Goal: Information Seeking & Learning: Learn about a topic

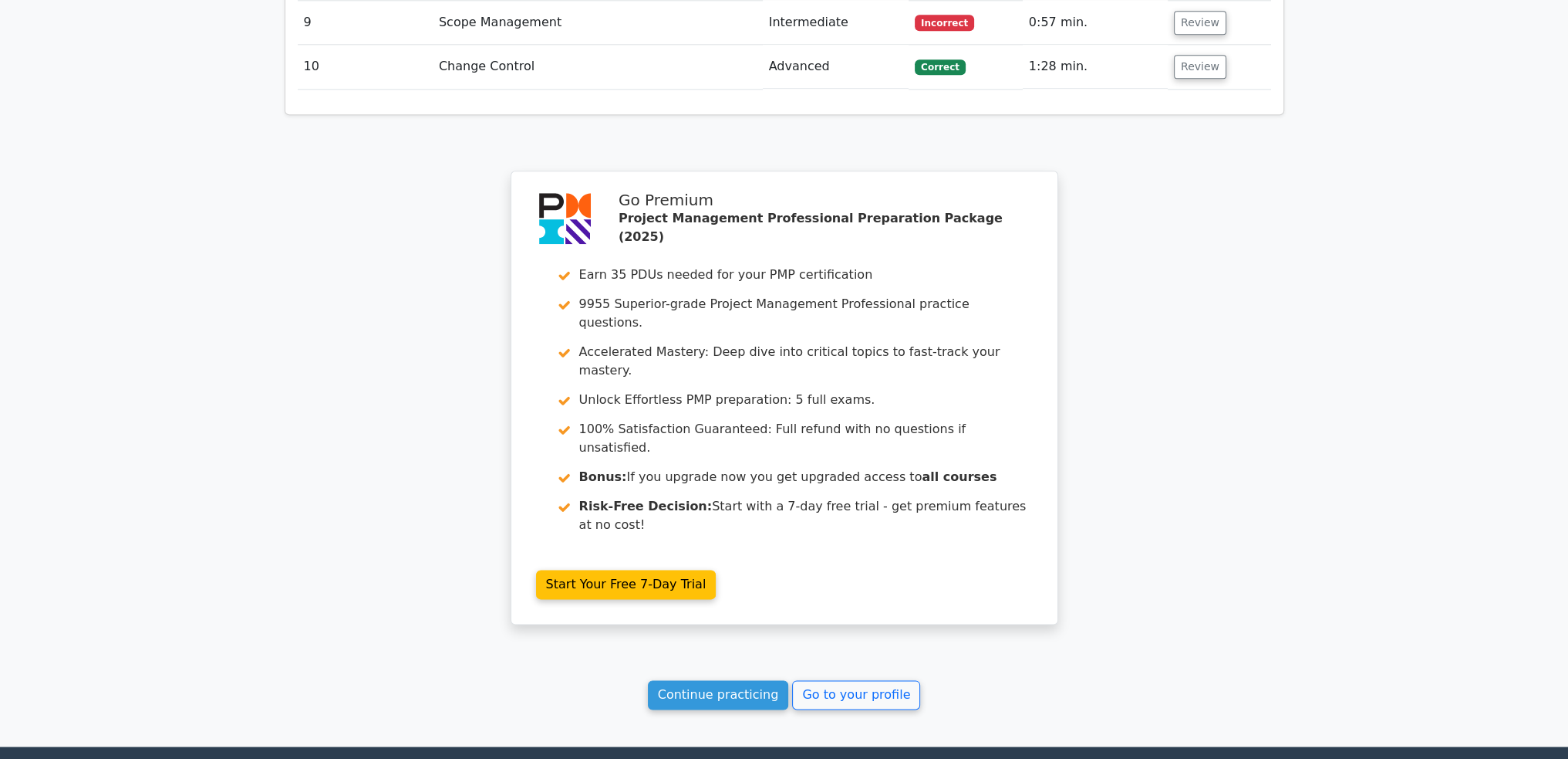
scroll to position [2386, 0]
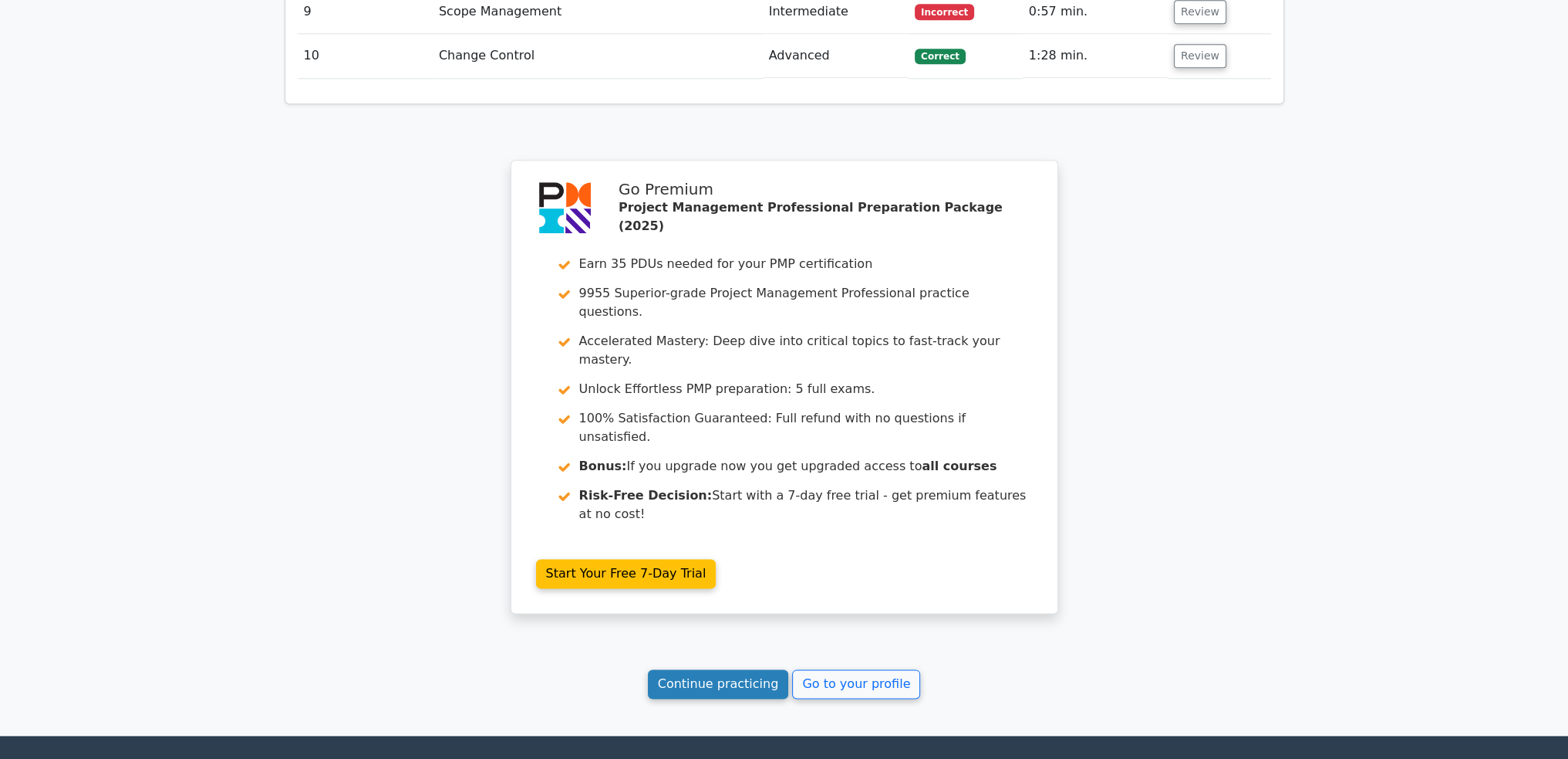
click at [718, 425] on link "Continue practicing" at bounding box center [718, 684] width 141 height 30
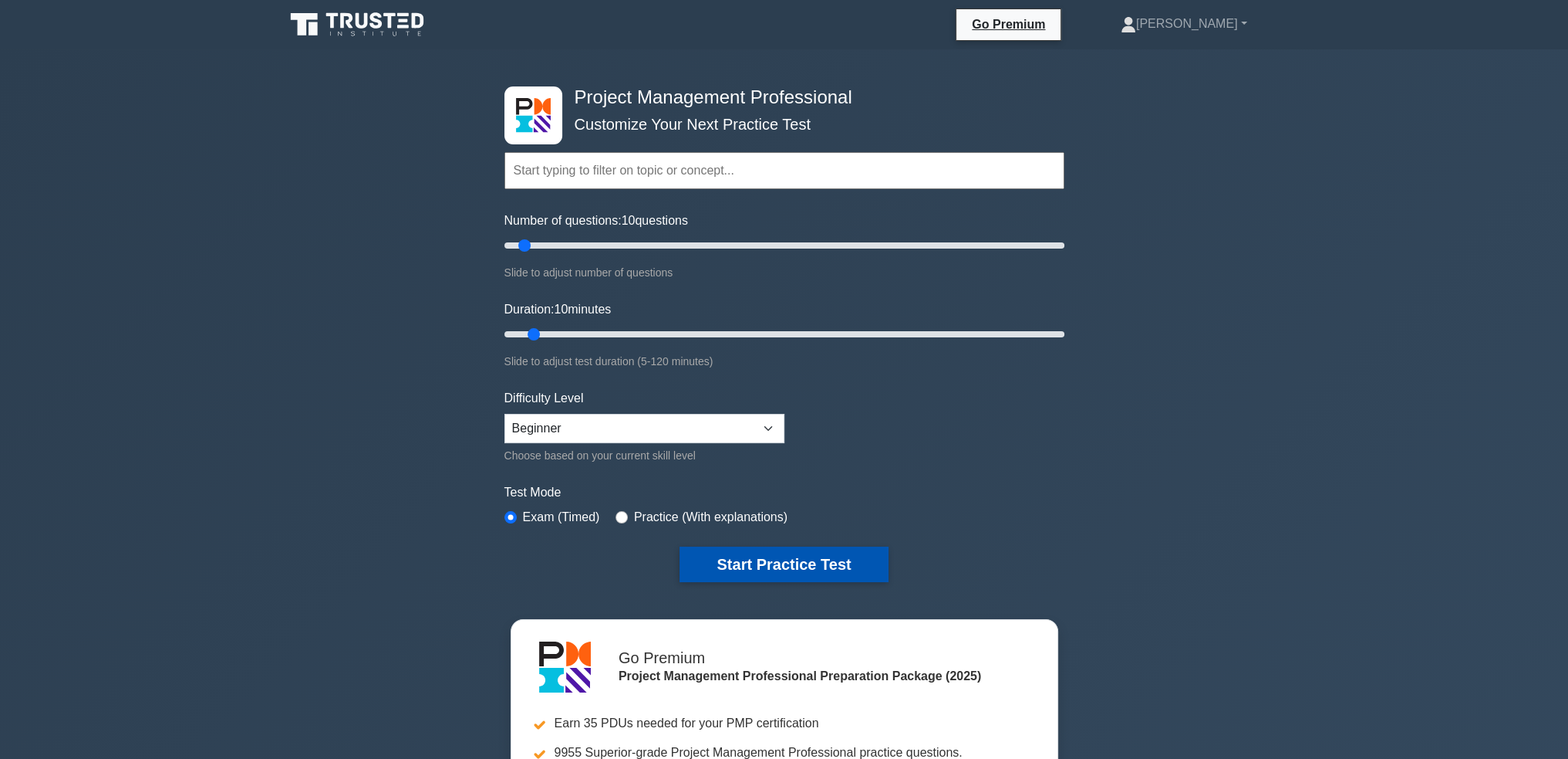
click at [784, 549] on button "Start Practice Test" at bounding box center [784, 564] width 209 height 35
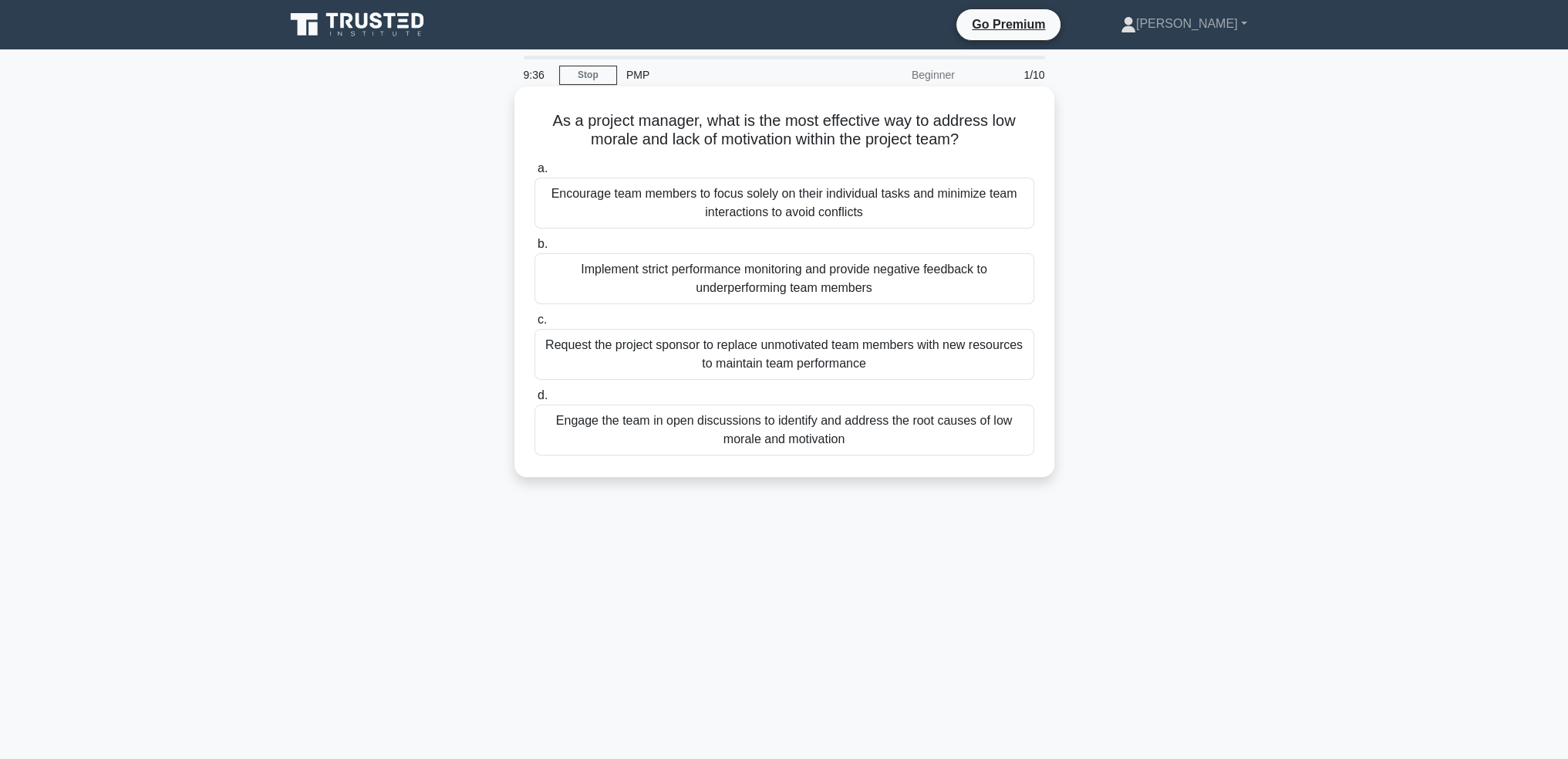
click at [926, 424] on div "Engage the team in open discussions to identify and address the root causes of …" at bounding box center [784, 430] width 500 height 51
click at [534, 401] on input "d. Engage the team in open discussions to identify and address the root causes …" at bounding box center [534, 395] width 0 height 10
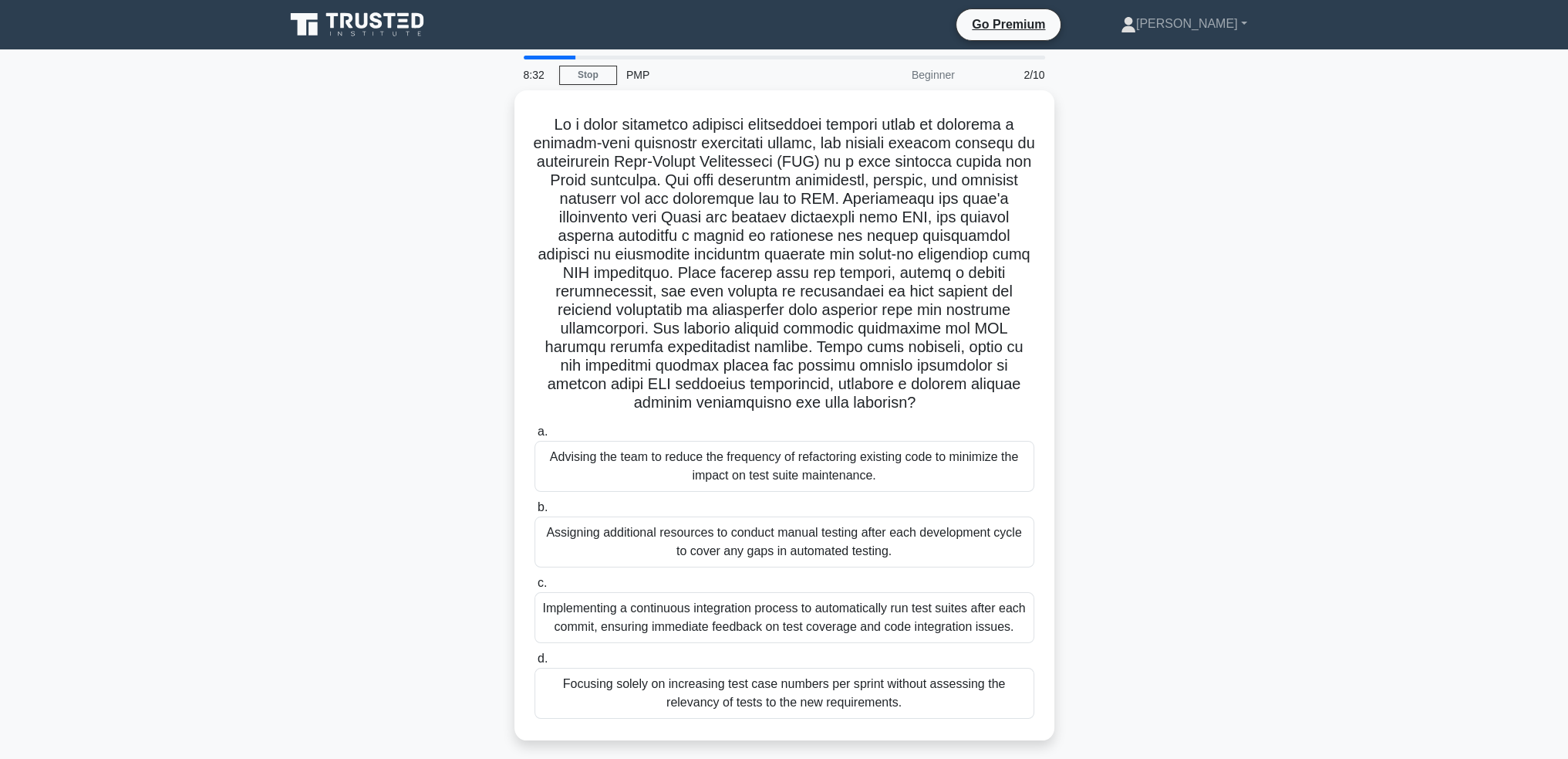
scroll to position [75, 0]
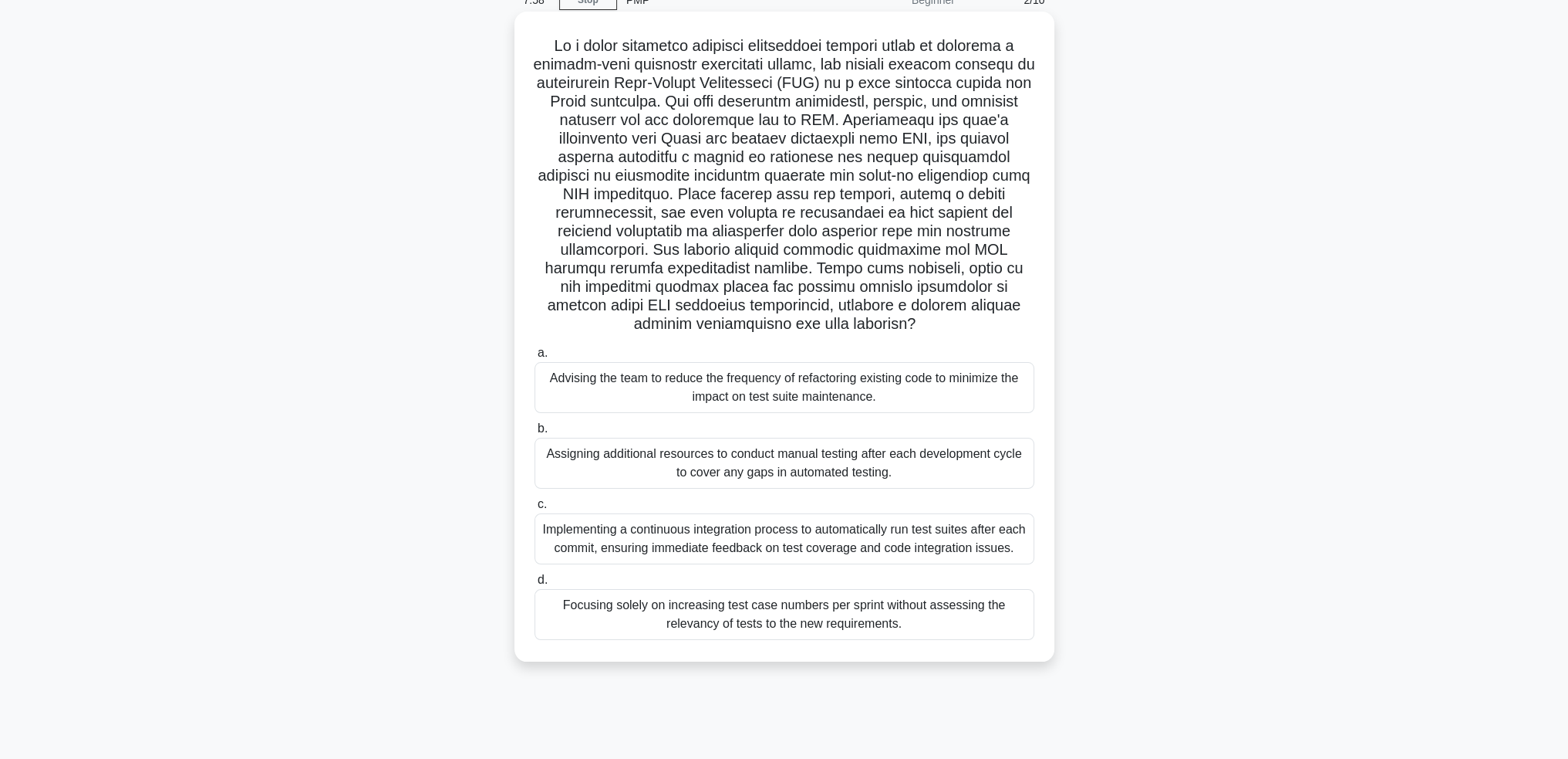
click at [707, 536] on div "Implementing a continuous integration process to automatically run test suites …" at bounding box center [784, 539] width 500 height 51
click at [534, 509] on input "c. Implementing a continuous integration process to automatically run test suit…" at bounding box center [534, 504] width 0 height 10
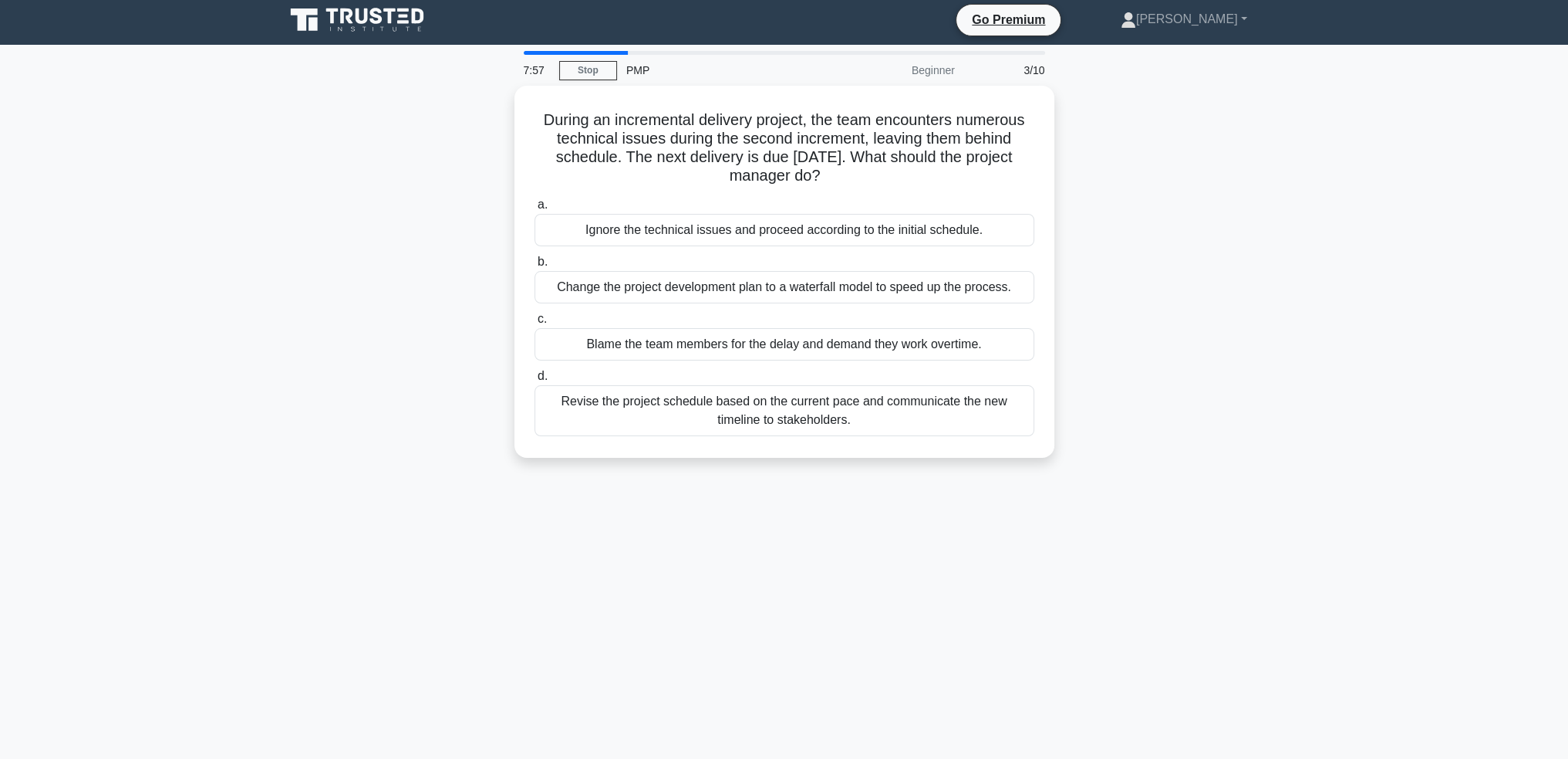
scroll to position [0, 0]
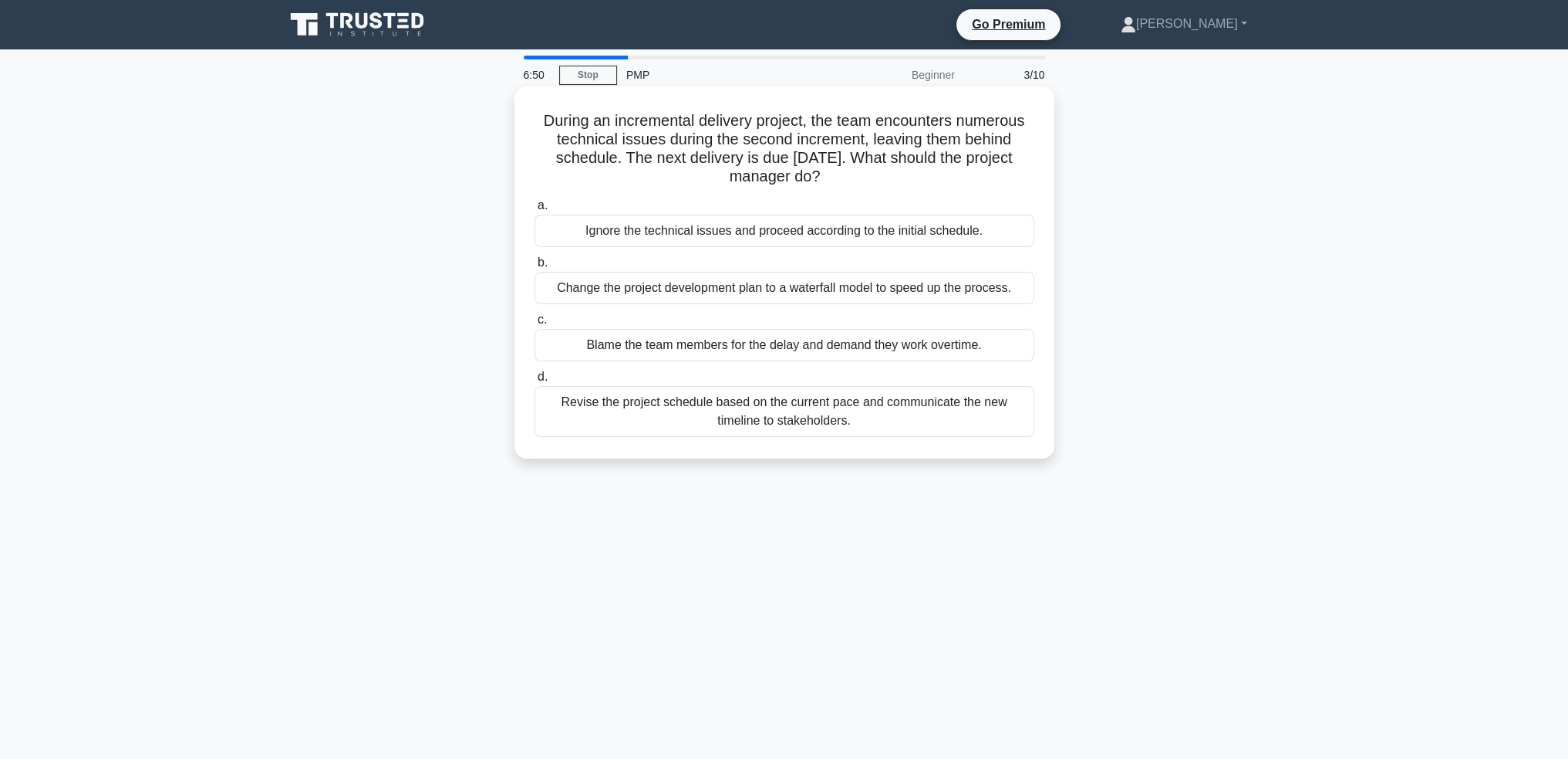
click at [830, 292] on div "Change the project development plan to a waterfall model to speed up the proces…" at bounding box center [784, 288] width 500 height 32
click at [534, 268] on input "b. Change the project development plan to a waterfall model to speed up the pro…" at bounding box center [534, 263] width 0 height 10
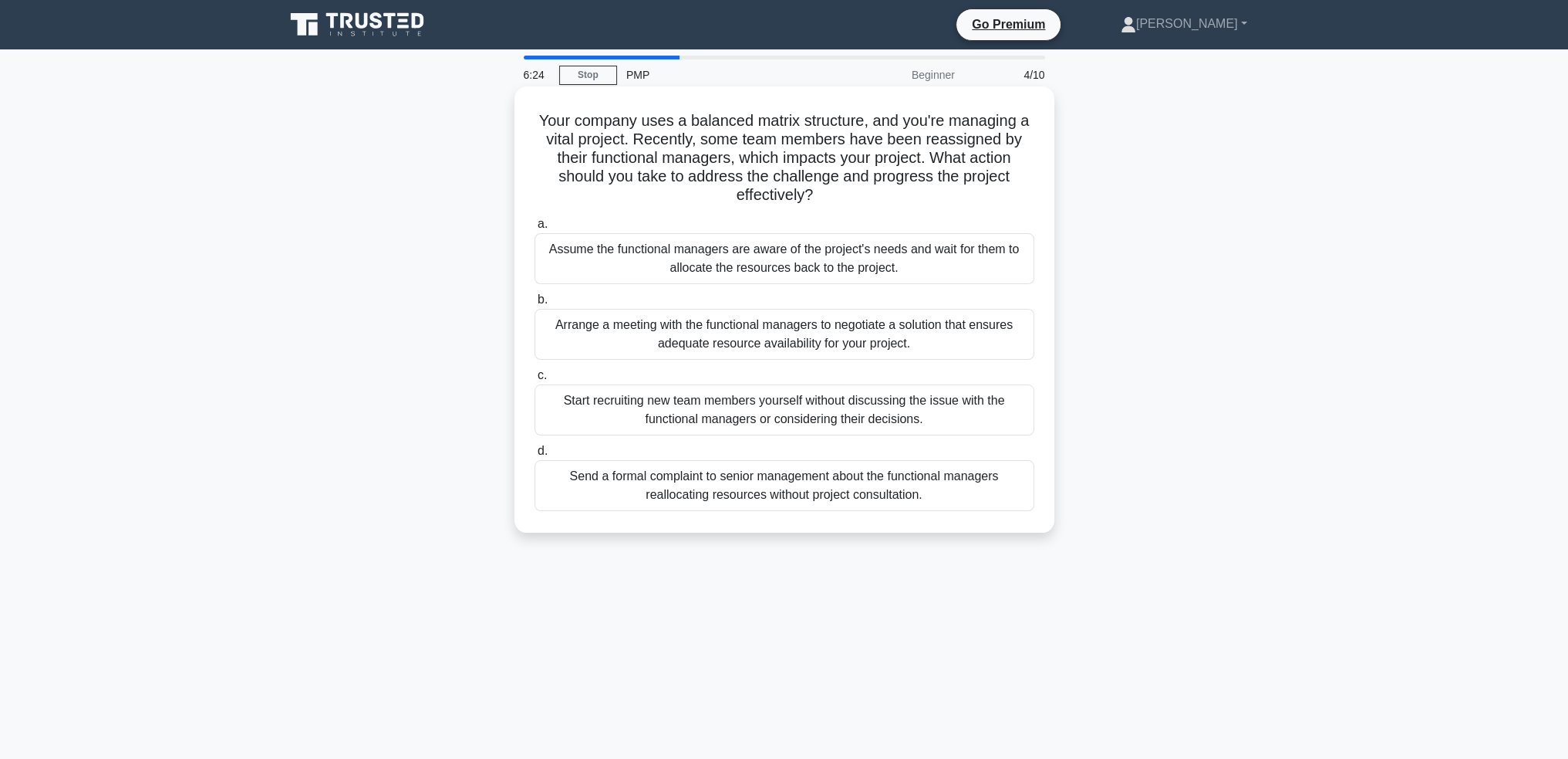
click at [838, 338] on div "Arrange a meeting with the functional managers to negotiate a solution that ens…" at bounding box center [784, 334] width 500 height 51
click at [534, 305] on input "b. Arrange a meeting with the functional managers to negotiate a solution that …" at bounding box center [534, 300] width 0 height 10
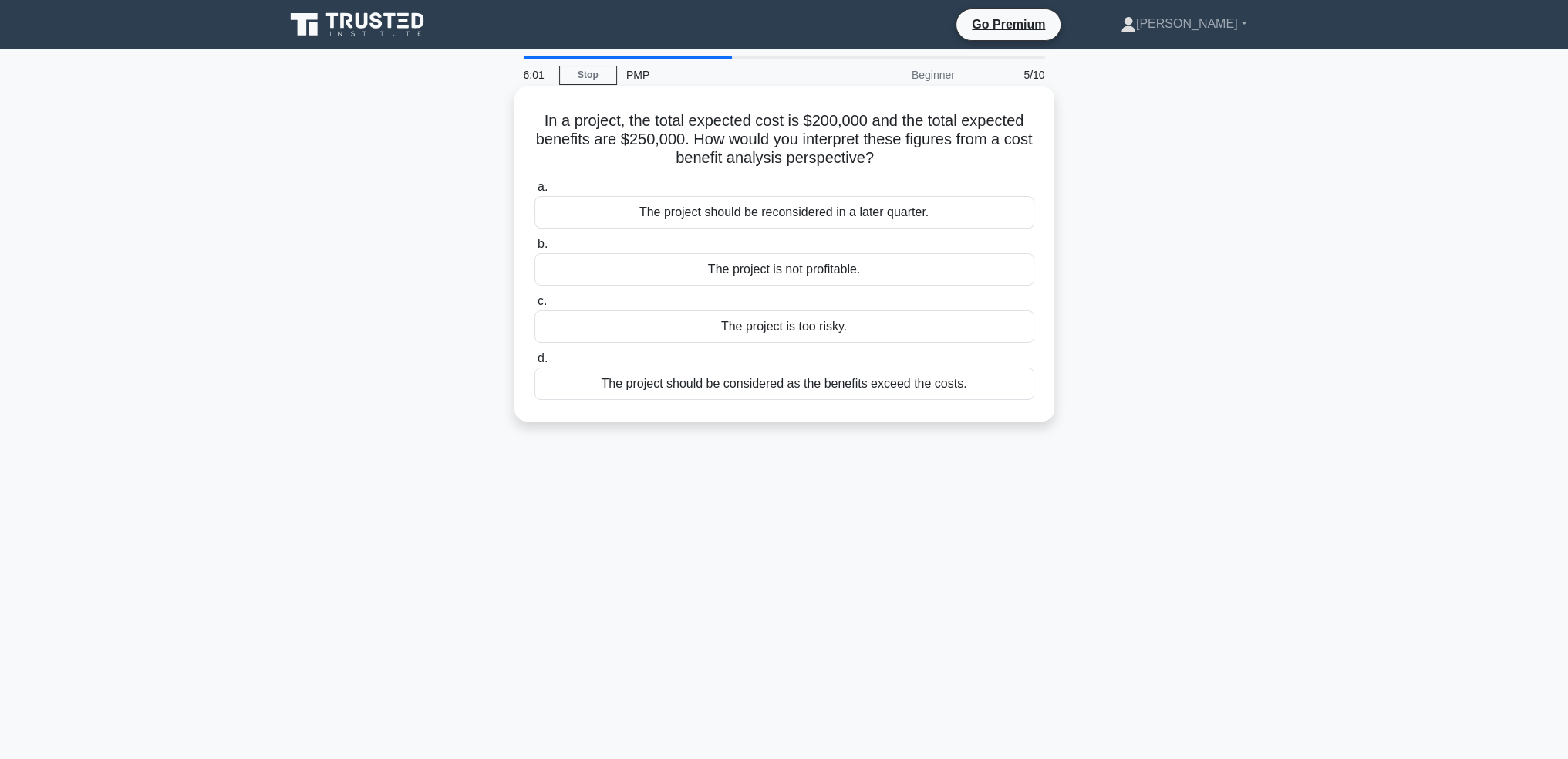
click at [928, 390] on div "The project should be considered as the benefits exceed the costs." at bounding box center [784, 383] width 500 height 32
click at [534, 364] on input "d. The project should be considered as the benefits exceed the costs." at bounding box center [534, 358] width 0 height 10
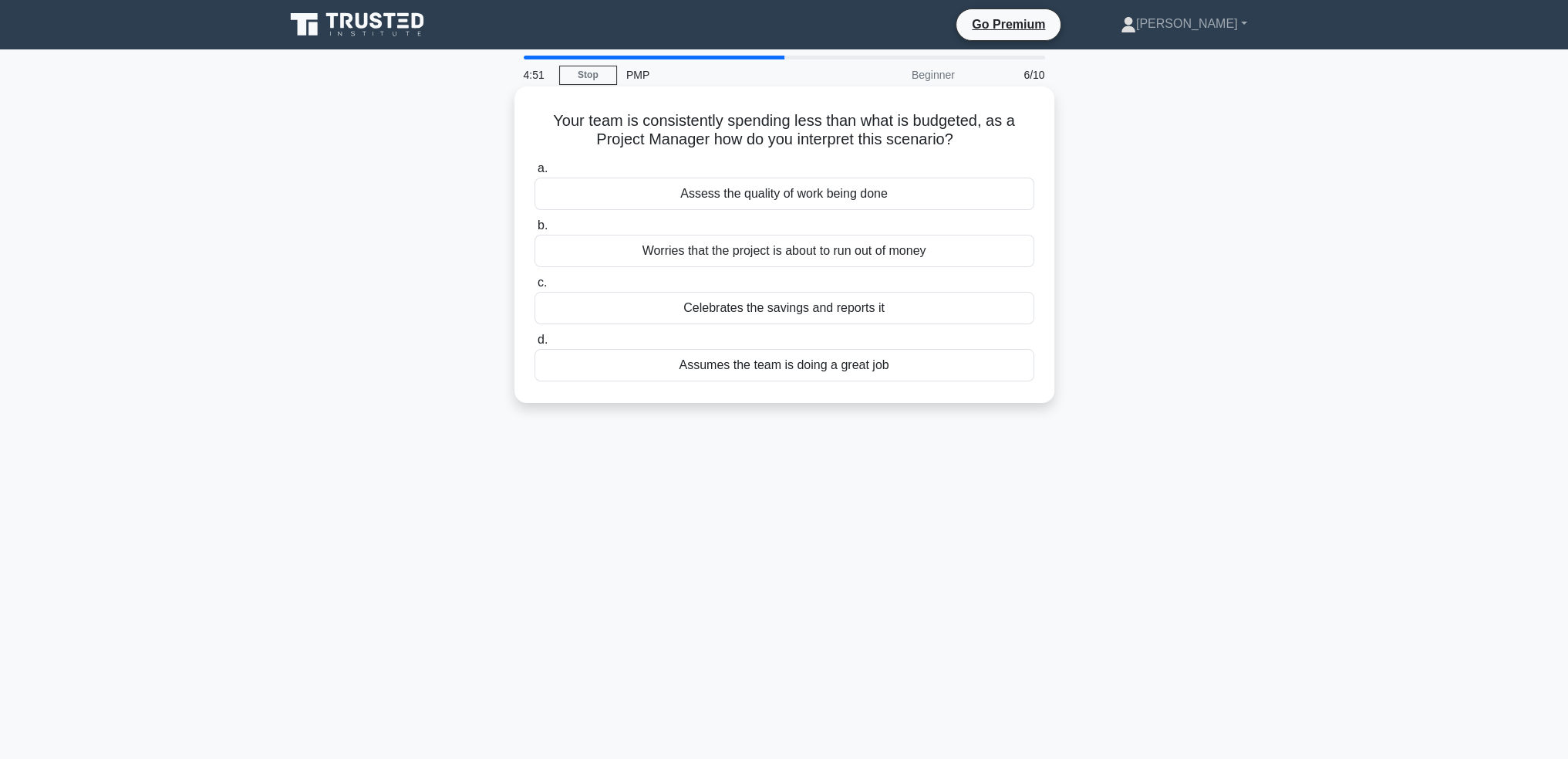
click at [927, 370] on div "Assumes the team is doing a great job" at bounding box center [784, 365] width 500 height 32
click at [534, 345] on input "d. Assumes the team is doing a great job" at bounding box center [534, 340] width 0 height 10
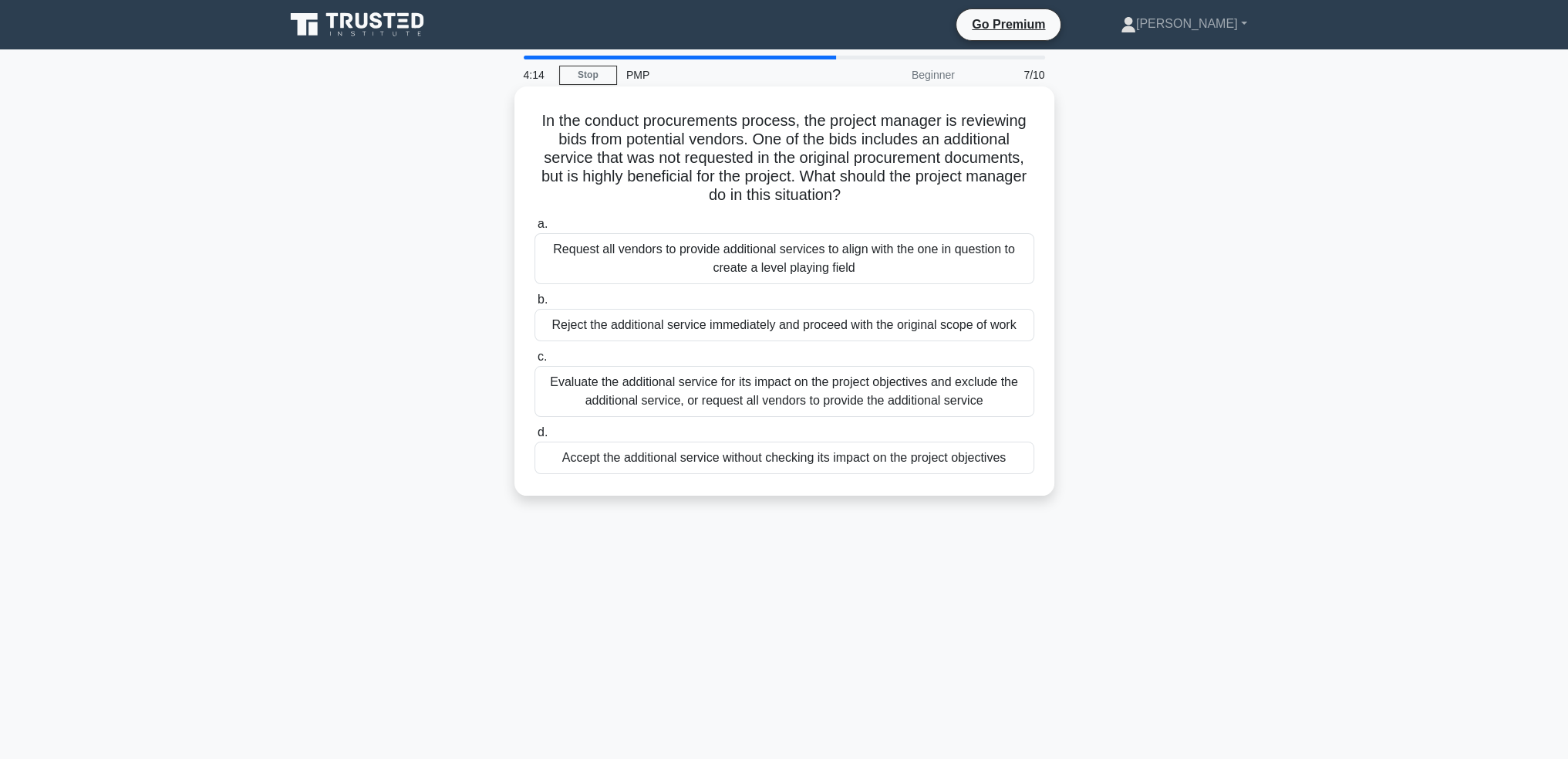
click at [975, 388] on div "Evaluate the additional service for its impact on the project objectives and ex…" at bounding box center [784, 391] width 500 height 51
click at [534, 362] on input "c. Evaluate the additional service for its impact on the project objectives and…" at bounding box center [534, 356] width 0 height 10
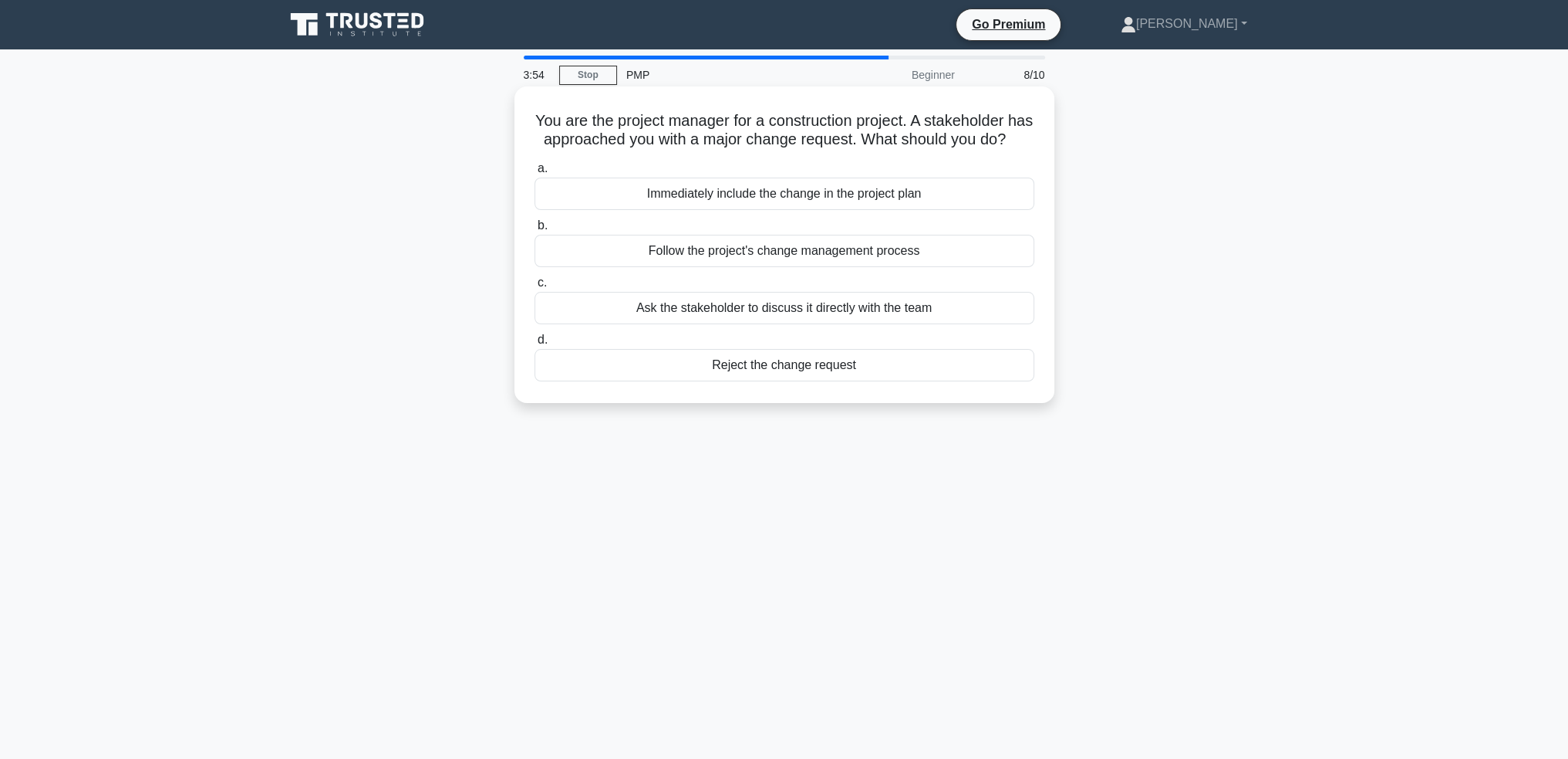
click at [883, 267] on div "Follow the project's change management process" at bounding box center [784, 251] width 500 height 32
click at [534, 231] on input "b. Follow the project's change management process" at bounding box center [534, 226] width 0 height 10
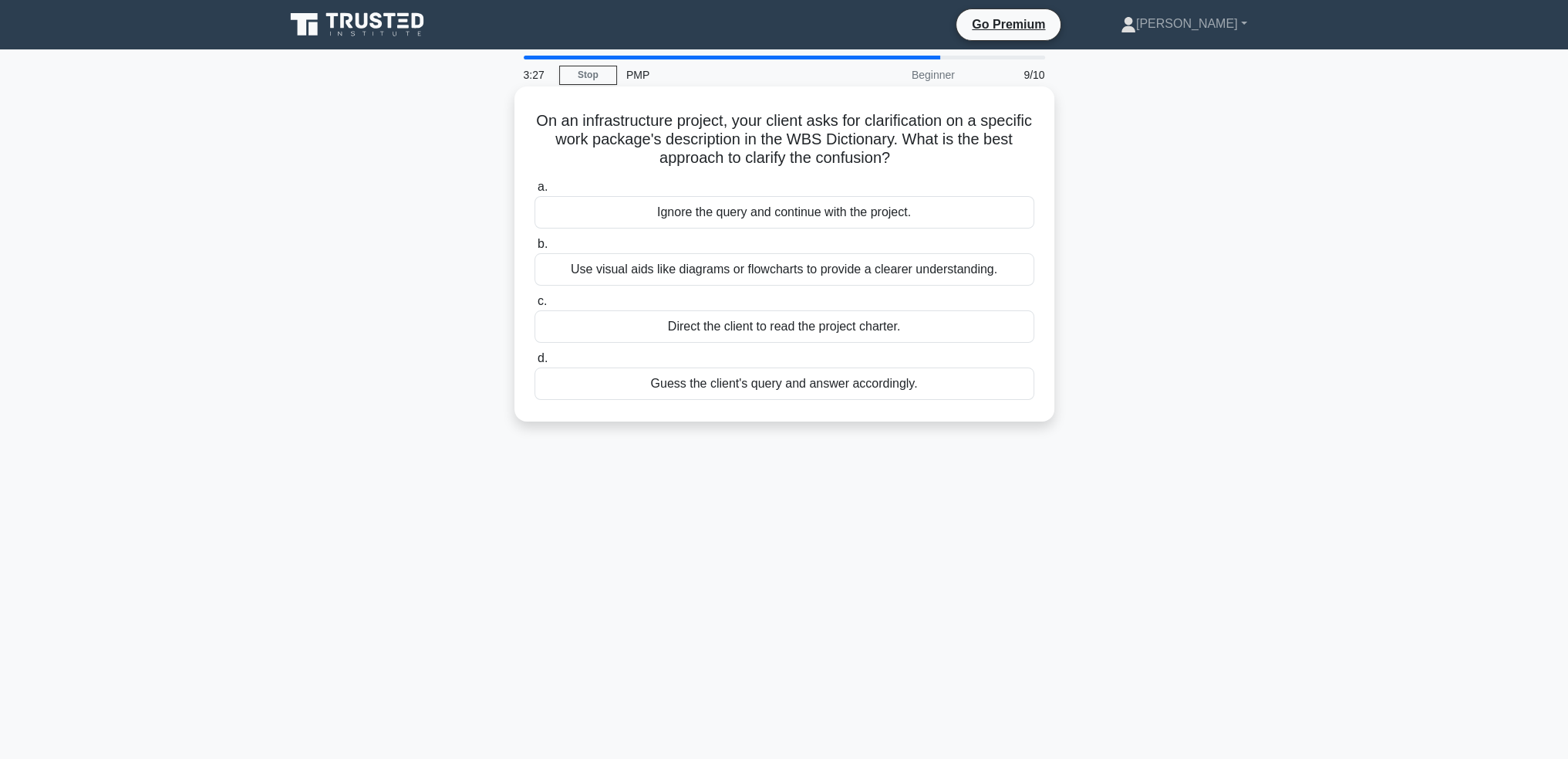
click at [883, 270] on div "Use visual aids like diagrams or flowcharts to provide a clearer understanding." at bounding box center [784, 269] width 500 height 32
click at [534, 249] on input "b. Use visual aids like diagrams or flowcharts to provide a clearer understandi…" at bounding box center [534, 244] width 0 height 10
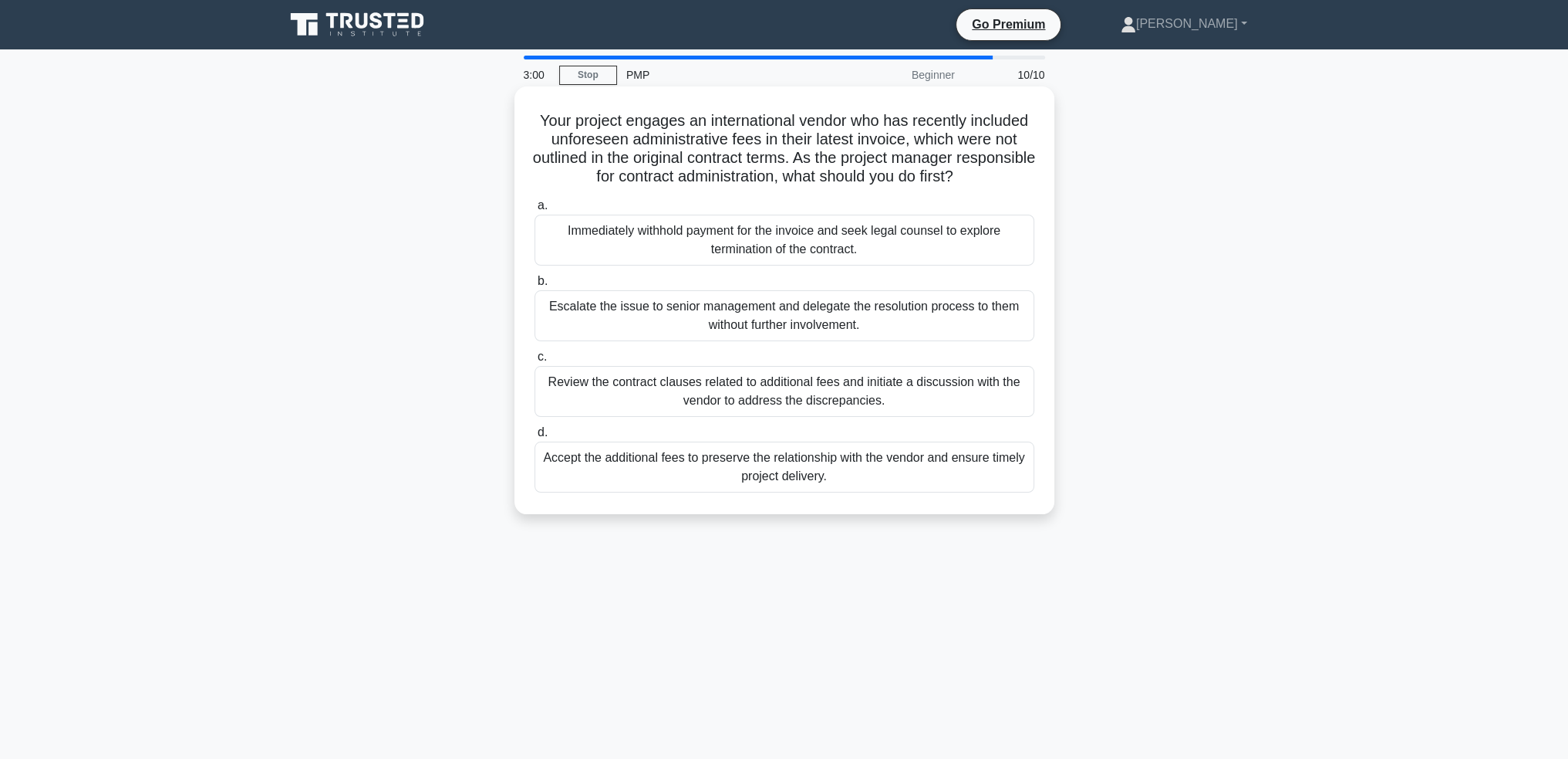
click at [827, 391] on div "Review the contract clauses related to additional fees and initiate a discussio…" at bounding box center [784, 391] width 500 height 51
click at [534, 362] on input "c. Review the contract clauses related to additional fees and initiate a discus…" at bounding box center [534, 356] width 0 height 10
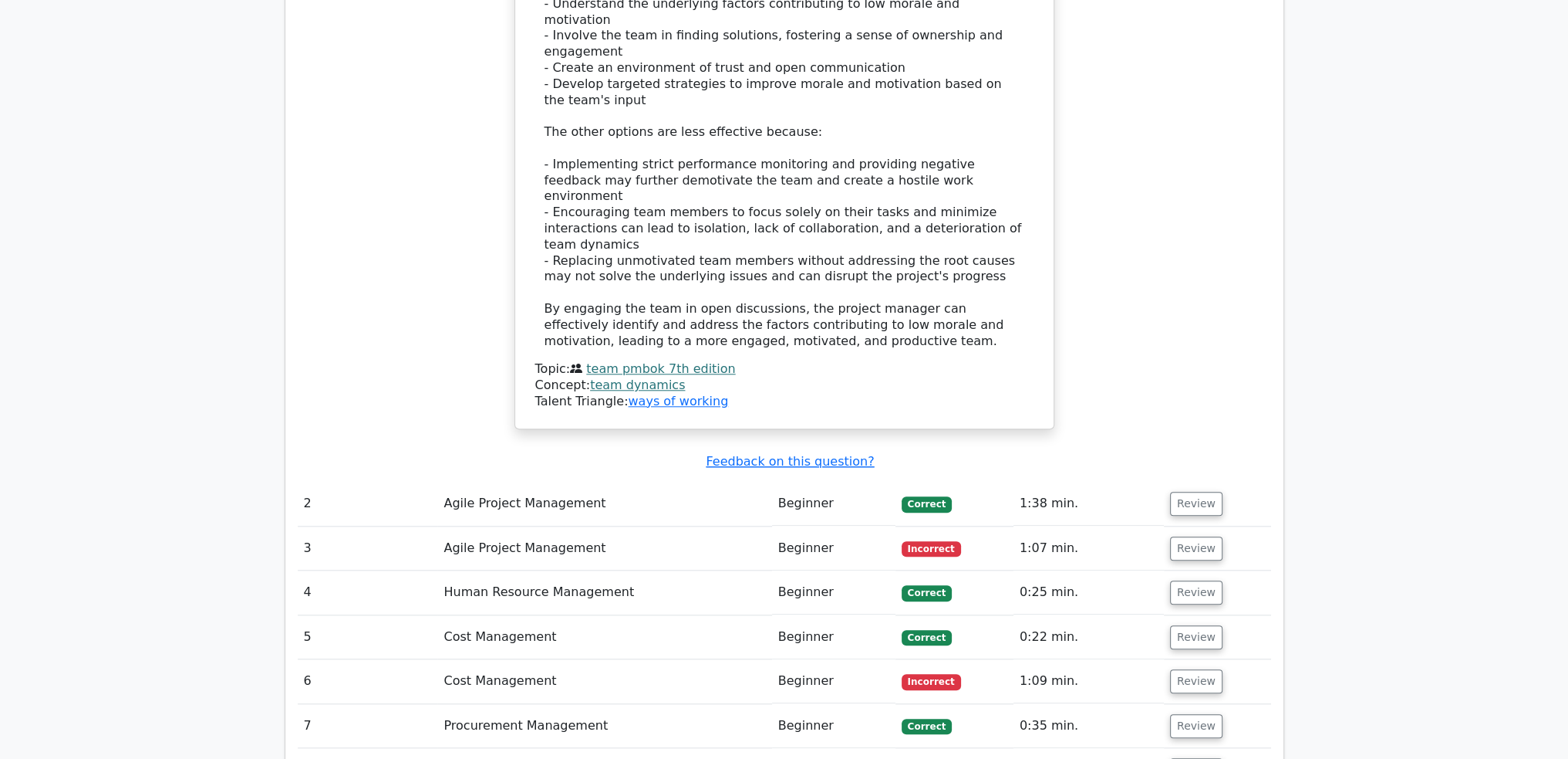
scroll to position [2084, 0]
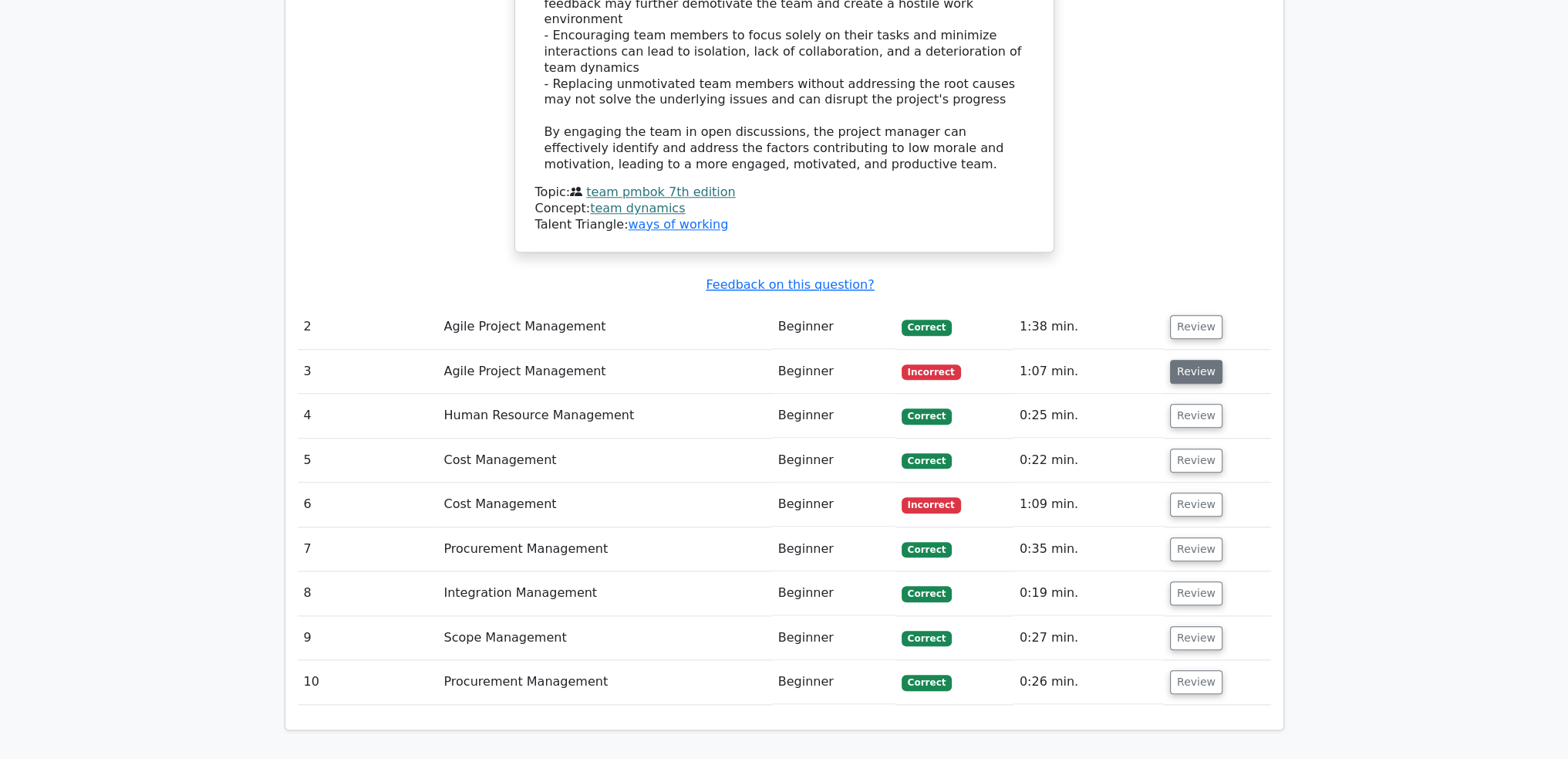
click at [1190, 360] on button "Review" at bounding box center [1196, 371] width 53 height 24
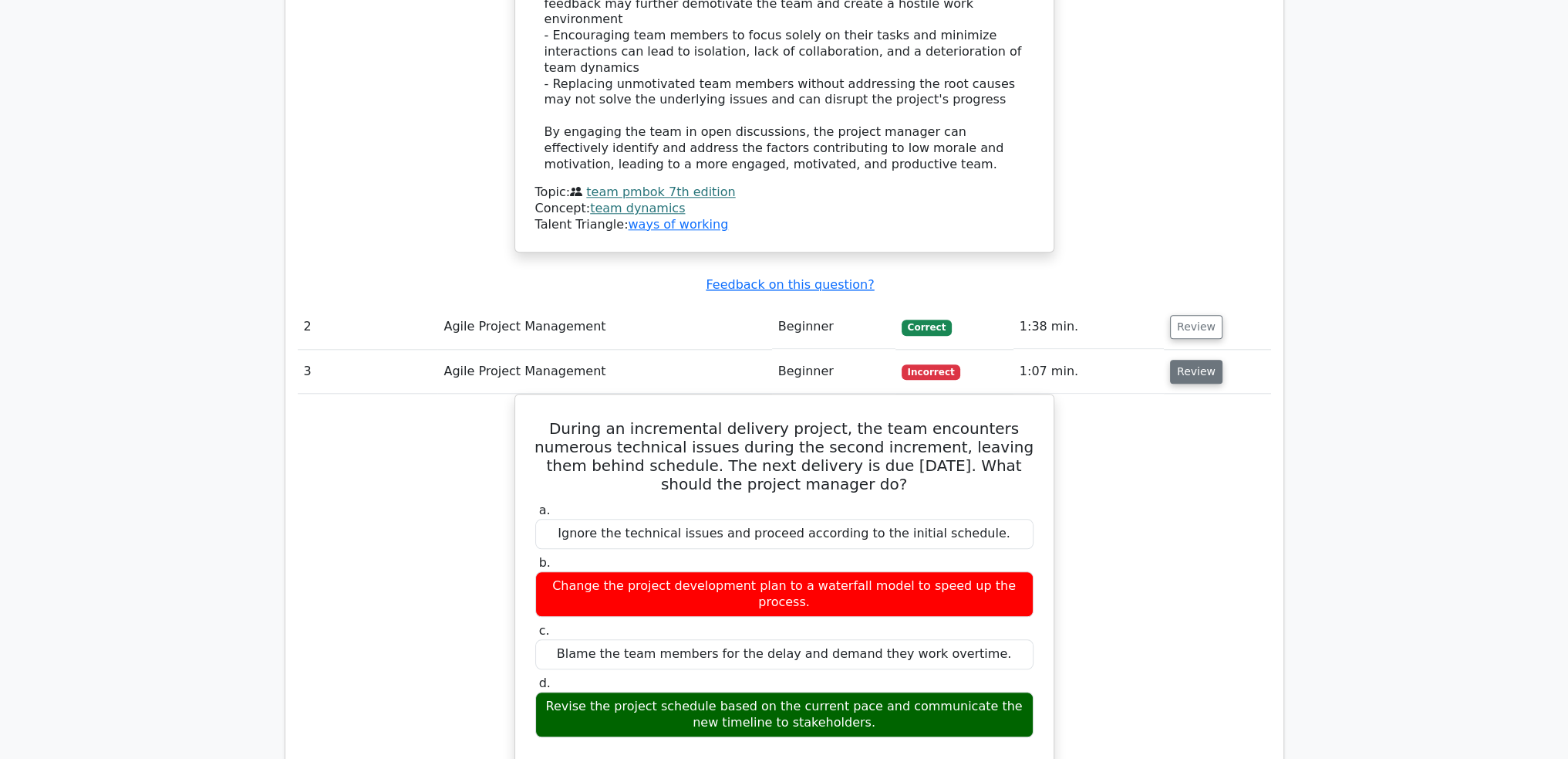
click at [1186, 360] on button "Review" at bounding box center [1196, 371] width 53 height 24
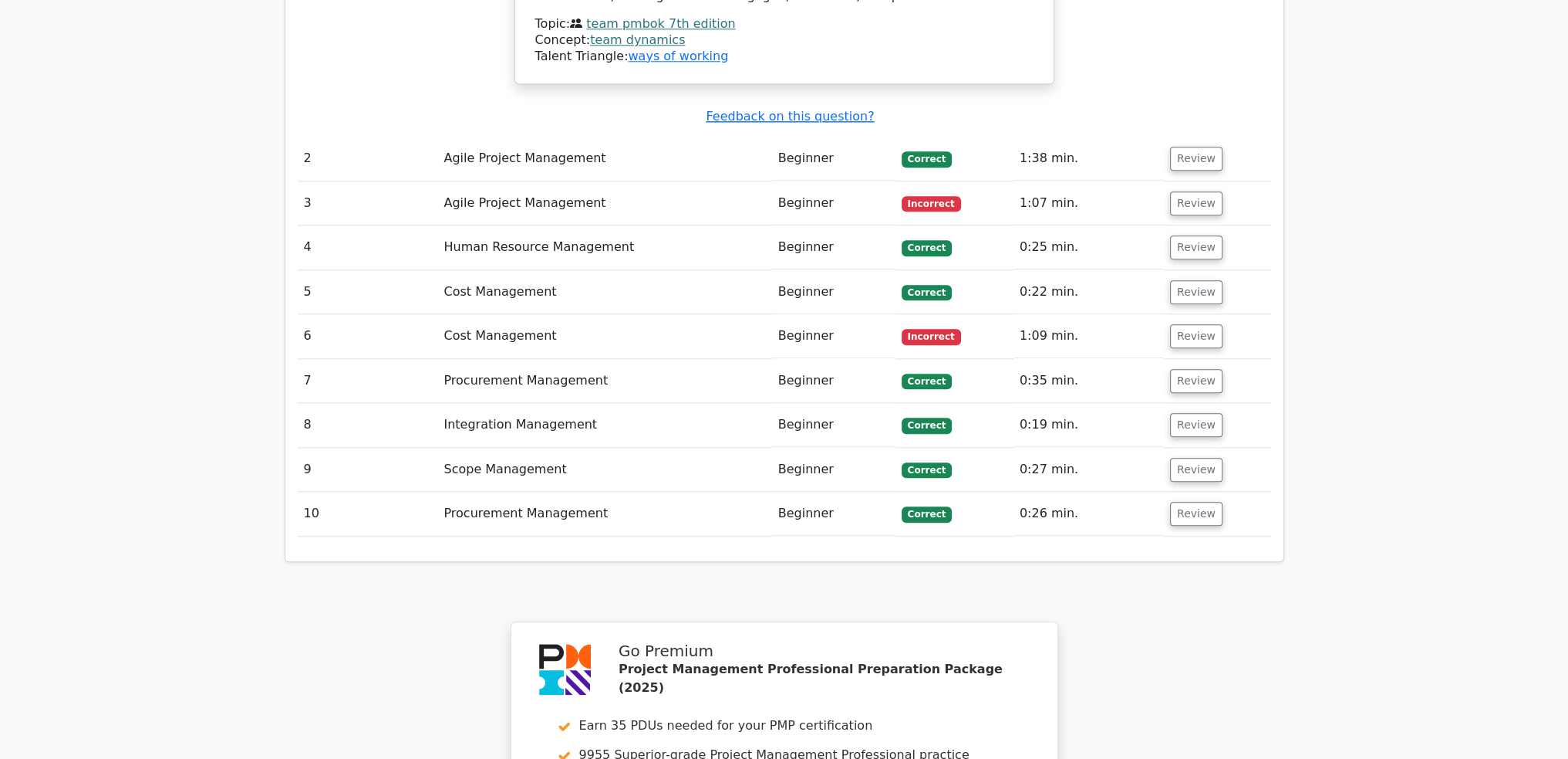
scroll to position [2316, 0]
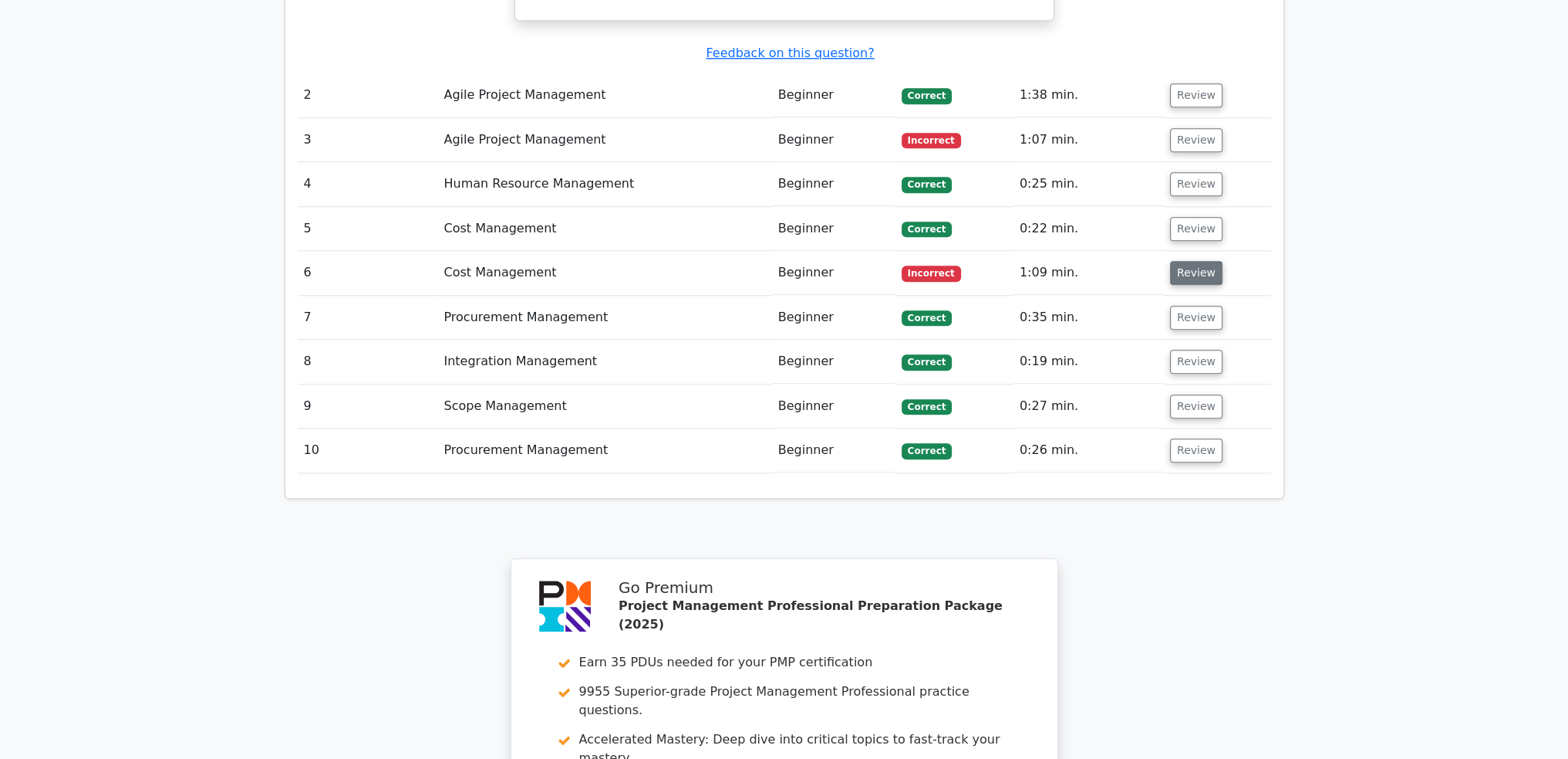
click at [1202, 261] on button "Review" at bounding box center [1196, 273] width 53 height 24
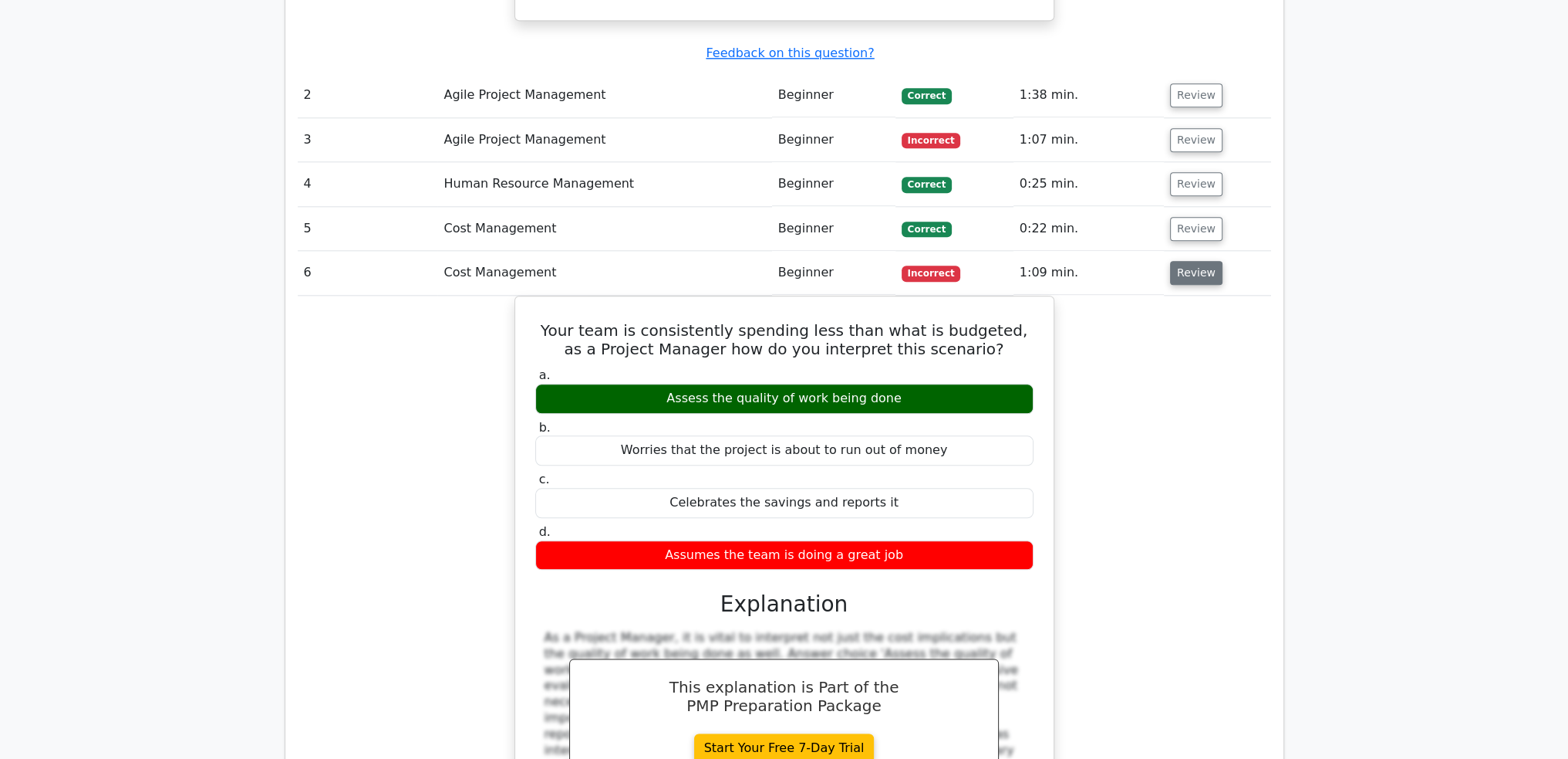
click at [1179, 261] on button "Review" at bounding box center [1196, 273] width 53 height 24
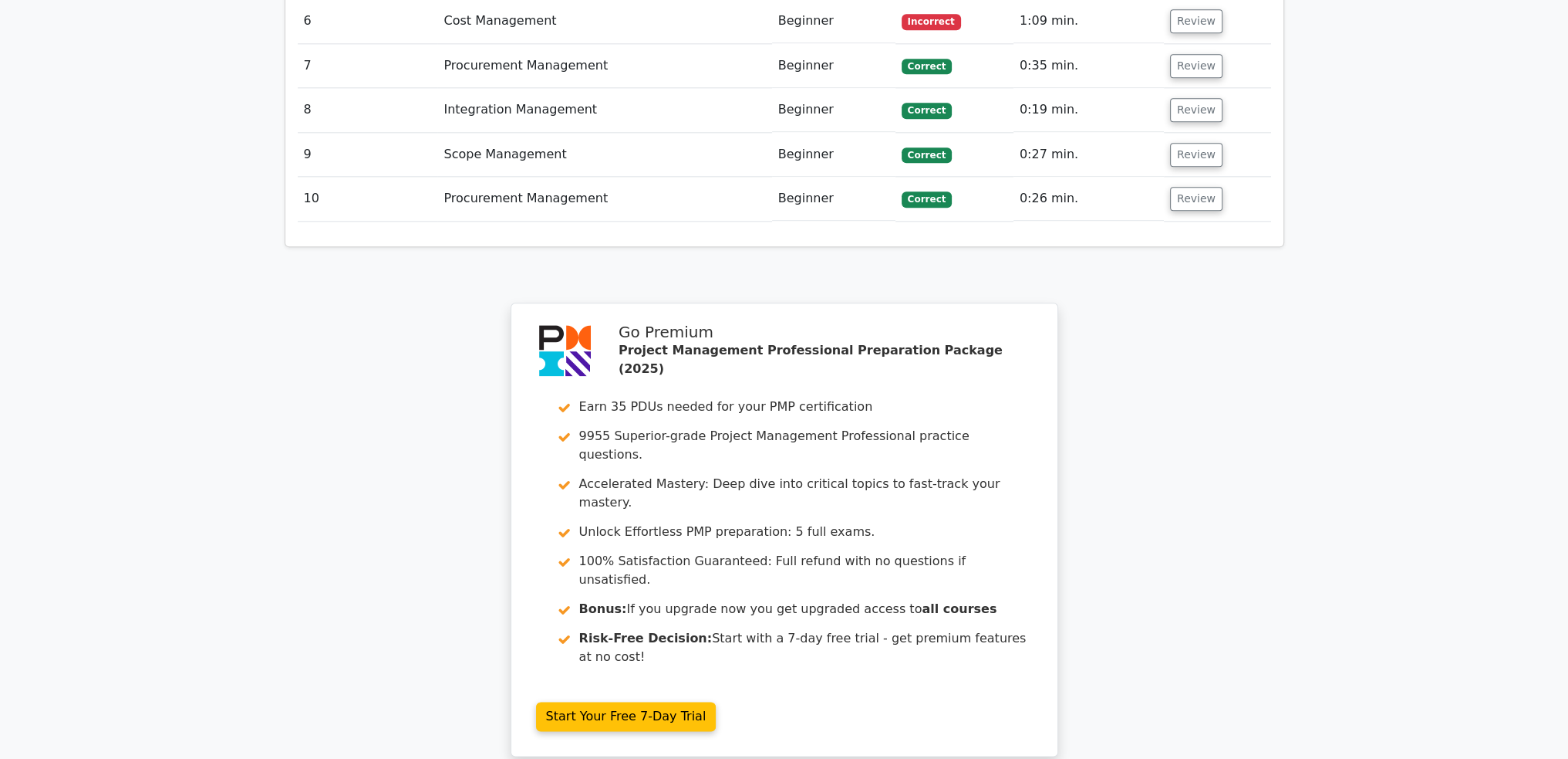
scroll to position [2624, 0]
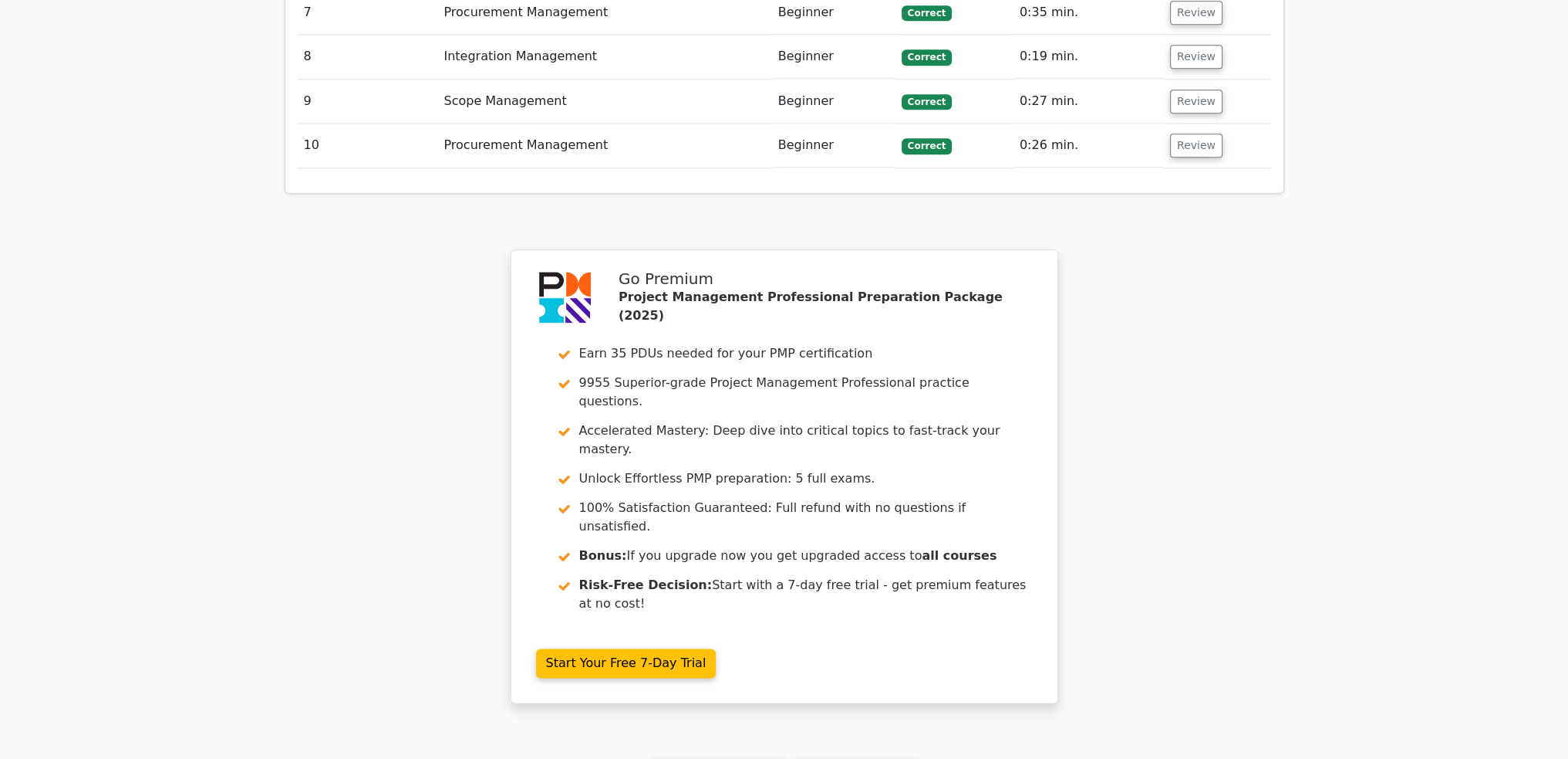
click at [691, 758] on link "Continue practicing" at bounding box center [718, 774] width 141 height 30
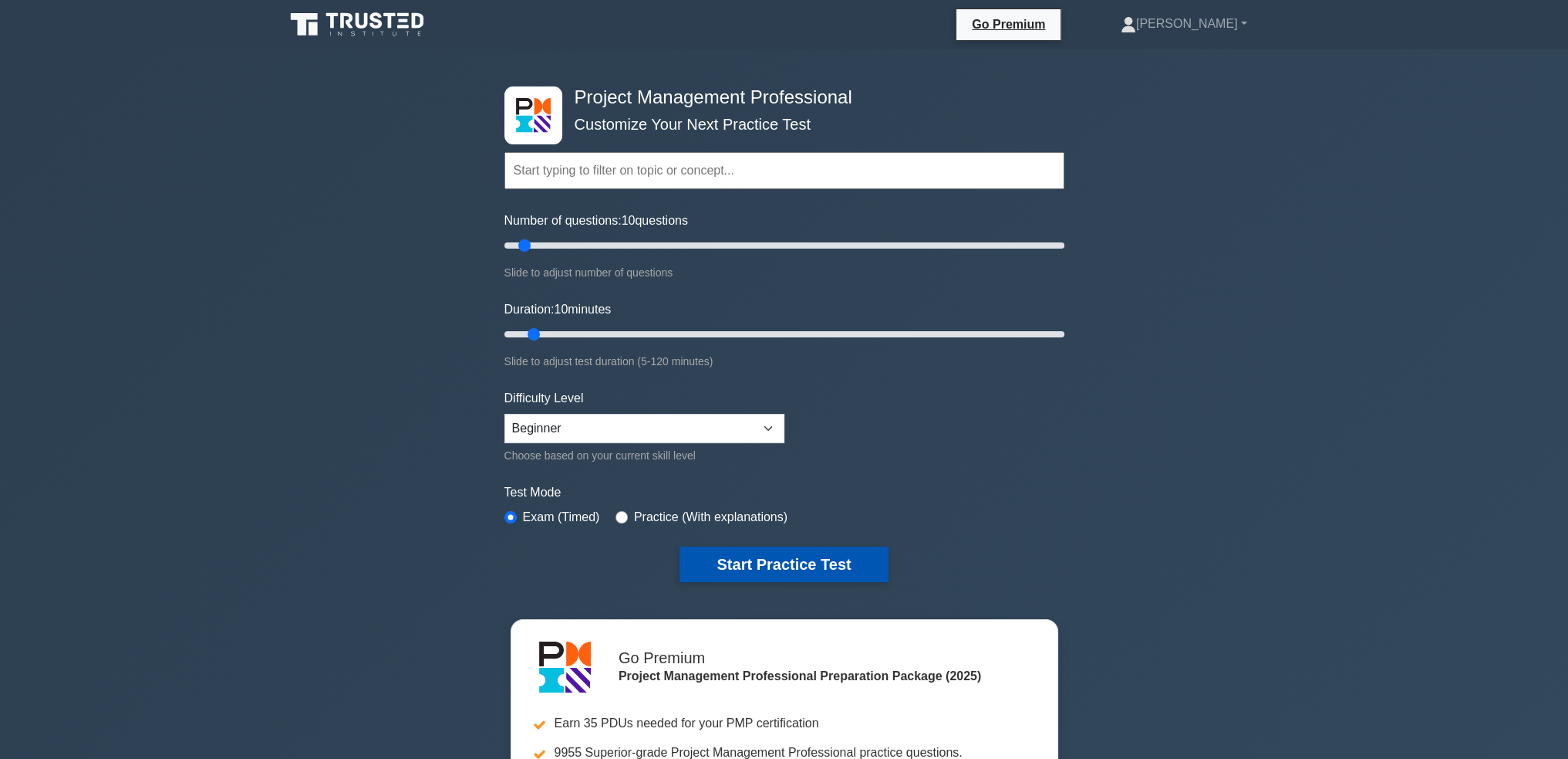
click at [817, 558] on button "Start Practice Test" at bounding box center [784, 564] width 209 height 35
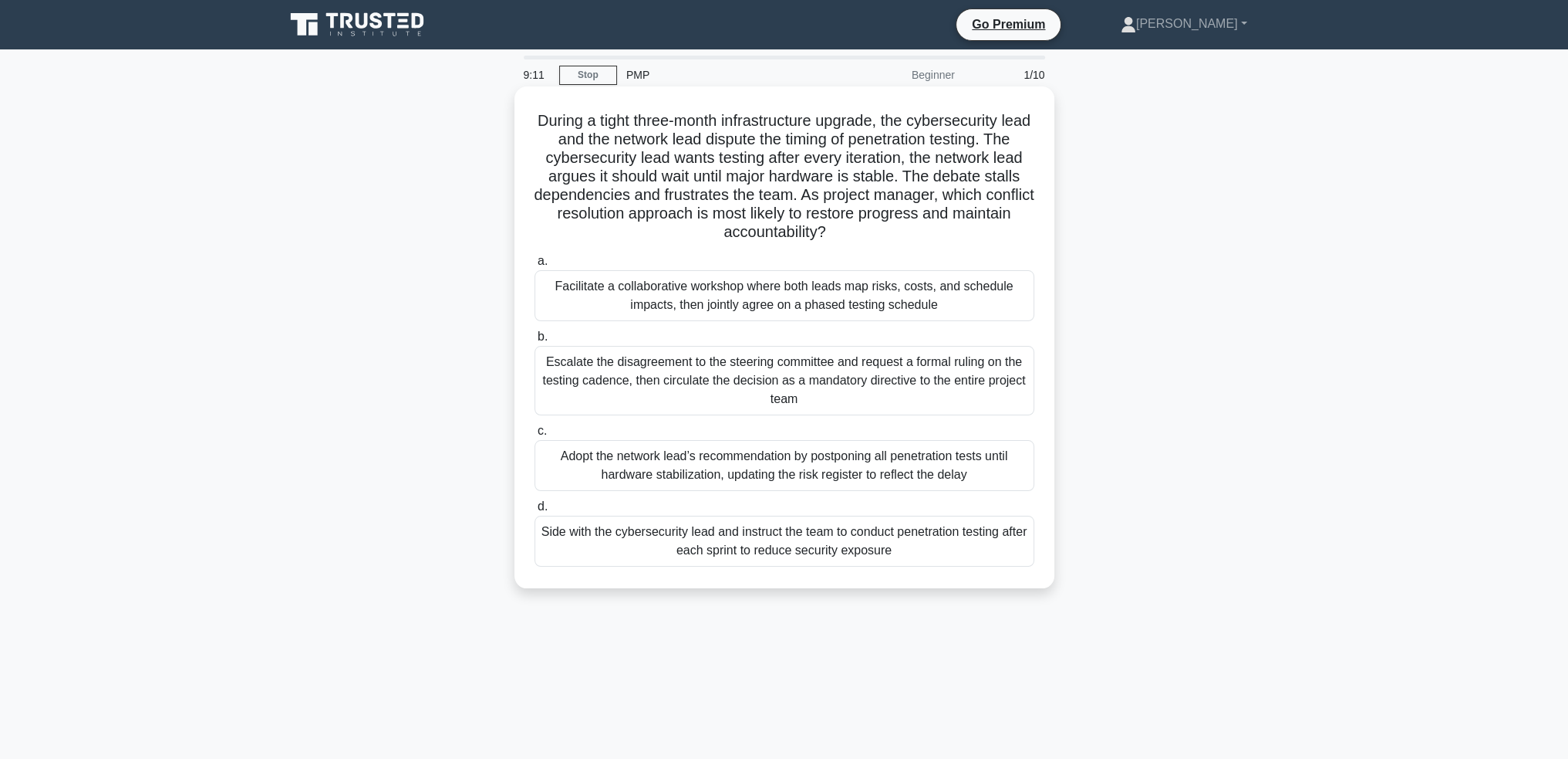
click at [907, 298] on div "Facilitate a collaborative workshop where both leads map risks, costs, and sche…" at bounding box center [784, 296] width 500 height 51
click at [534, 266] on input "a. Facilitate a collaborative workshop where both leads map risks, costs, and s…" at bounding box center [534, 261] width 0 height 10
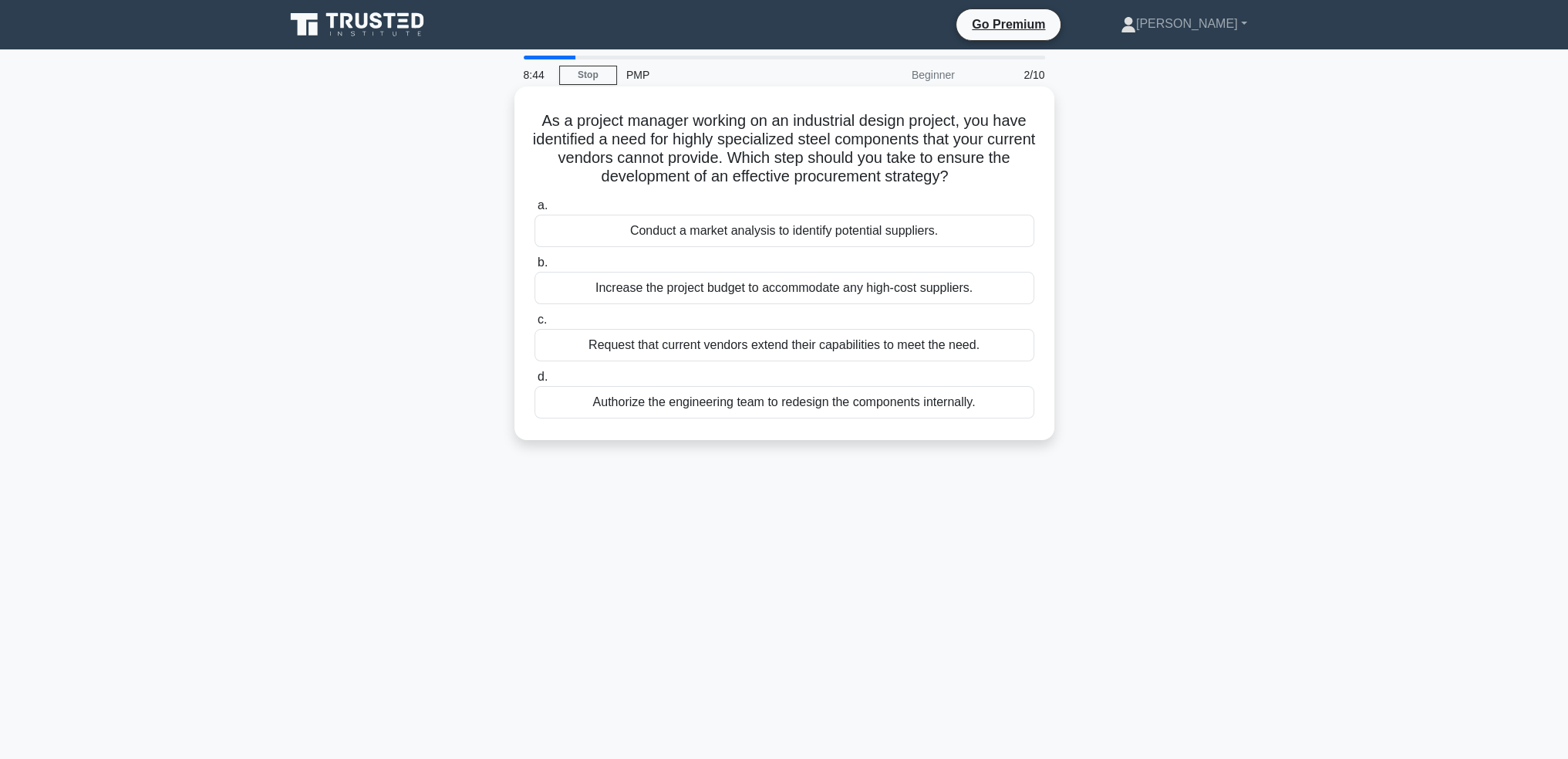
click at [898, 233] on div "Conduct a market analysis to identify potential suppliers." at bounding box center [784, 230] width 500 height 32
click at [534, 211] on input "a. Conduct a market analysis to identify potential suppliers." at bounding box center [534, 205] width 0 height 10
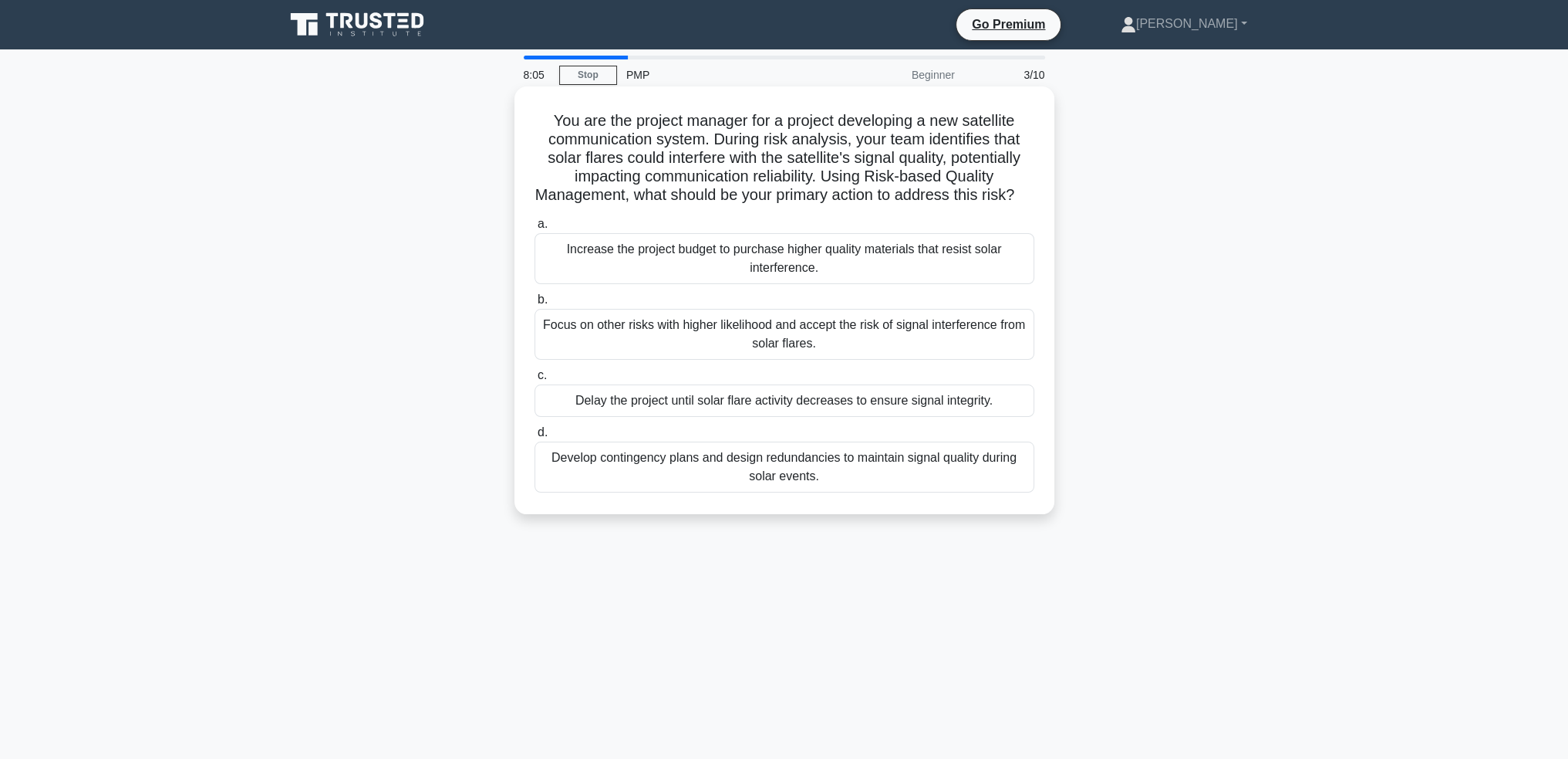
click at [1011, 478] on div "Develop contingency plans and design redundancies to maintain signal quality du…" at bounding box center [784, 467] width 500 height 51
click at [534, 438] on input "d. Develop contingency plans and design redundancies to maintain signal quality…" at bounding box center [534, 433] width 0 height 10
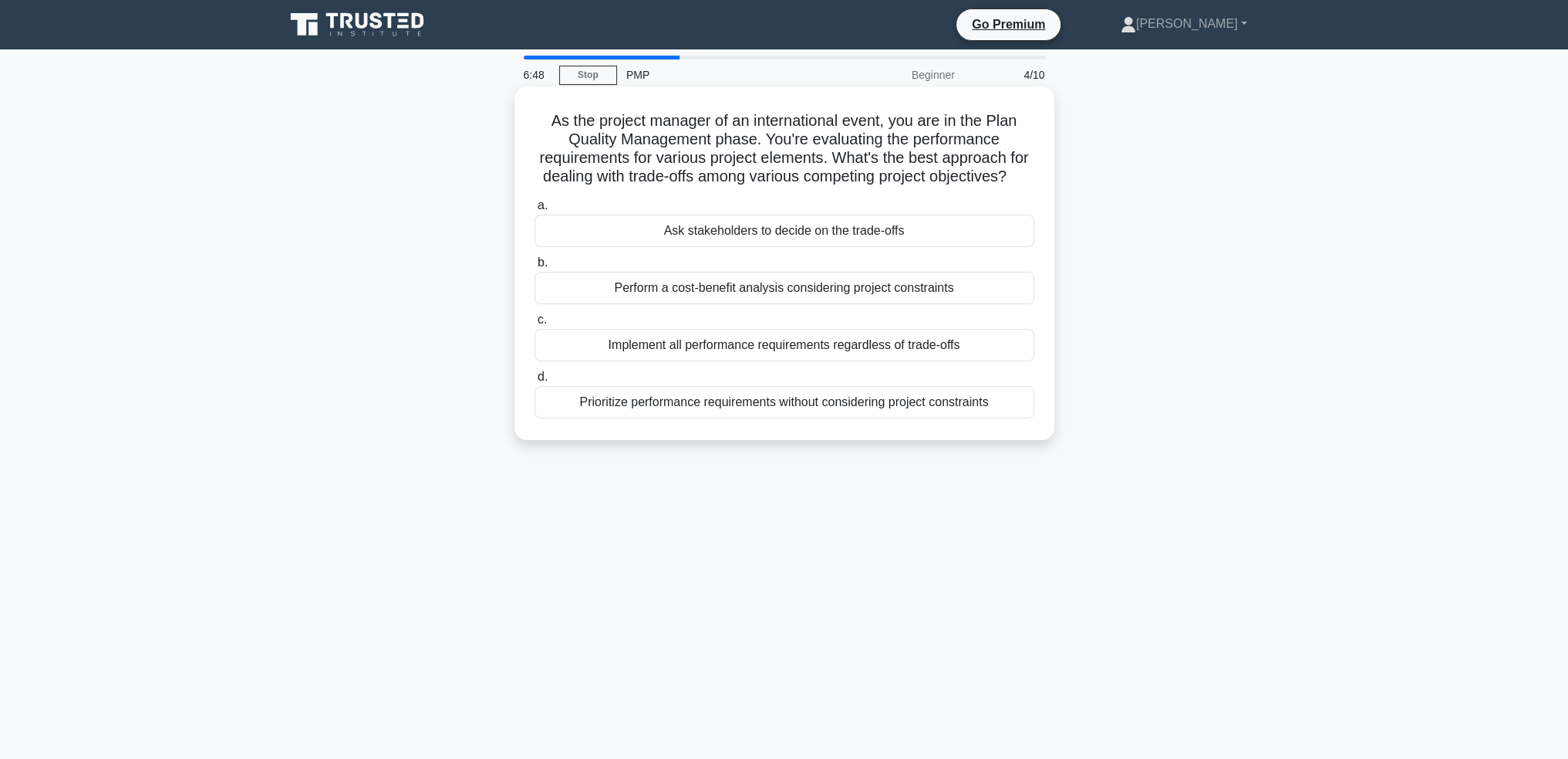
click at [977, 304] on div "Perform a cost-benefit analysis considering project constraints" at bounding box center [784, 288] width 500 height 32
click at [534, 268] on input "b. Perform a cost-benefit analysis considering project constraints" at bounding box center [534, 263] width 0 height 10
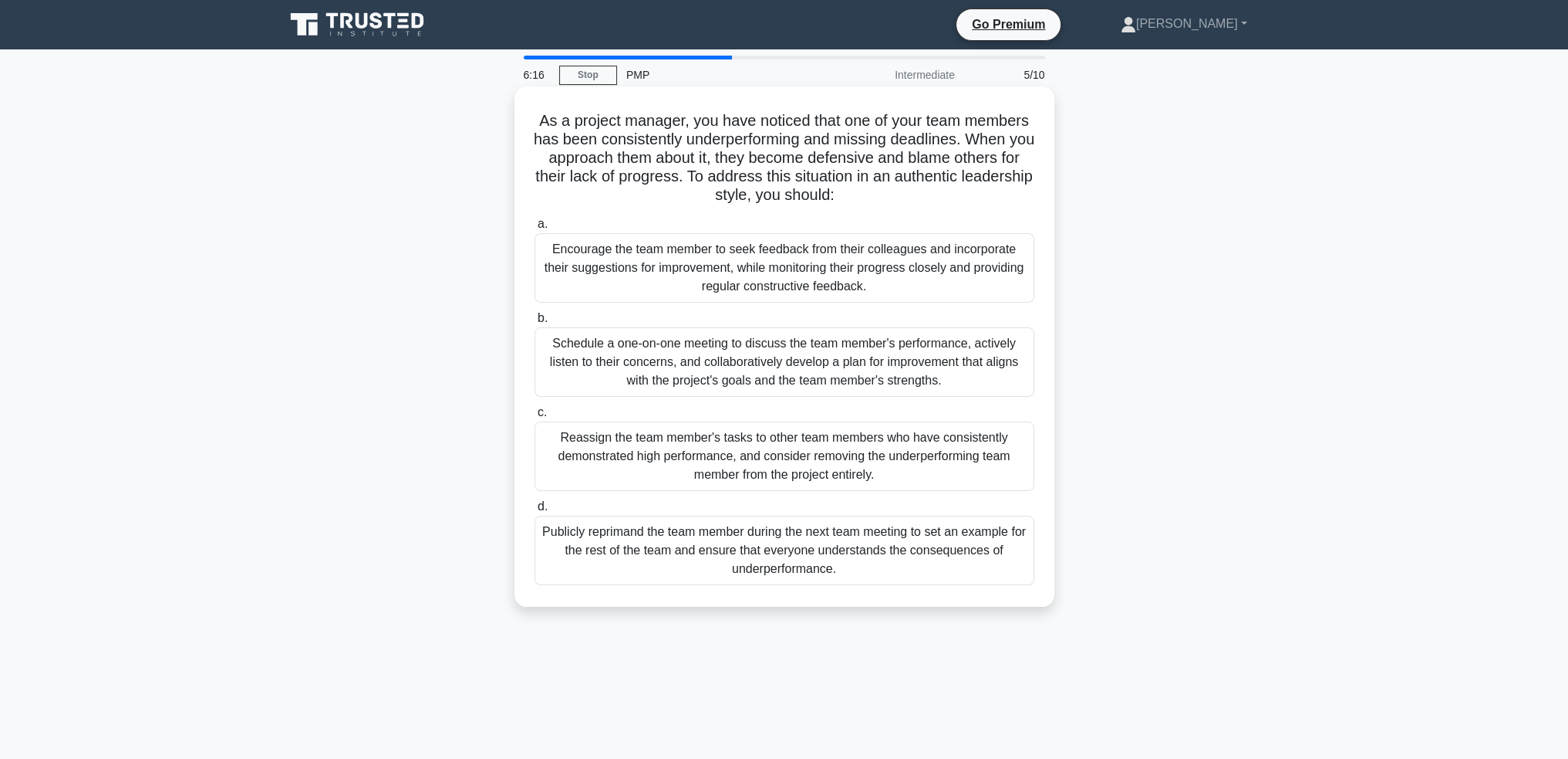
click at [873, 363] on div "Schedule a one-on-one meeting to discuss the team member's performance, activel…" at bounding box center [784, 361] width 500 height 70
click at [534, 324] on input "b. Schedule a one-on-one meeting to discuss the team member's performance, acti…" at bounding box center [534, 318] width 0 height 10
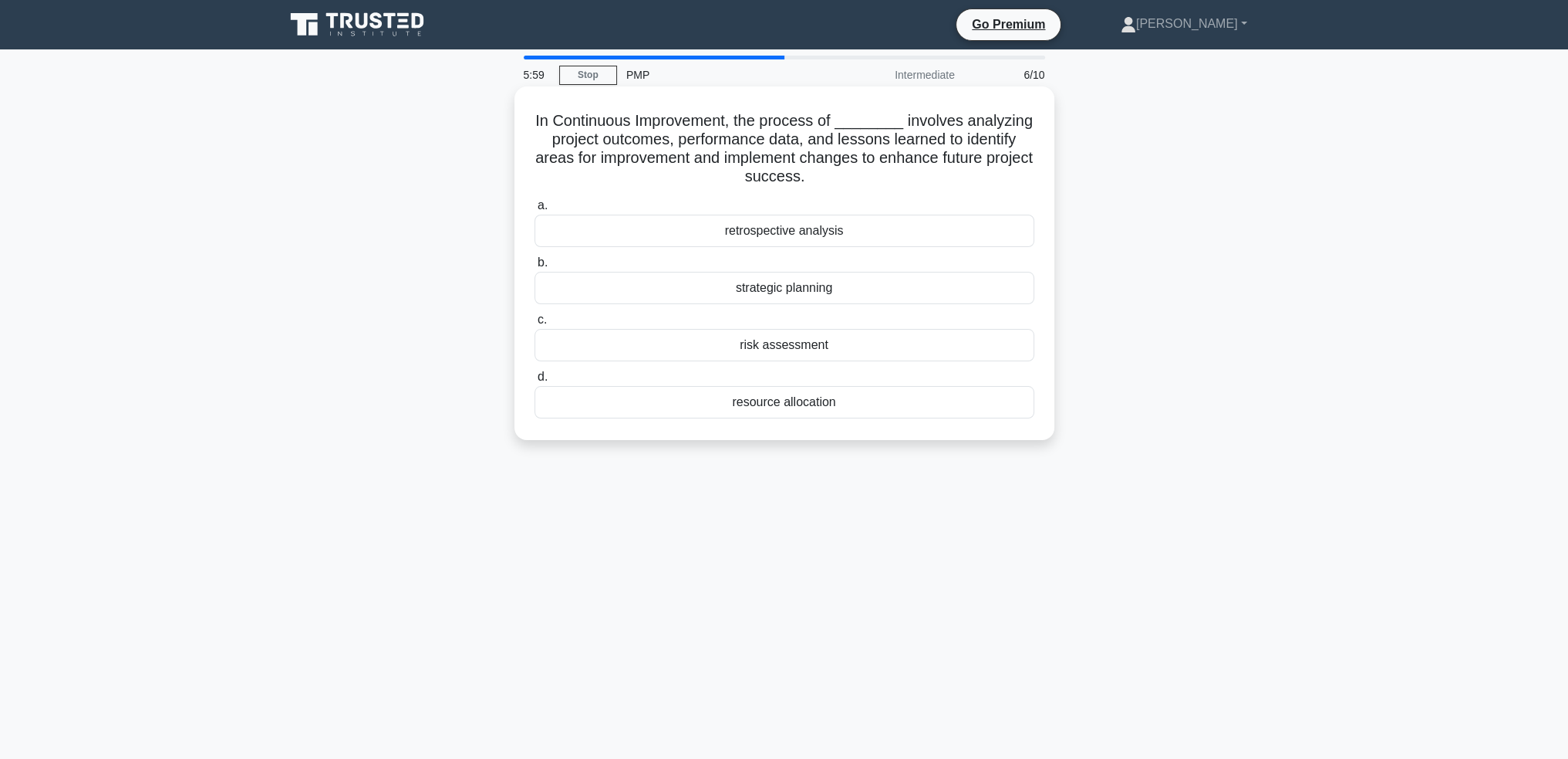
click at [828, 232] on div "retrospective analysis" at bounding box center [784, 230] width 500 height 32
click at [534, 211] on input "a. retrospective analysis" at bounding box center [534, 205] width 0 height 10
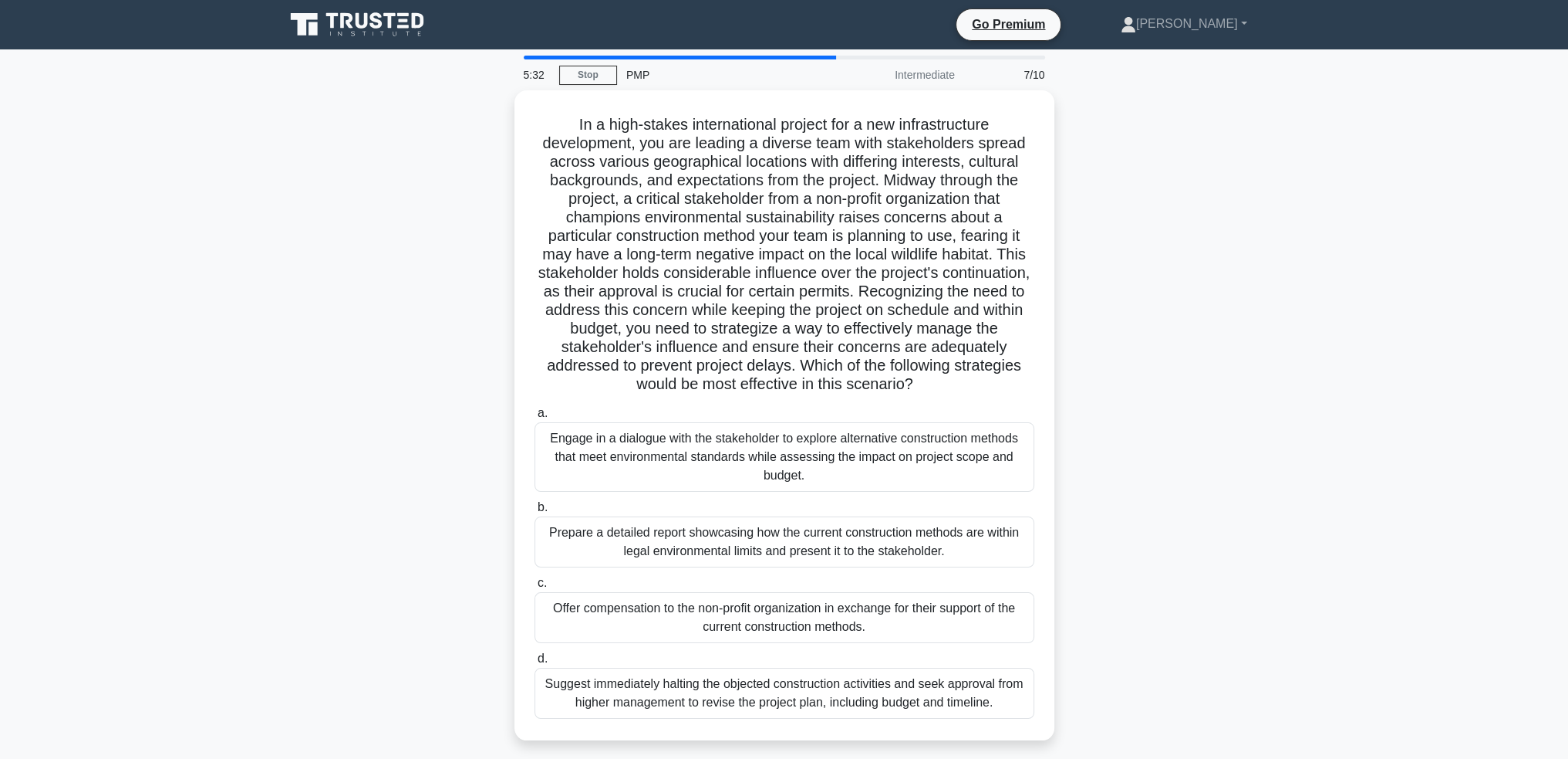
scroll to position [75, 0]
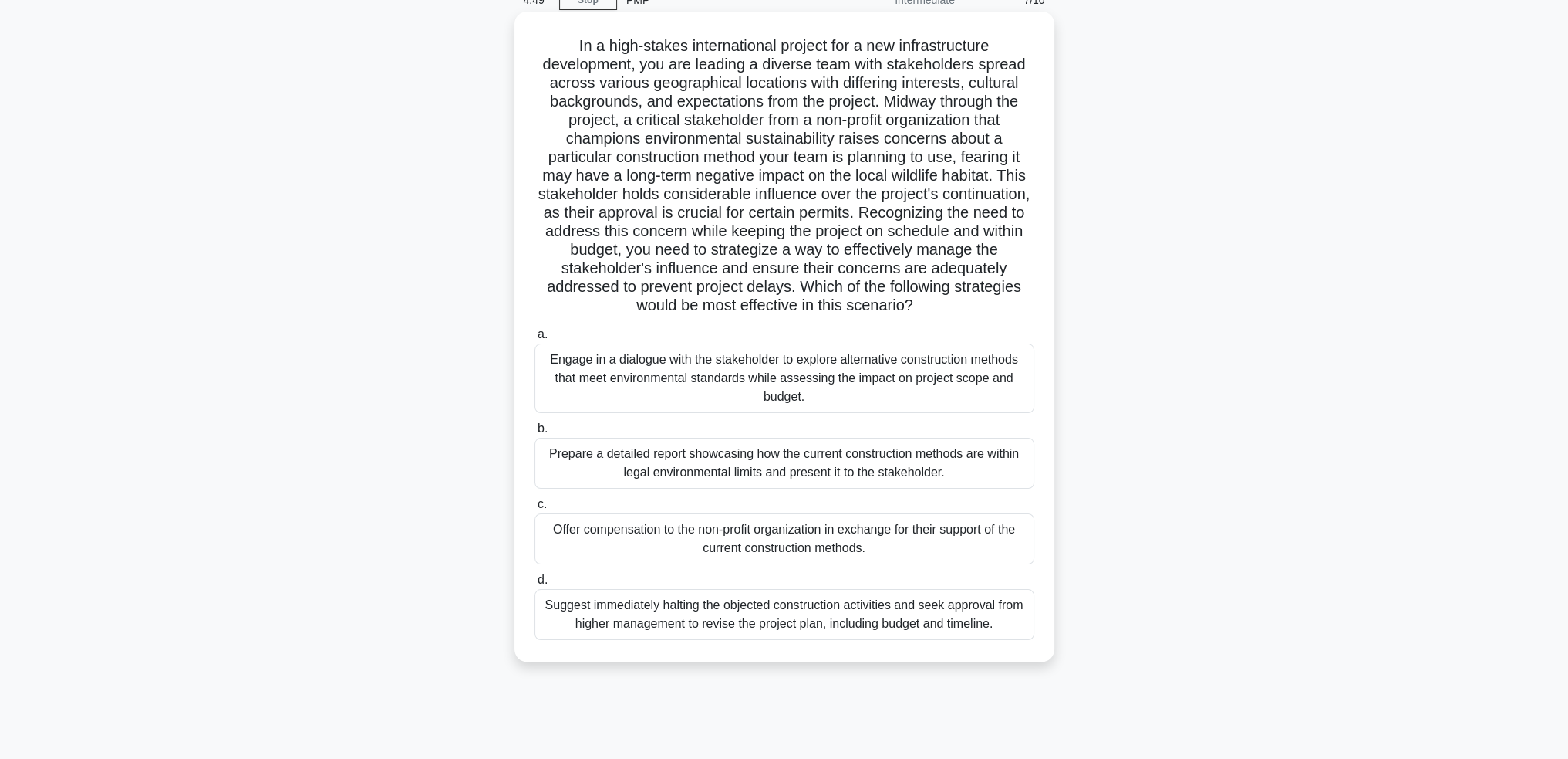
click at [691, 363] on div "Engage in a dialogue with the stakeholder to explore alternative construction m…" at bounding box center [784, 378] width 500 height 70
click at [534, 339] on input "a. Engage in a dialogue with the stakeholder to explore alternative constructio…" at bounding box center [534, 334] width 0 height 10
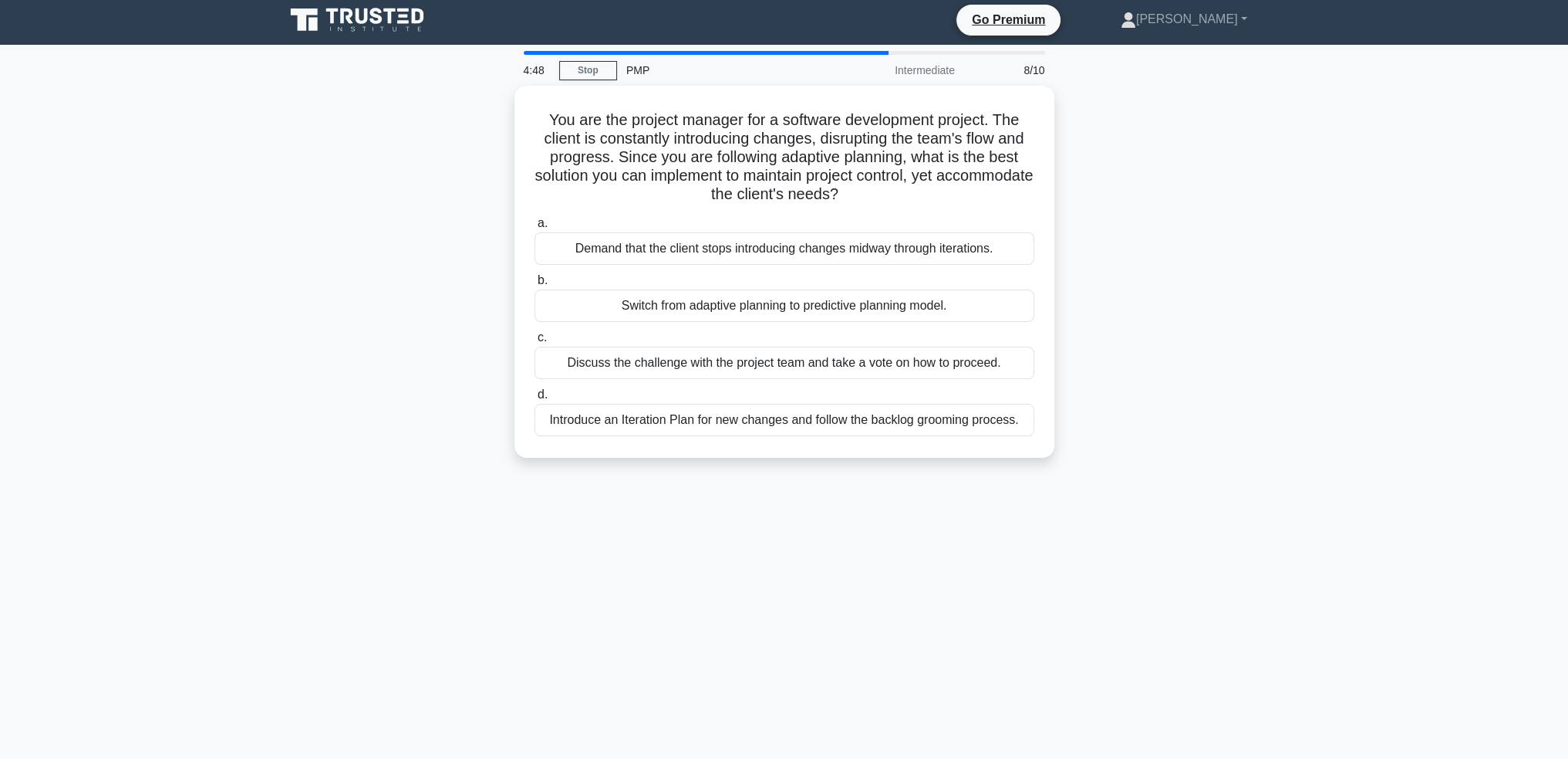
scroll to position [0, 0]
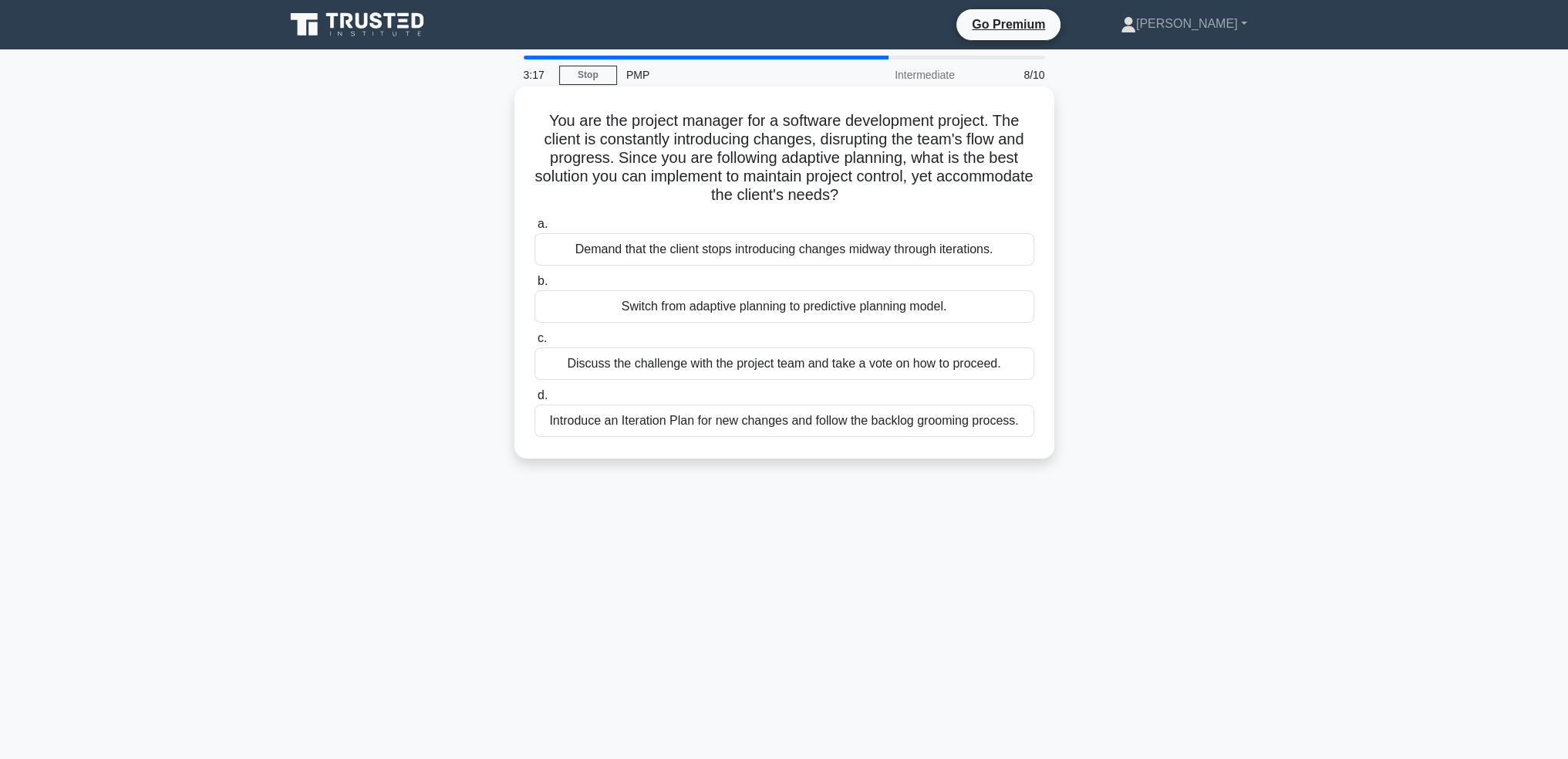
click at [970, 422] on div "Introduce an Iteration Plan for new changes and follow the backlog grooming pro…" at bounding box center [784, 420] width 500 height 32
click at [534, 401] on input "d. Introduce an Iteration Plan for new changes and follow the backlog grooming …" at bounding box center [534, 395] width 0 height 10
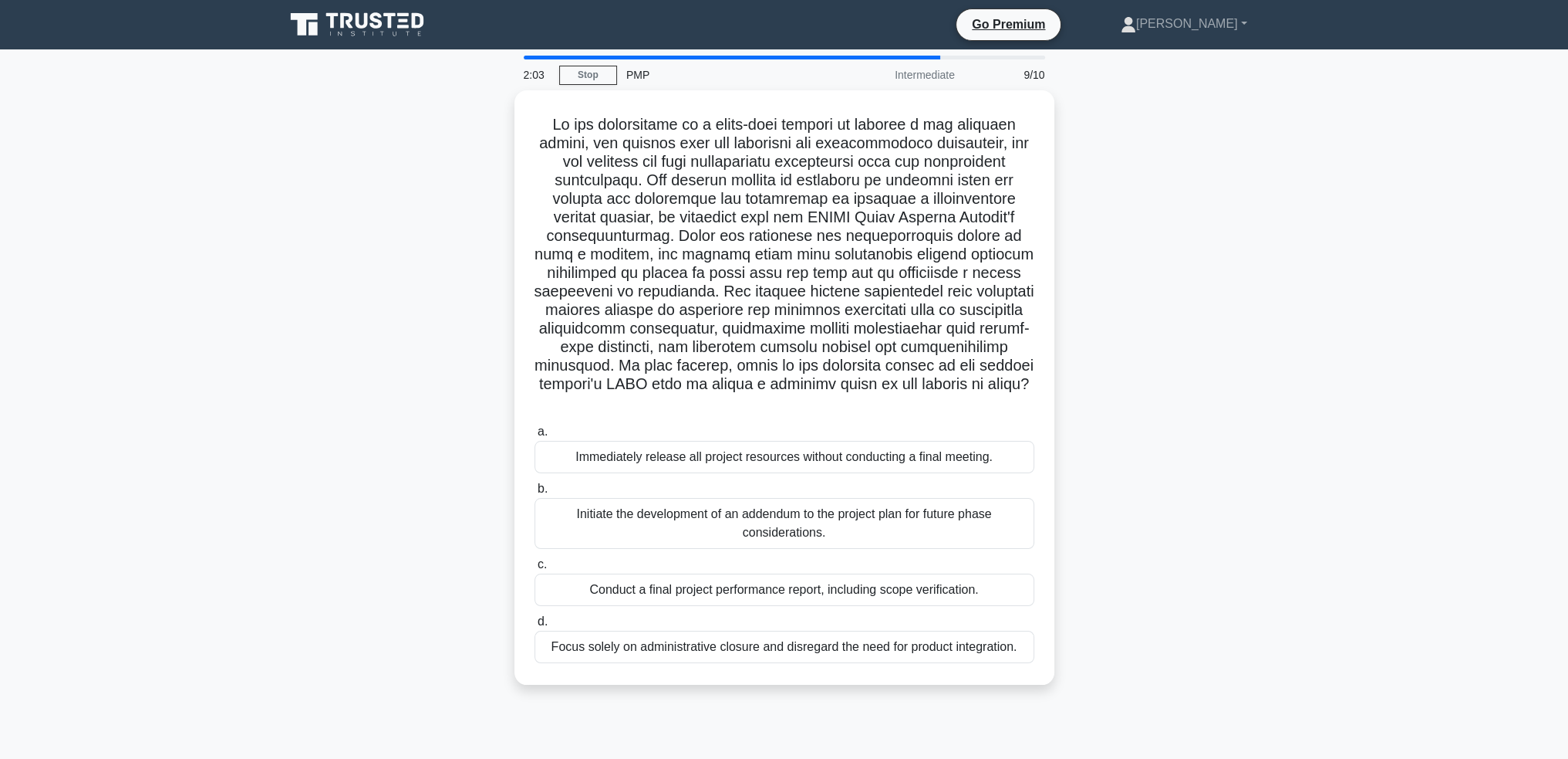
click at [968, 586] on div "Conduct a final project performance report, including scope verification." at bounding box center [784, 589] width 500 height 32
click at [534, 569] on input "c. Conduct a final project performance report, including scope verification." at bounding box center [534, 564] width 0 height 10
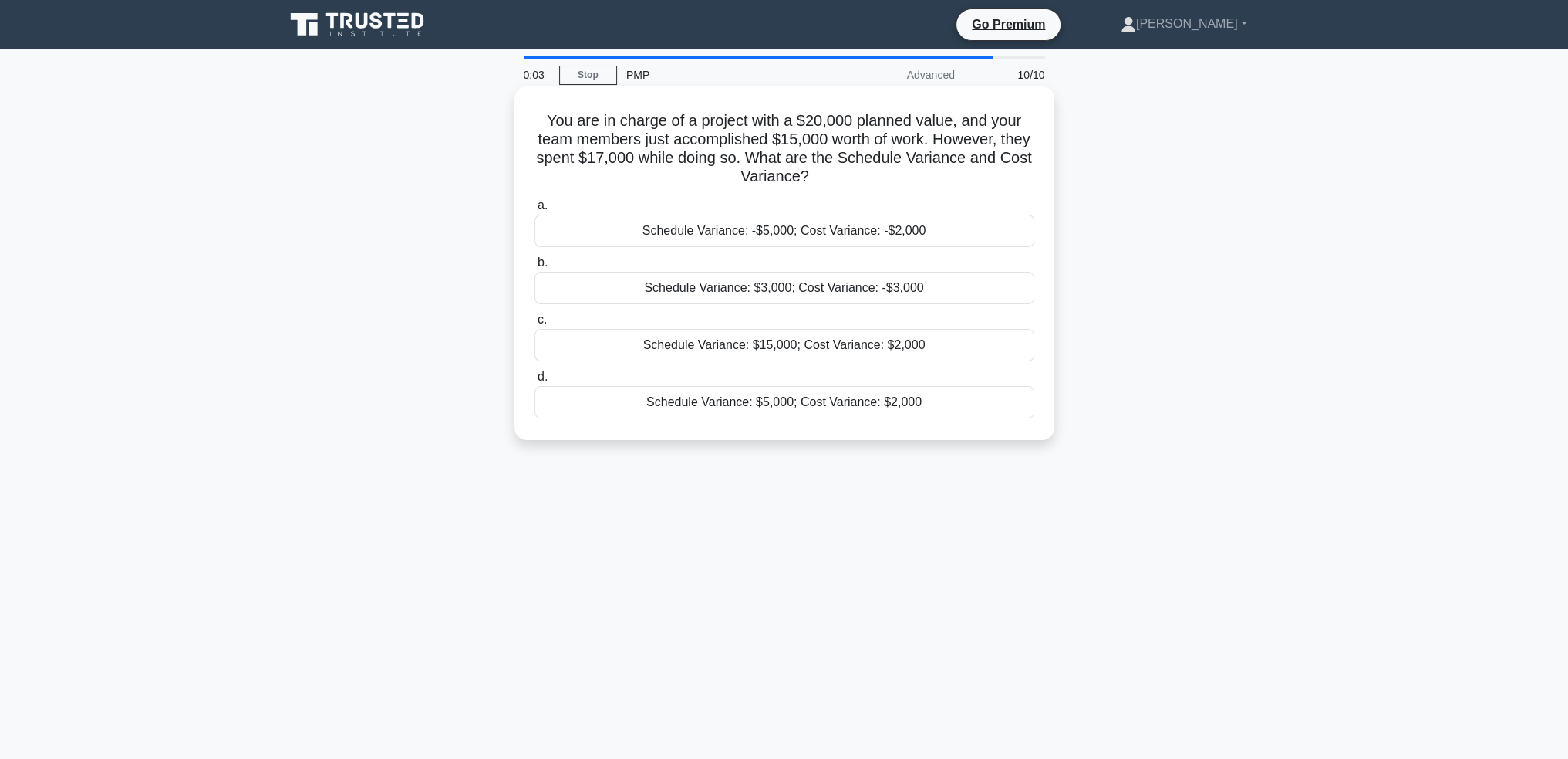
click at [867, 289] on div "Schedule Variance: $3,000; Cost Variance: -$3,000" at bounding box center [784, 288] width 500 height 32
click at [534, 268] on input "b. Schedule Variance: $3,000; Cost Variance: -$3,000" at bounding box center [534, 263] width 0 height 10
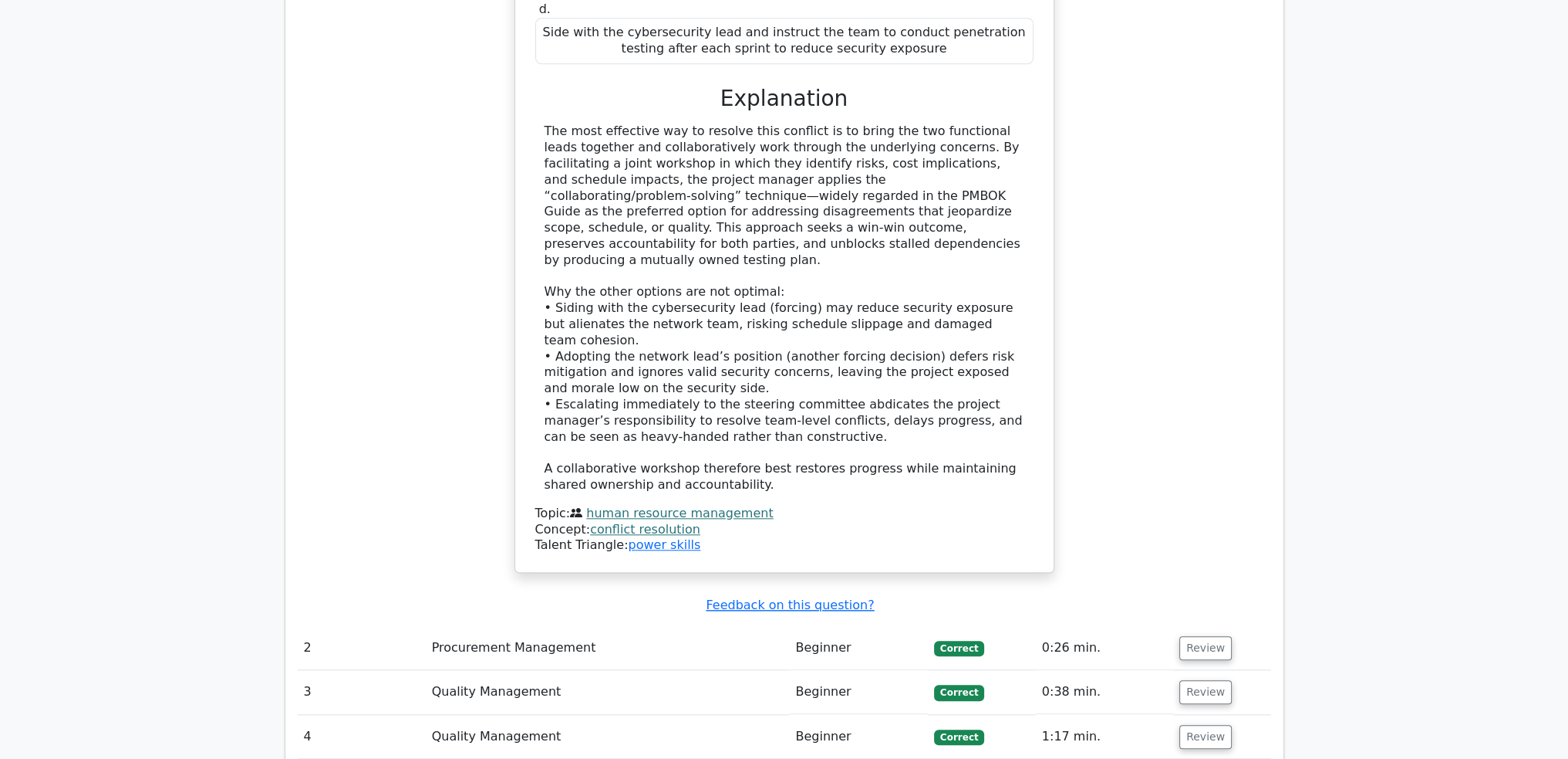
scroll to position [2470, 0]
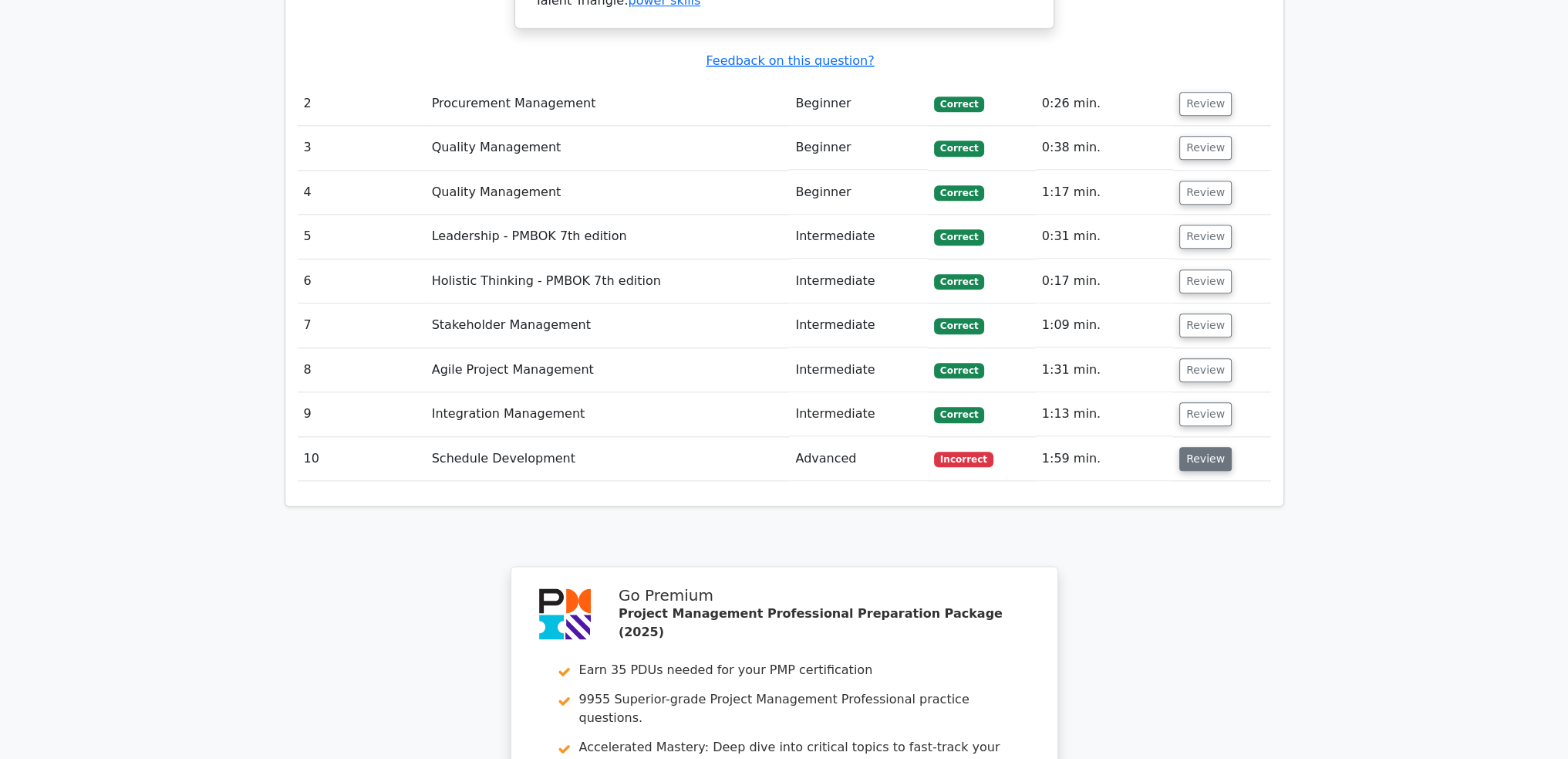
click at [1222, 447] on button "Review" at bounding box center [1206, 458] width 53 height 24
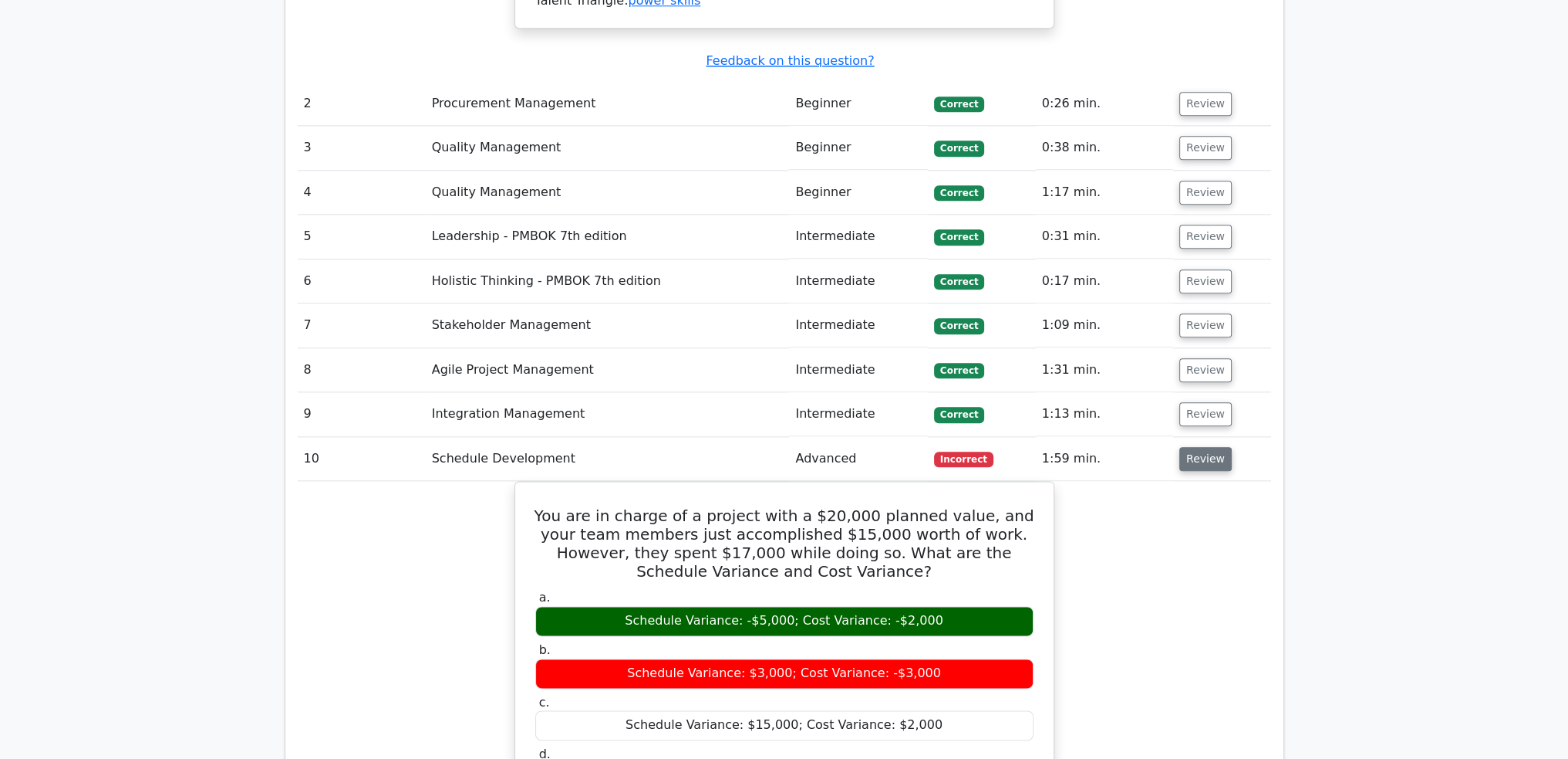
click at [1213, 447] on button "Review" at bounding box center [1206, 458] width 53 height 24
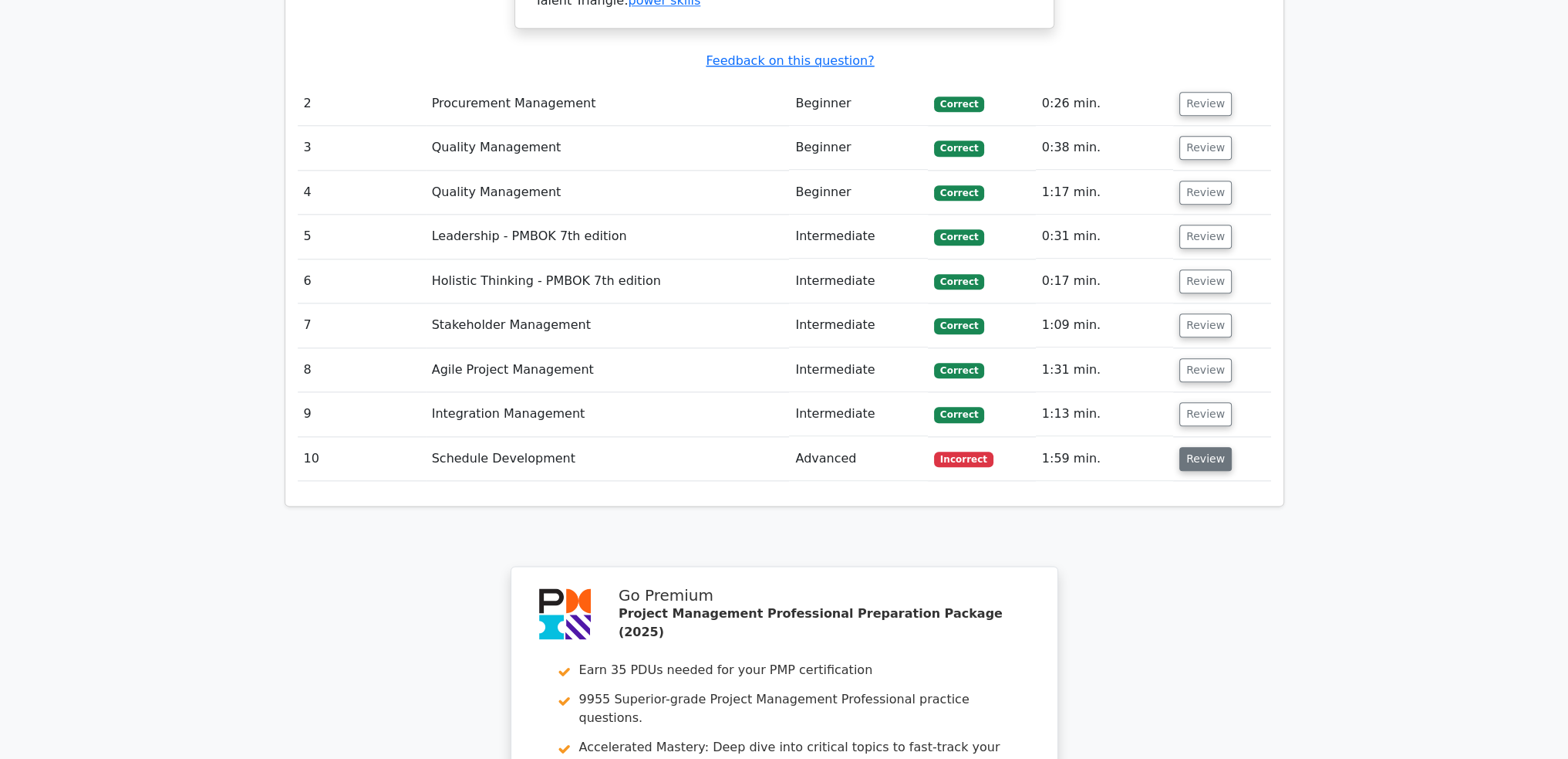
click at [1213, 447] on button "Review" at bounding box center [1206, 458] width 53 height 24
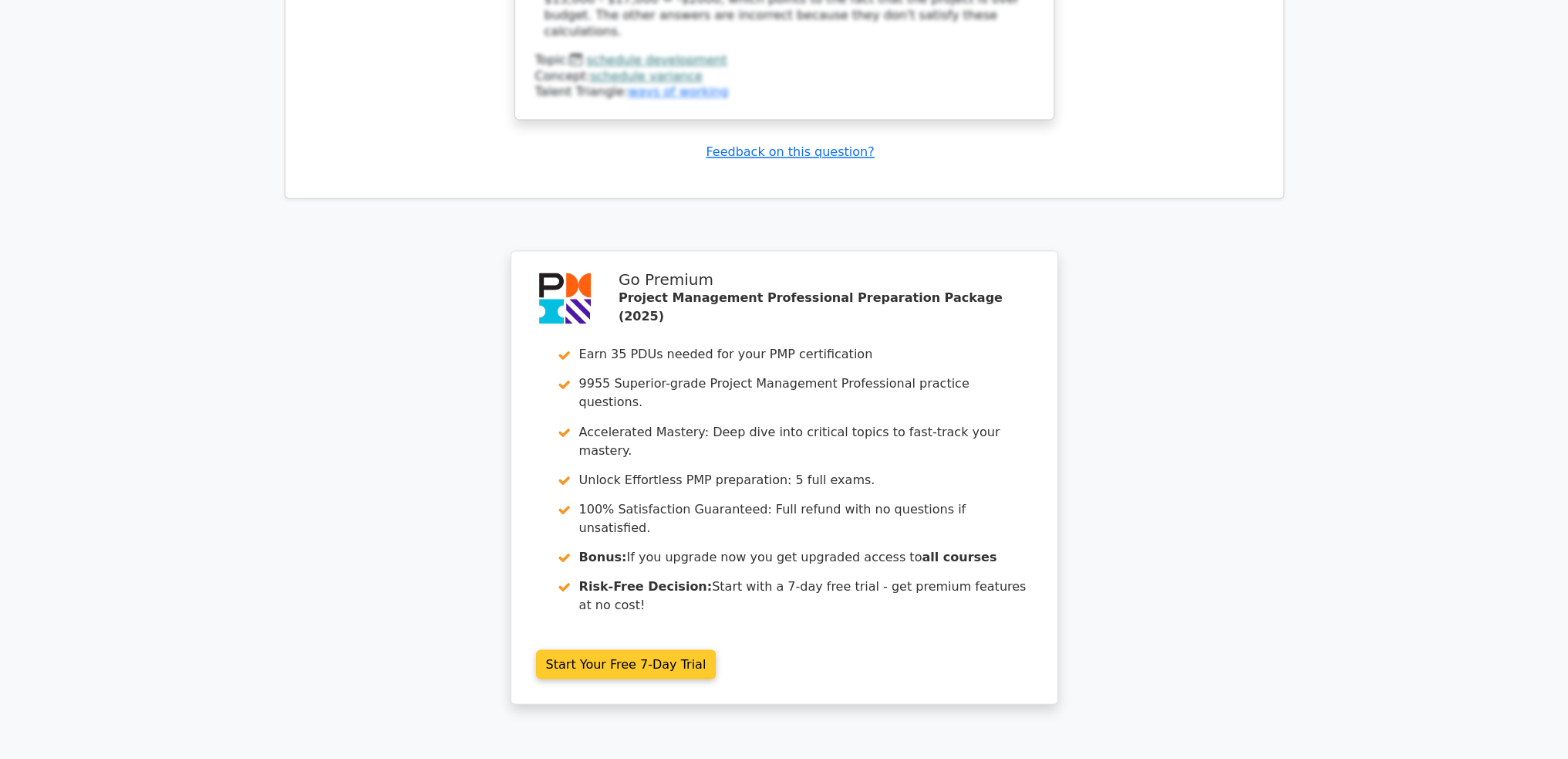
scroll to position [3504, 0]
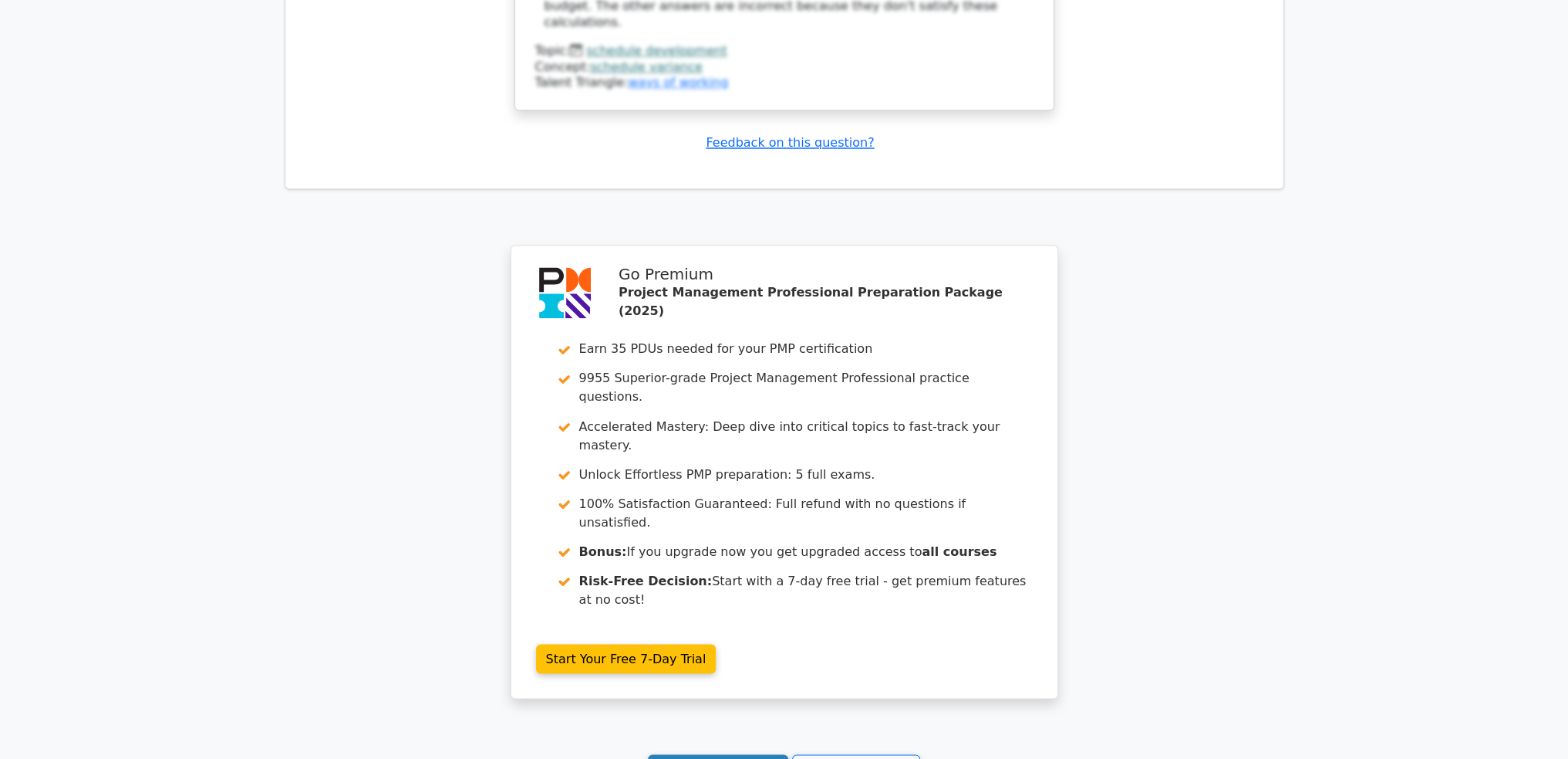
click at [716, 754] on link "Continue practicing" at bounding box center [718, 769] width 141 height 30
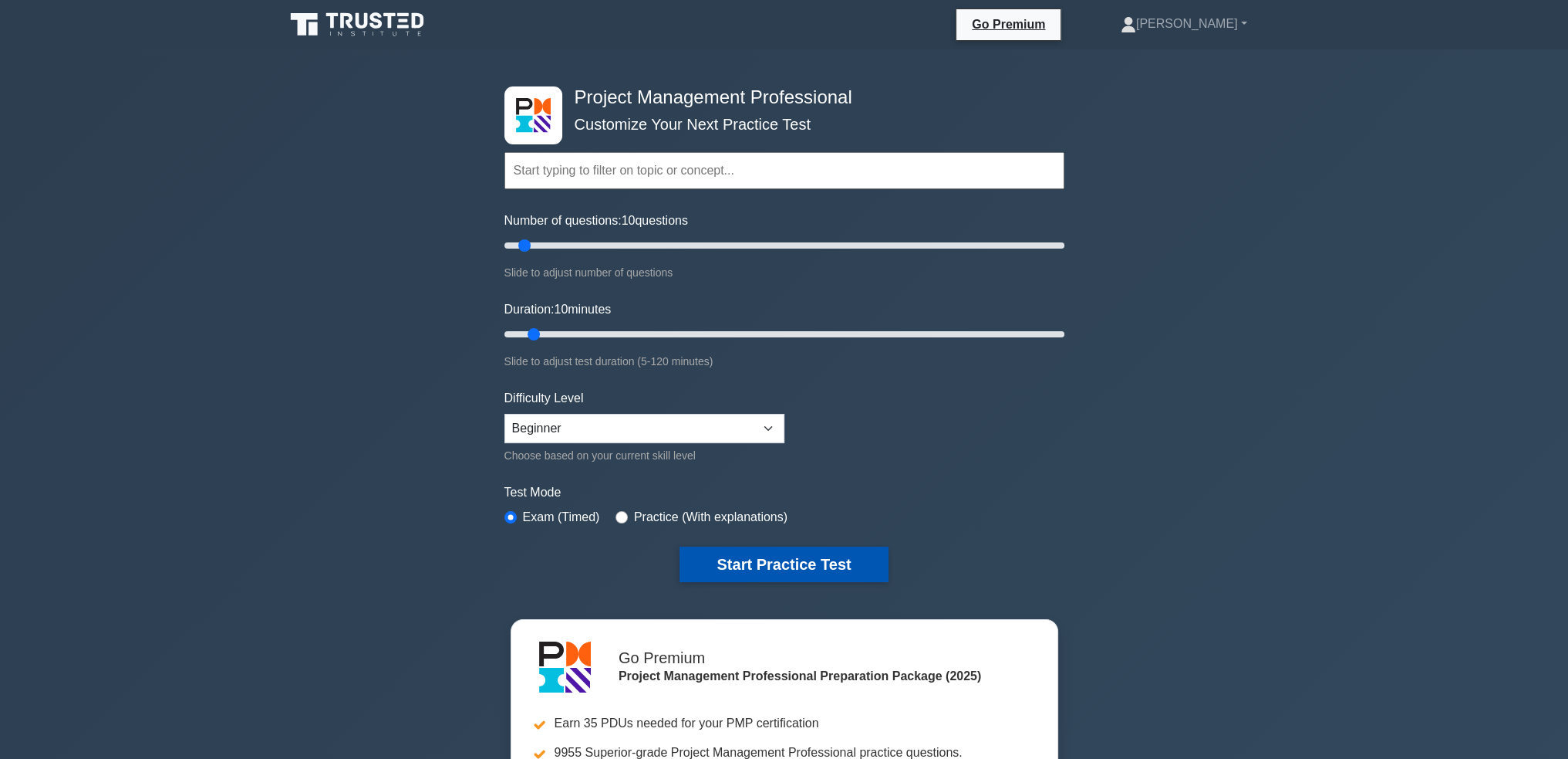
click at [837, 555] on button "Start Practice Test" at bounding box center [784, 564] width 209 height 35
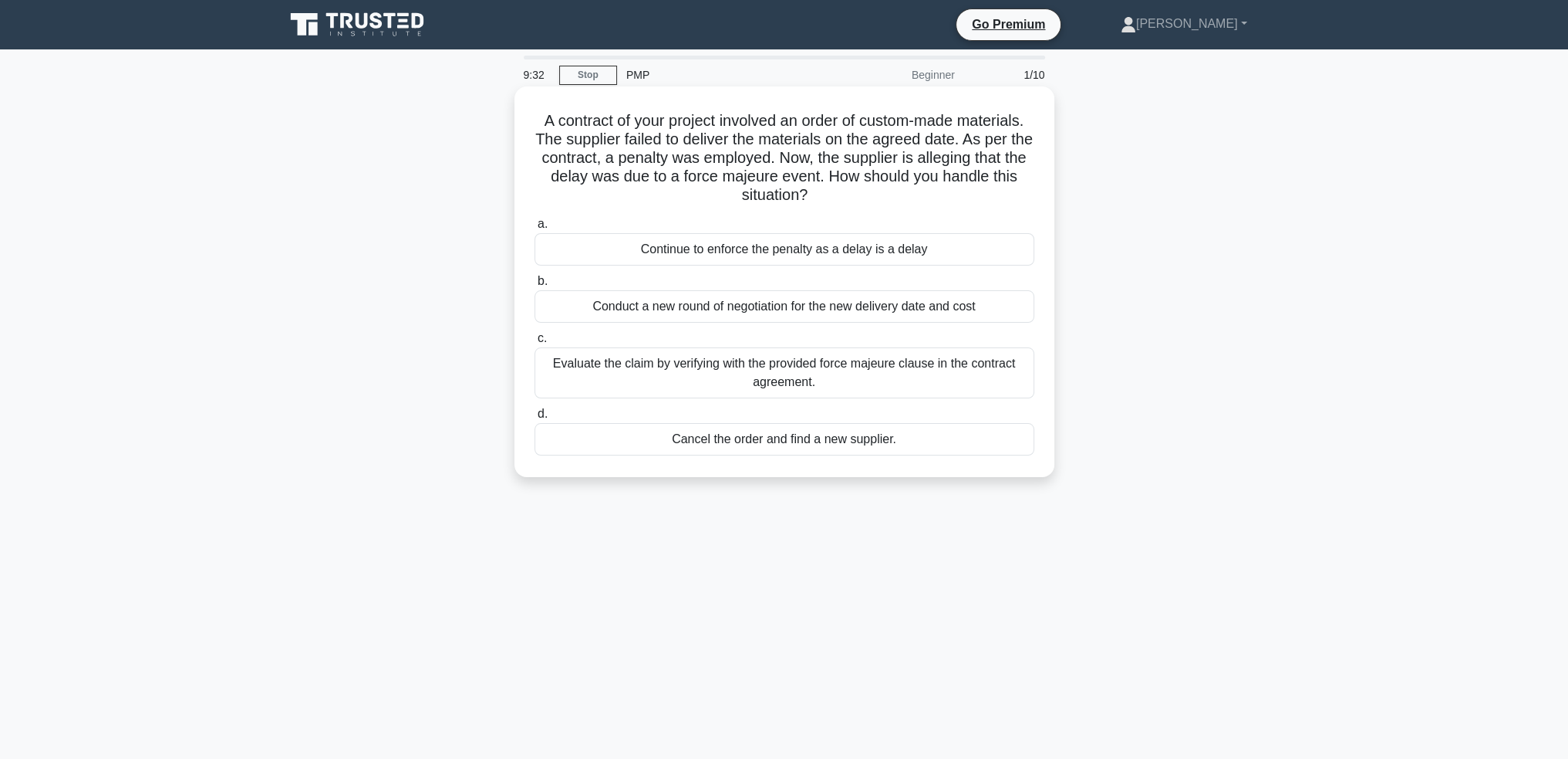
click at [965, 377] on div "Evaluate the claim by verifying with the provided force majeure clause in the c…" at bounding box center [784, 373] width 500 height 51
click at [534, 343] on input "c. Evaluate the claim by verifying with the provided force majeure clause in th…" at bounding box center [534, 338] width 0 height 10
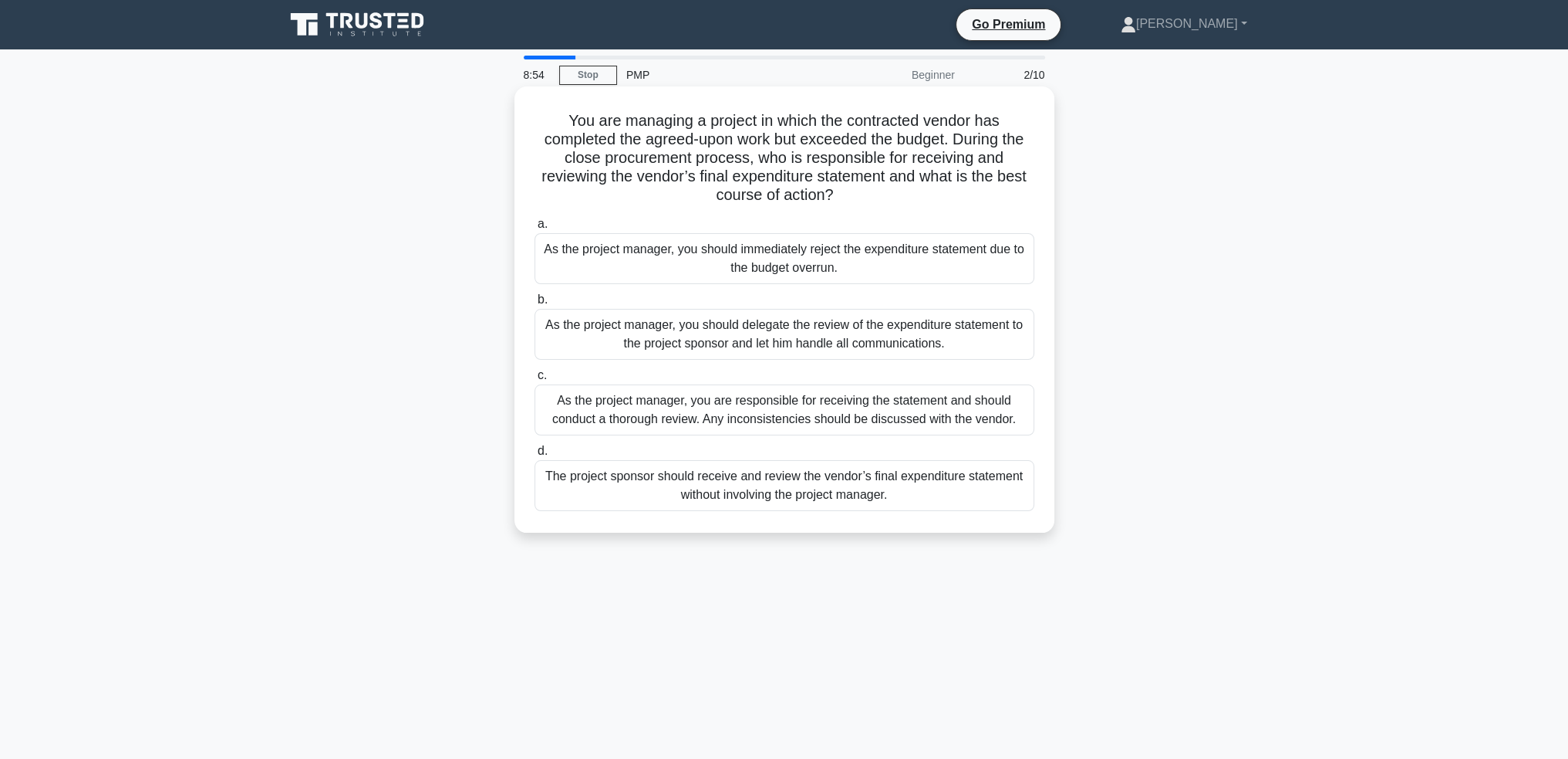
click at [908, 419] on div "As the project manager, you are responsible for receiving the statement and sho…" at bounding box center [784, 410] width 500 height 51
click at [534, 380] on input "c. As the project manager, you are responsible for receiving the statement and …" at bounding box center [534, 375] width 0 height 10
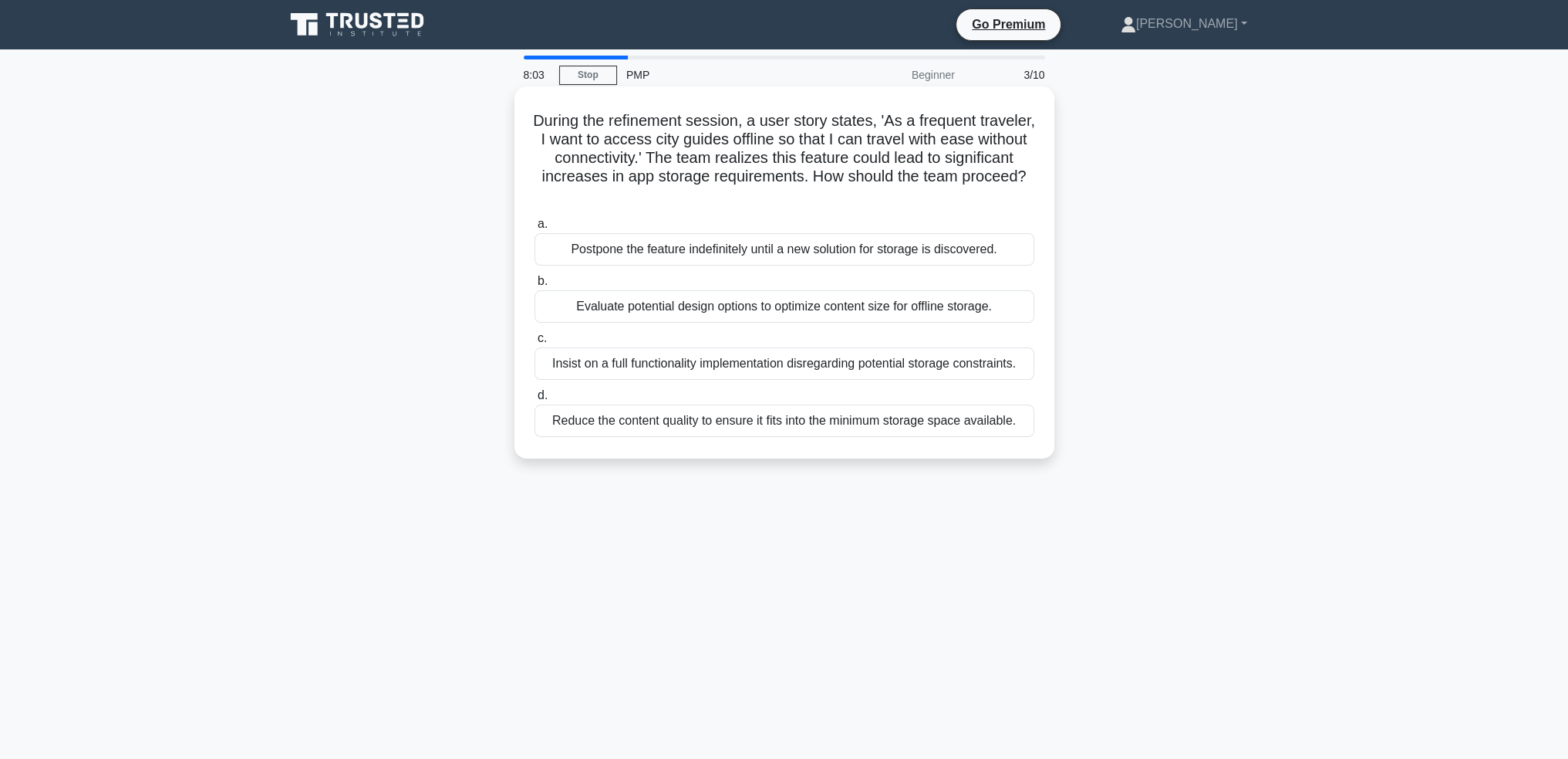
click at [916, 304] on div "Evaluate potential design options to optimize content size for offline storage." at bounding box center [784, 306] width 500 height 32
click at [534, 287] on input "b. Evaluate potential design options to optimize content size for offline stora…" at bounding box center [534, 281] width 0 height 10
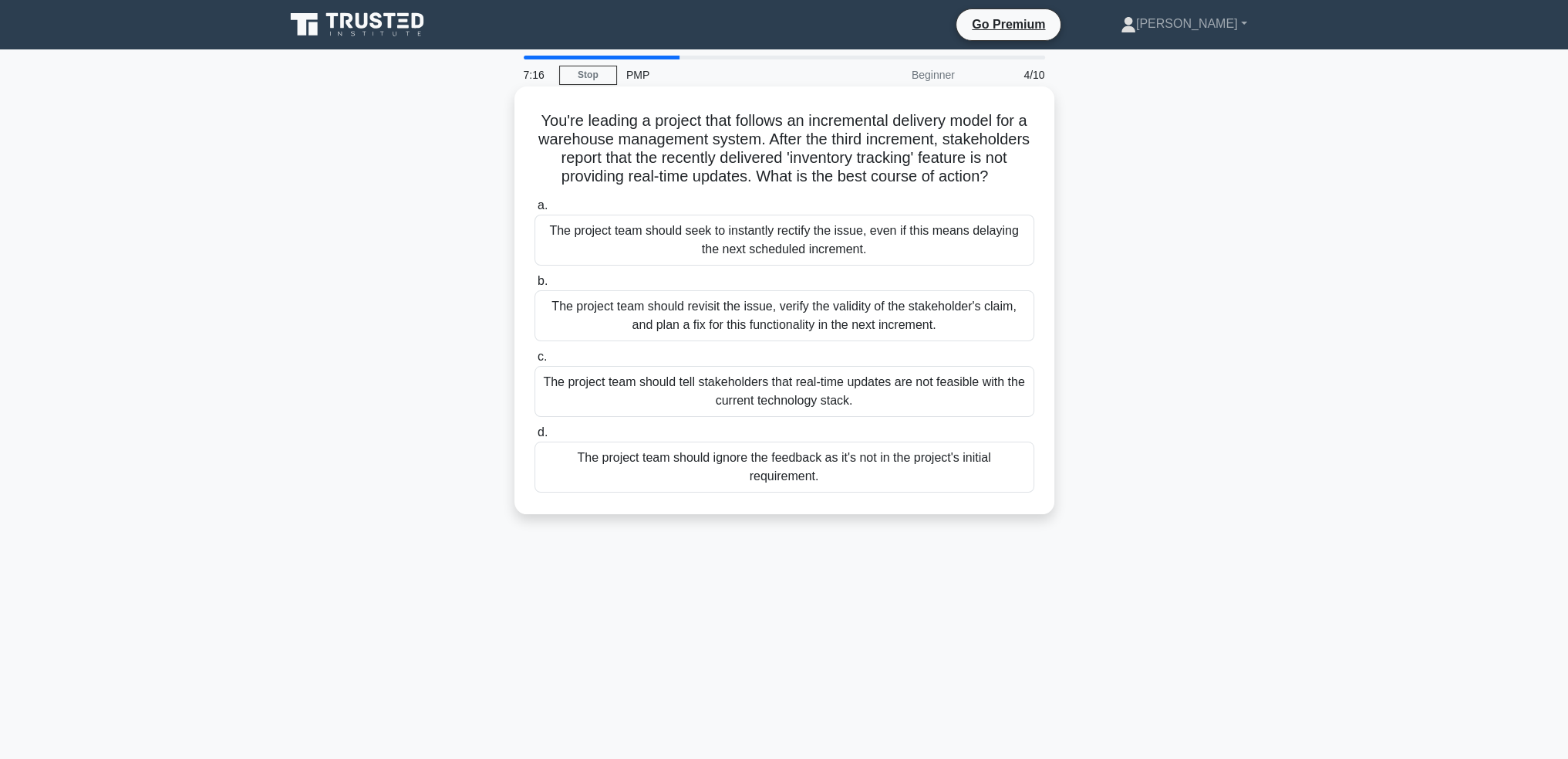
click at [848, 334] on div "The project team should revisit the issue, verify the validity of the stakehold…" at bounding box center [784, 315] width 500 height 51
click at [534, 287] on input "b. The project team should revisit the issue, verify the validity of the stakeh…" at bounding box center [534, 281] width 0 height 10
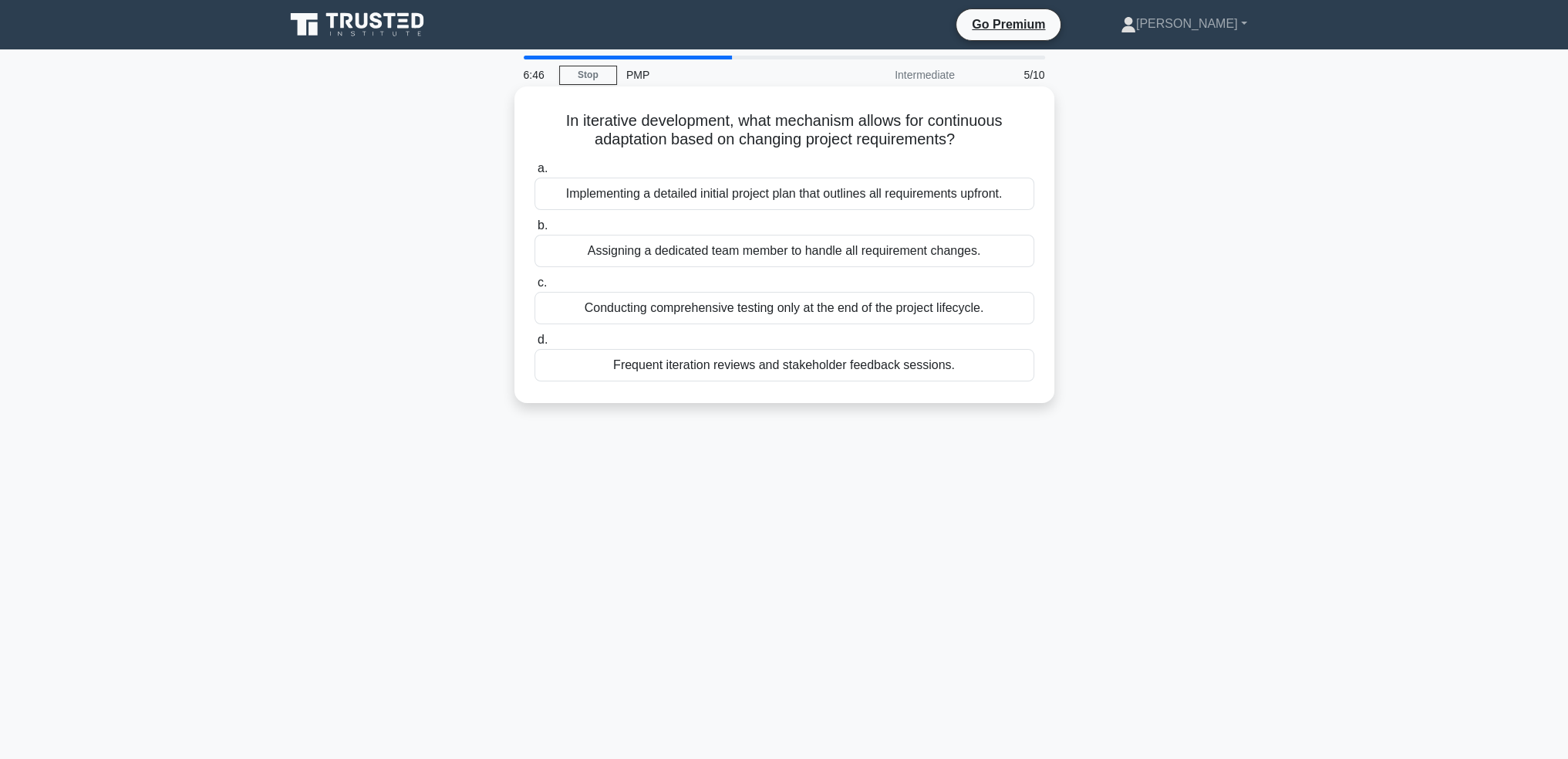
click at [872, 364] on div "Frequent iteration reviews and stakeholder feedback sessions." at bounding box center [784, 365] width 500 height 32
click at [534, 345] on input "d. Frequent iteration reviews and stakeholder feedback sessions." at bounding box center [534, 340] width 0 height 10
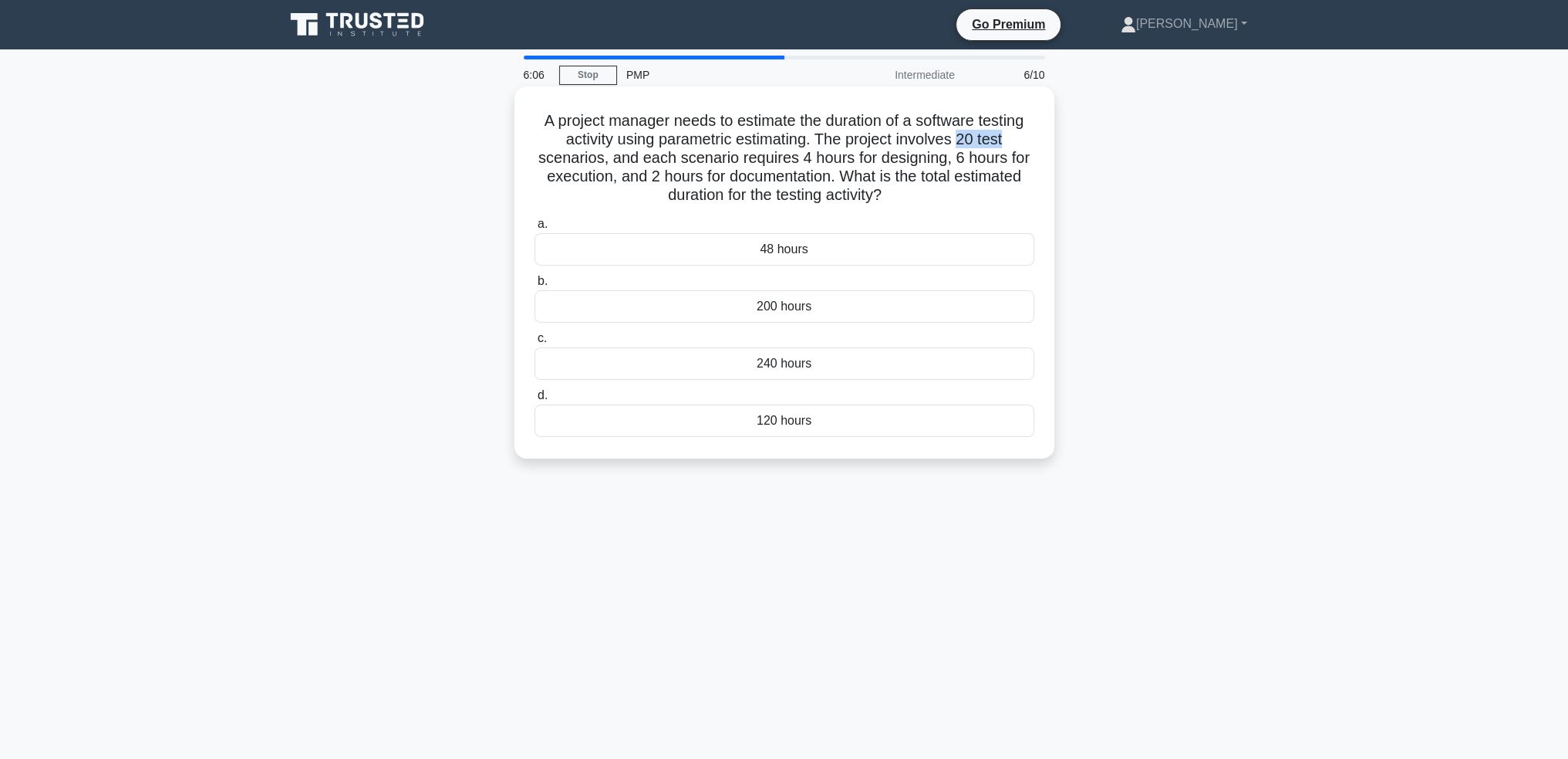
drag, startPoint x: 965, startPoint y: 138, endPoint x: 1024, endPoint y: 140, distance: 59.0
click at [1024, 140] on h5 "A project manager needs to estimate the duration of a software testing activity…" at bounding box center [784, 158] width 503 height 94
drag, startPoint x: 796, startPoint y: 160, endPoint x: 821, endPoint y: 161, distance: 25.0
click at [821, 161] on h5 "A project manager needs to estimate the duration of a software testing activity…" at bounding box center [784, 158] width 503 height 94
click at [823, 370] on div "240 hours" at bounding box center [784, 363] width 500 height 32
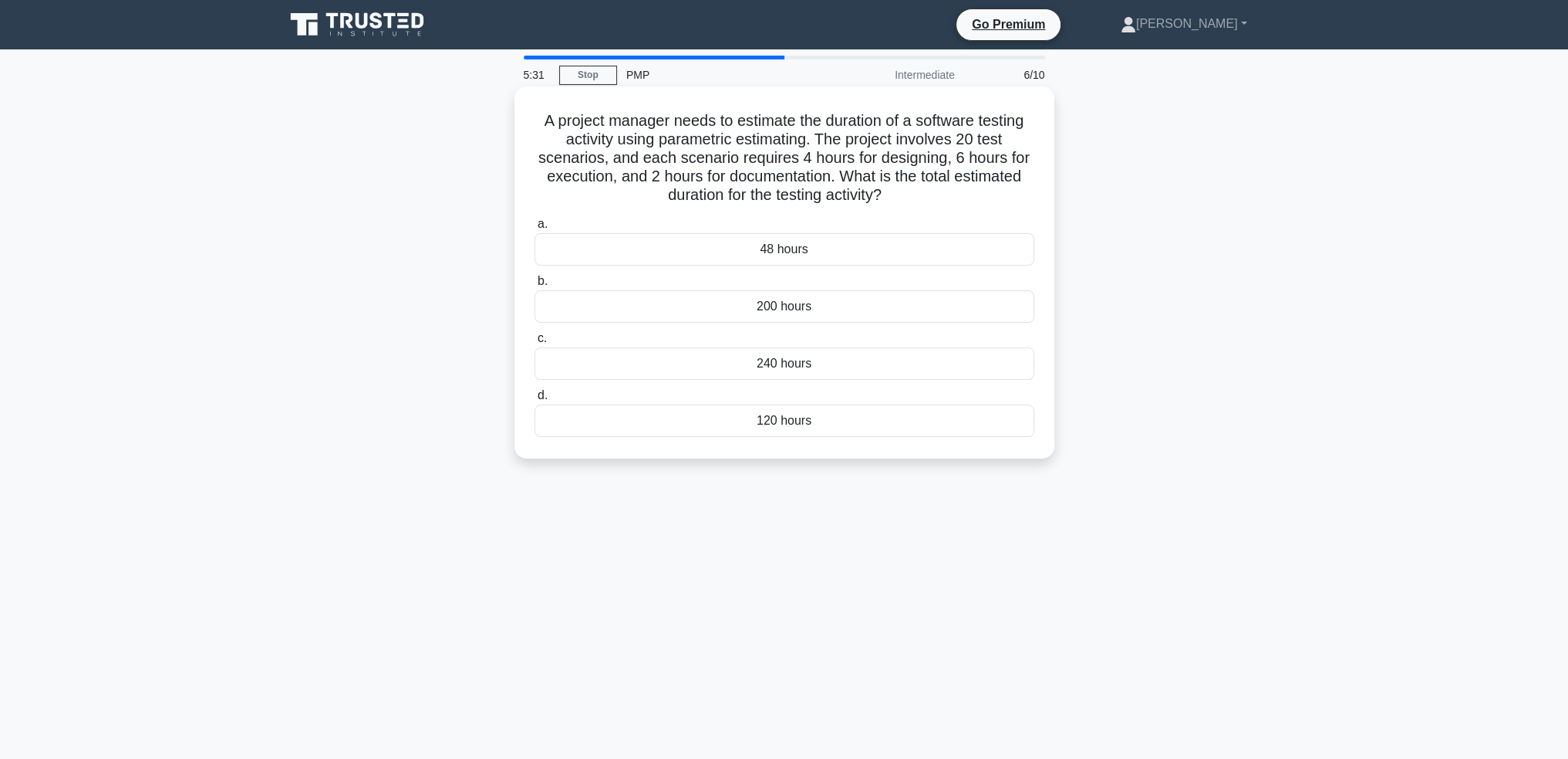
click at [534, 343] on input "c. 240 hours" at bounding box center [534, 338] width 0 height 10
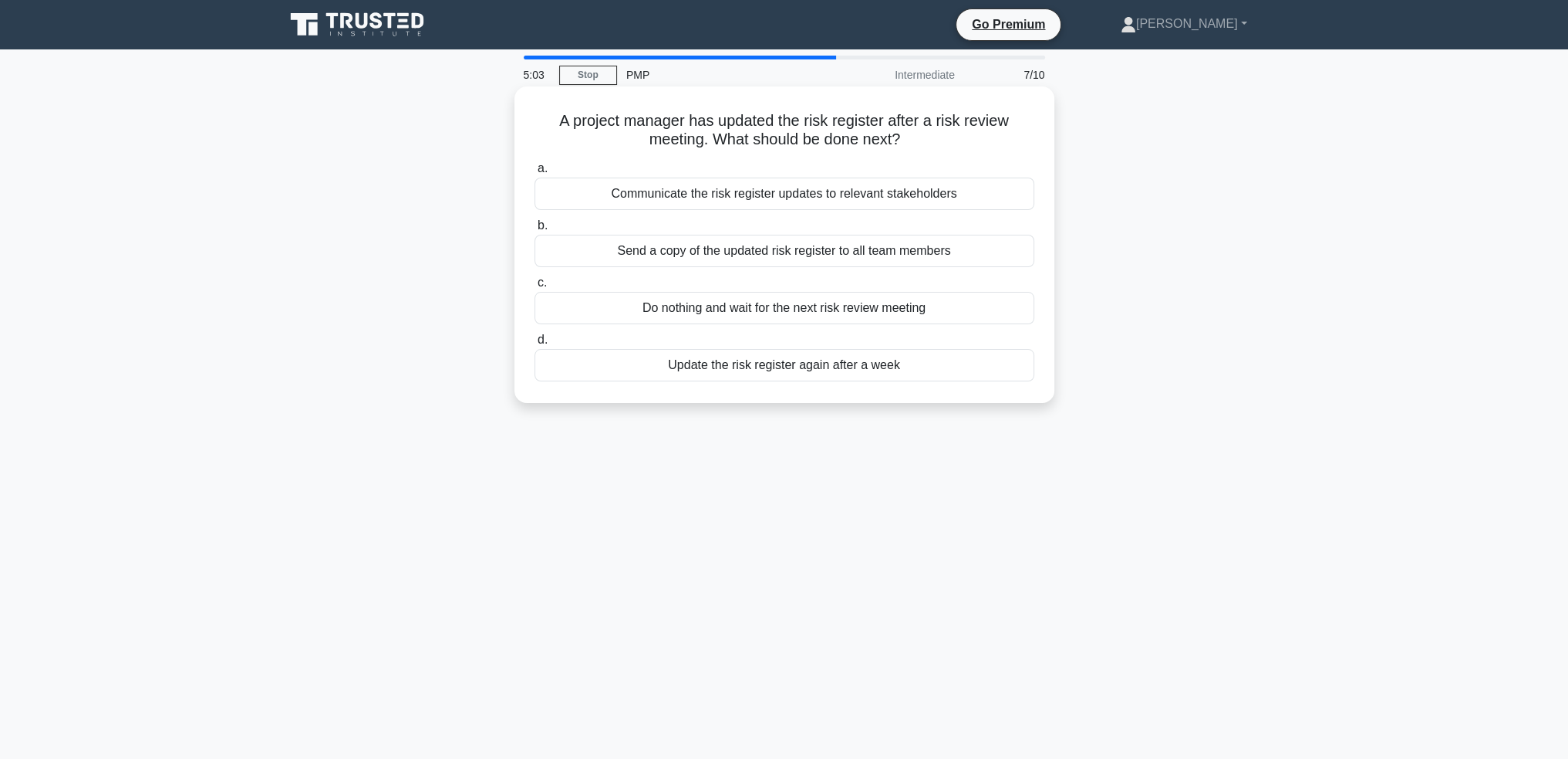
click at [919, 200] on div "Communicate the risk register updates to relevant stakeholders" at bounding box center [784, 193] width 500 height 32
click at [534, 173] on input "a. Communicate the risk register updates to relevant stakeholders" at bounding box center [534, 168] width 0 height 10
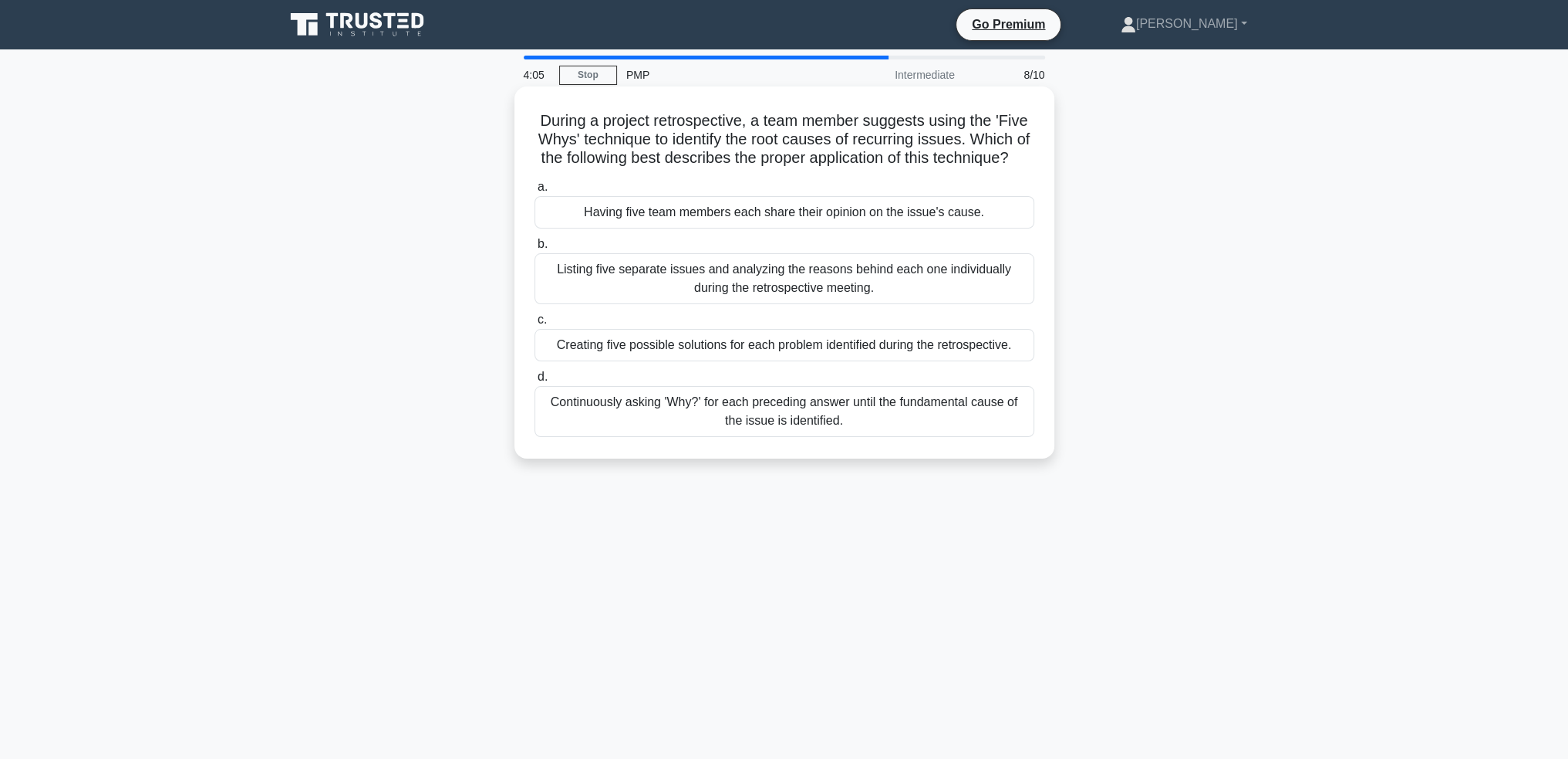
click at [983, 433] on div "Continuously asking 'Why?' for each preceding answer until the fundamental caus…" at bounding box center [784, 412] width 500 height 51
click at [534, 382] on input "d. Continuously asking 'Why?' for each preceding answer until the fundamental c…" at bounding box center [534, 377] width 0 height 10
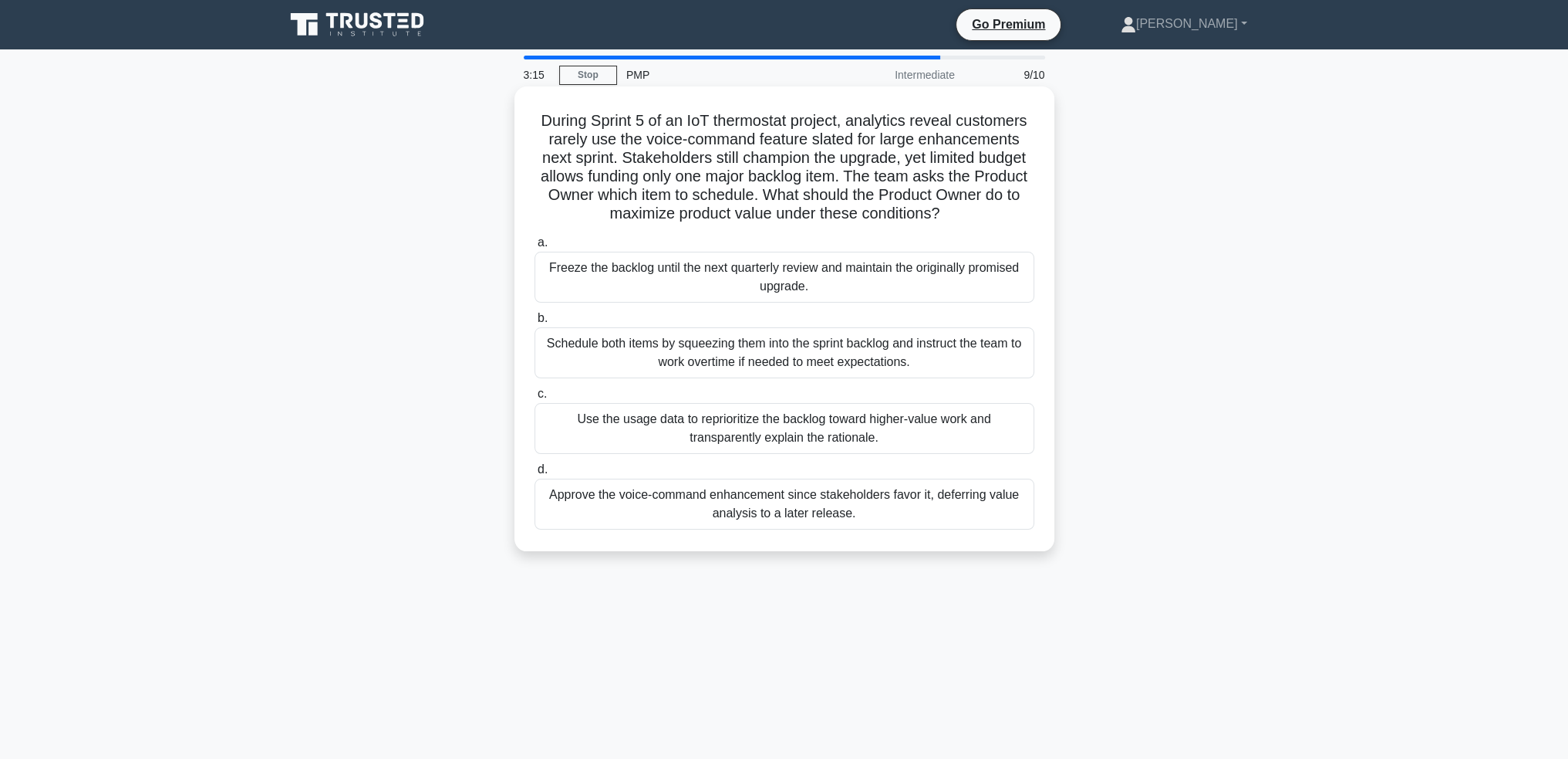
click at [888, 426] on div "Use the usage data to reprioritize the backlog toward higher-value work and tra…" at bounding box center [784, 428] width 500 height 51
click at [534, 399] on input "c. Use the usage data to reprioritize the backlog toward higher-value work and …" at bounding box center [534, 394] width 0 height 10
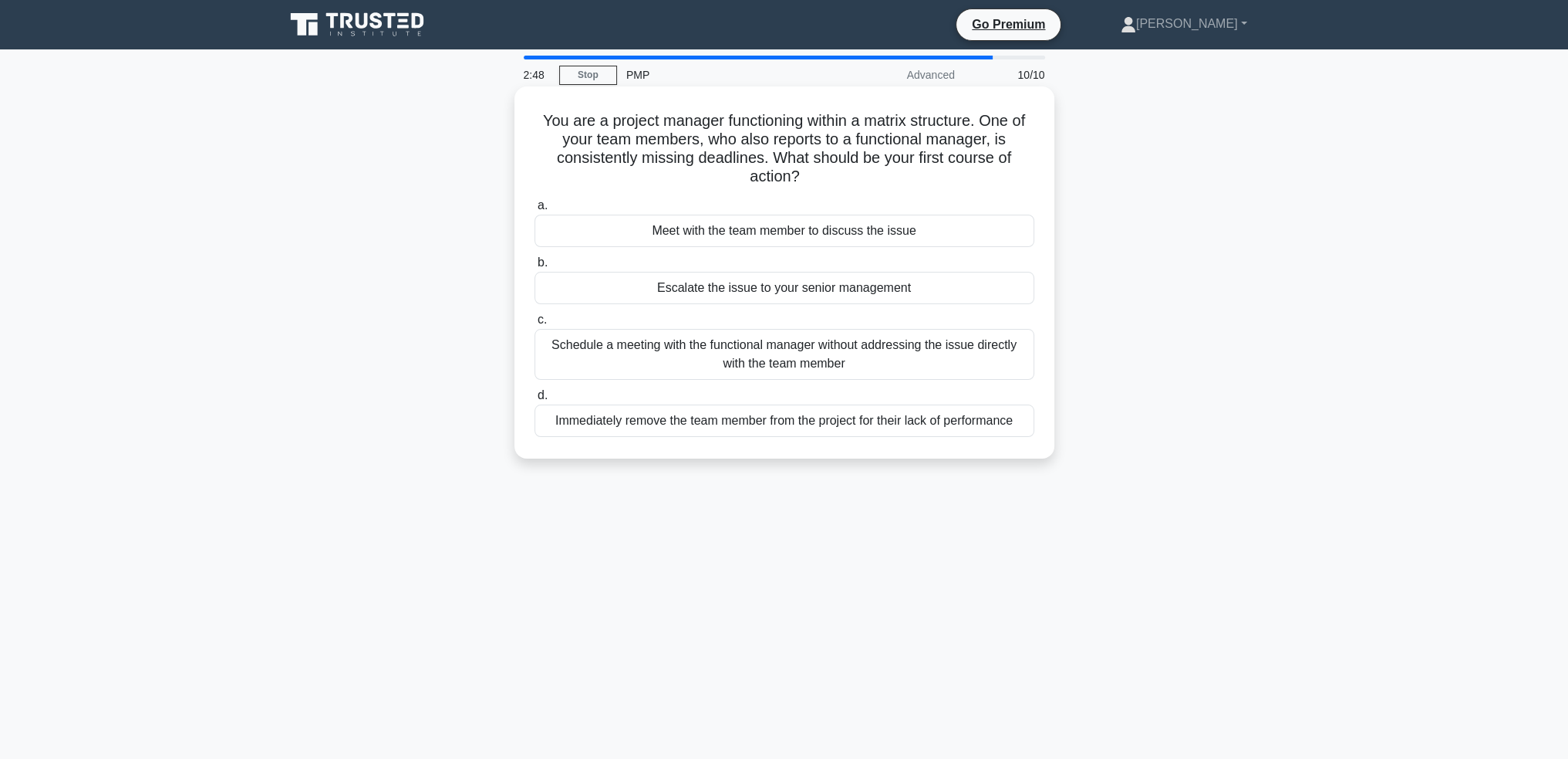
click at [872, 234] on div "Meet with the team member to discuss the issue" at bounding box center [784, 230] width 500 height 32
click at [534, 211] on input "a. Meet with the team member to discuss the issue" at bounding box center [534, 205] width 0 height 10
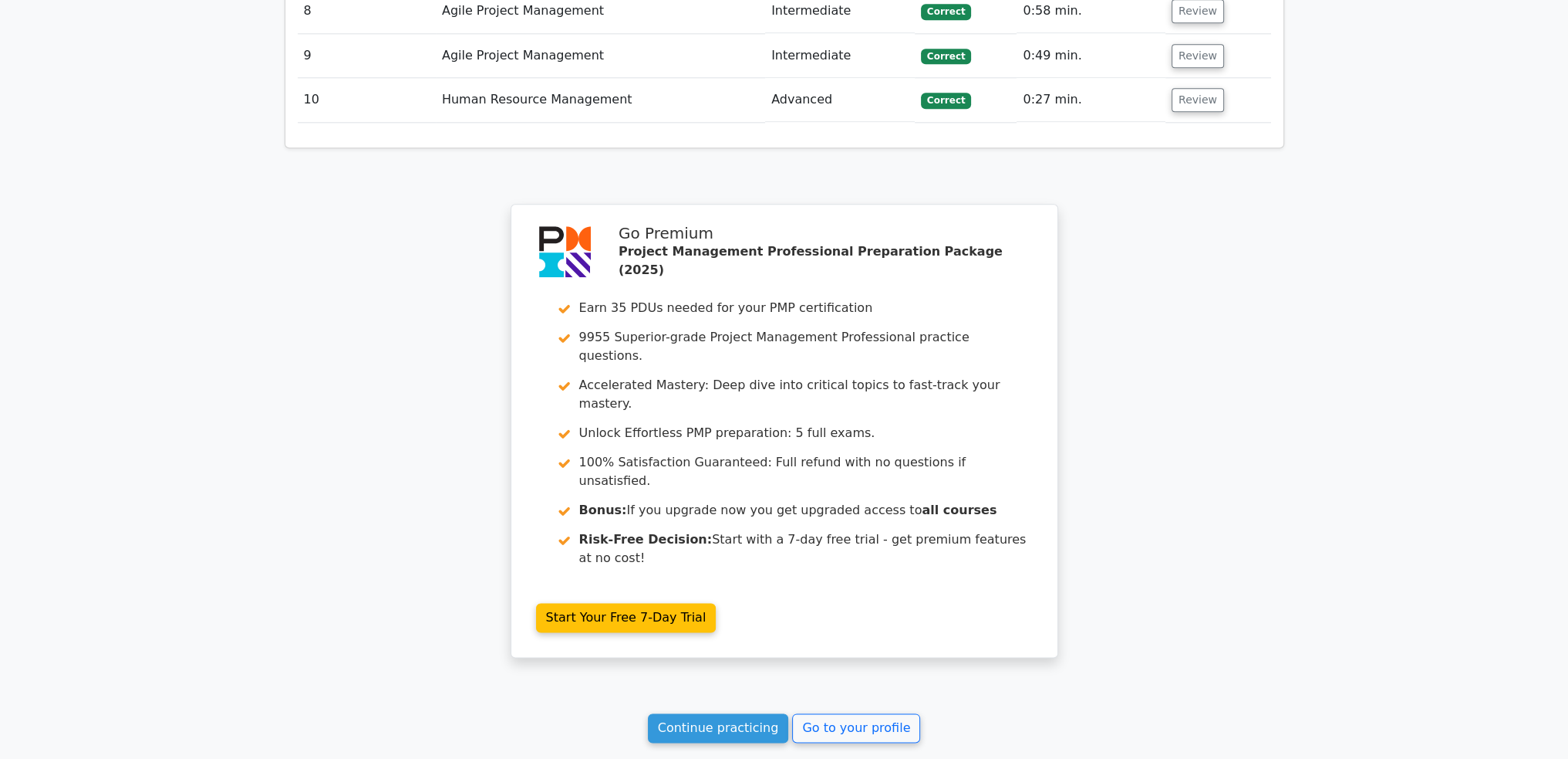
scroll to position [2525, 0]
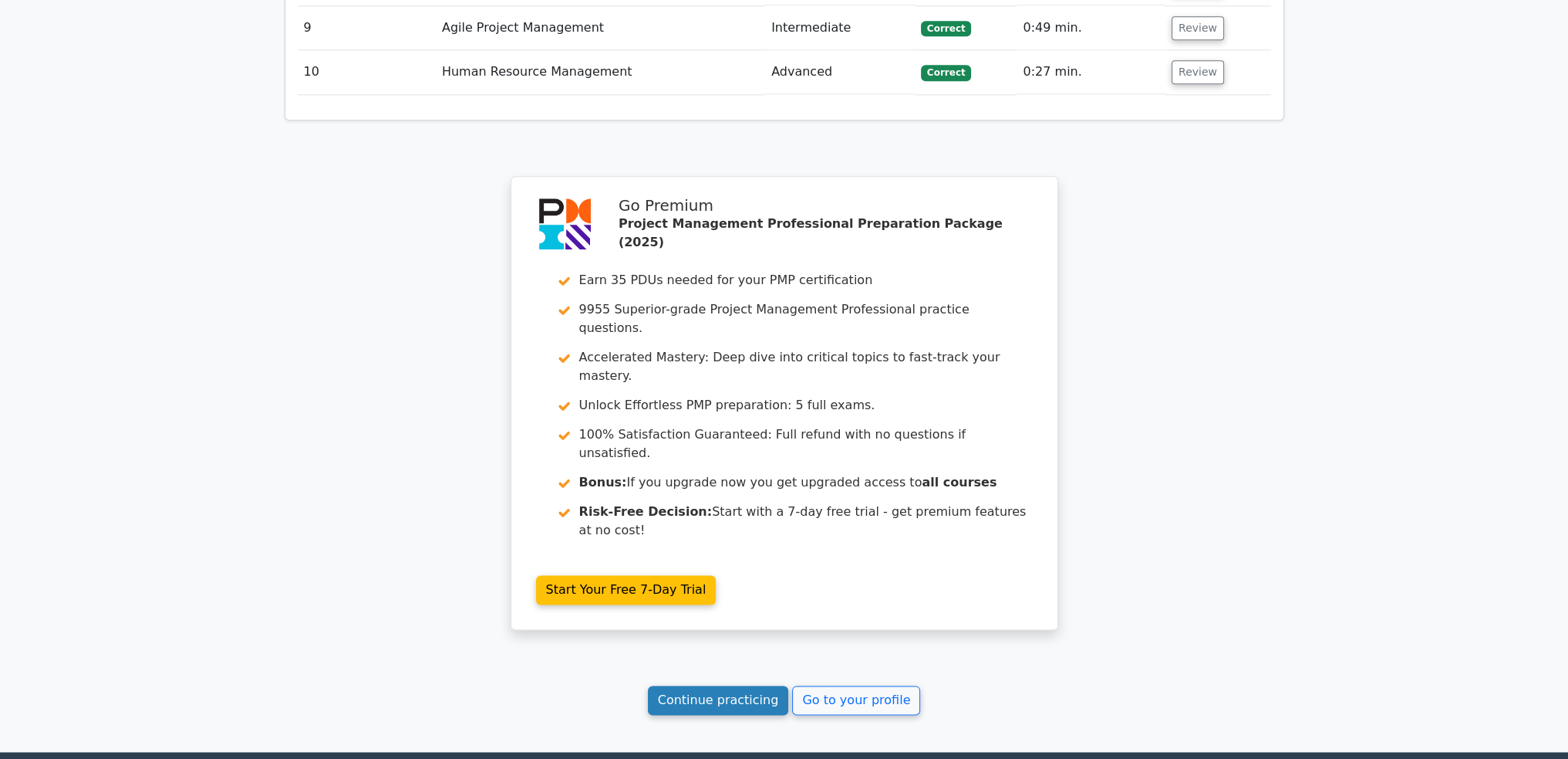
click at [732, 685] on link "Continue practicing" at bounding box center [718, 700] width 141 height 30
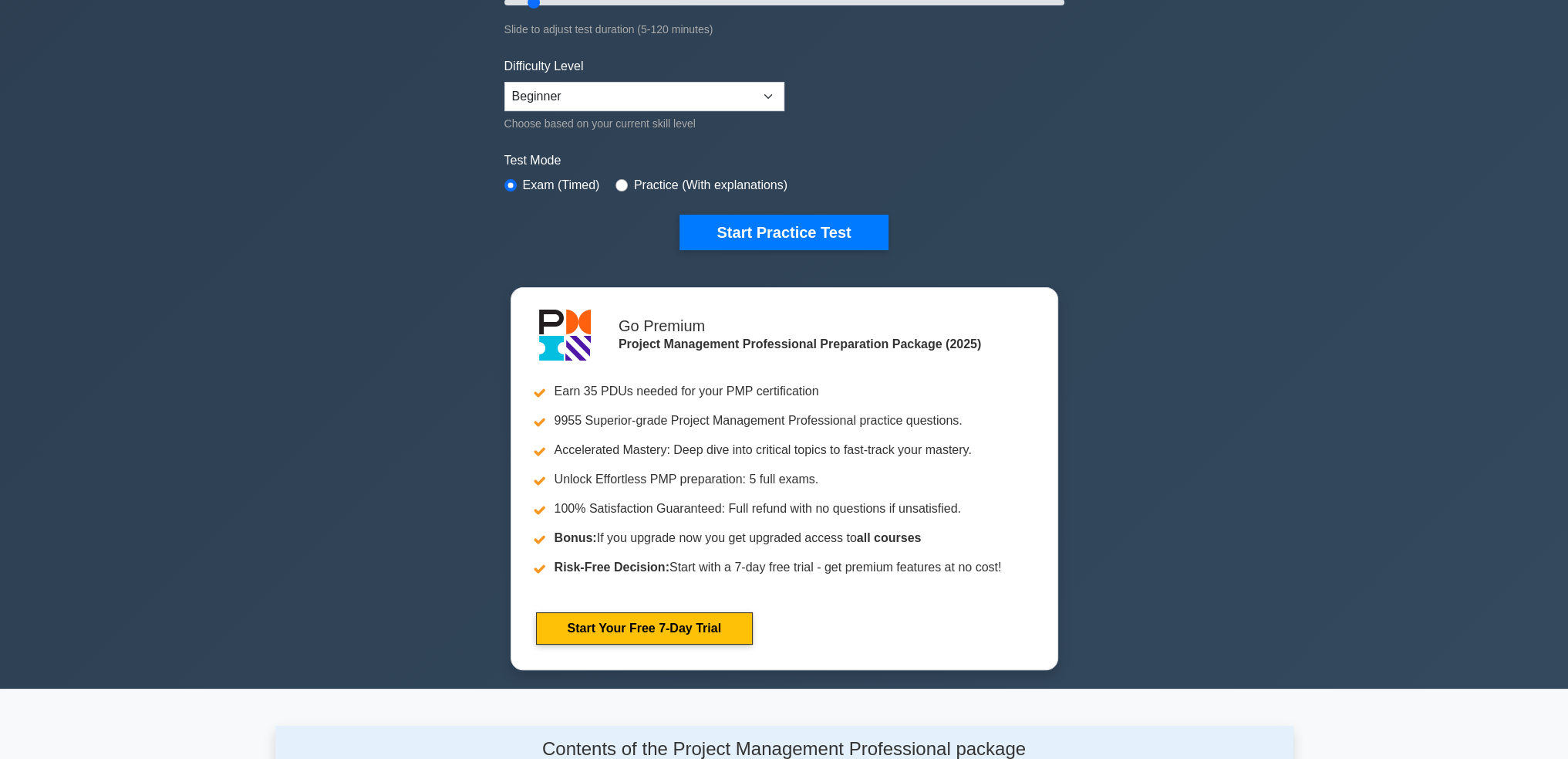
scroll to position [309, 0]
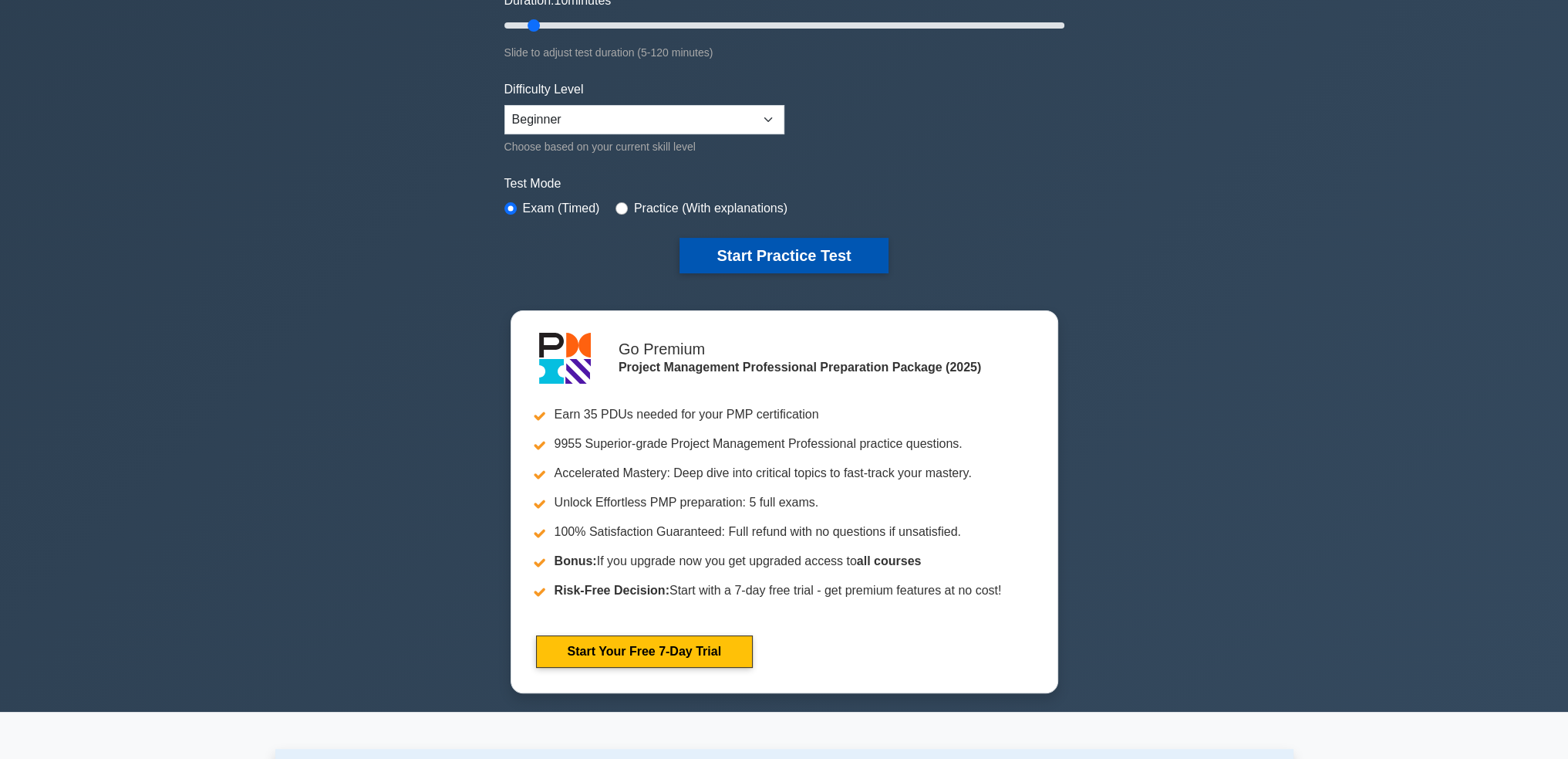
click at [761, 259] on button "Start Practice Test" at bounding box center [784, 255] width 209 height 35
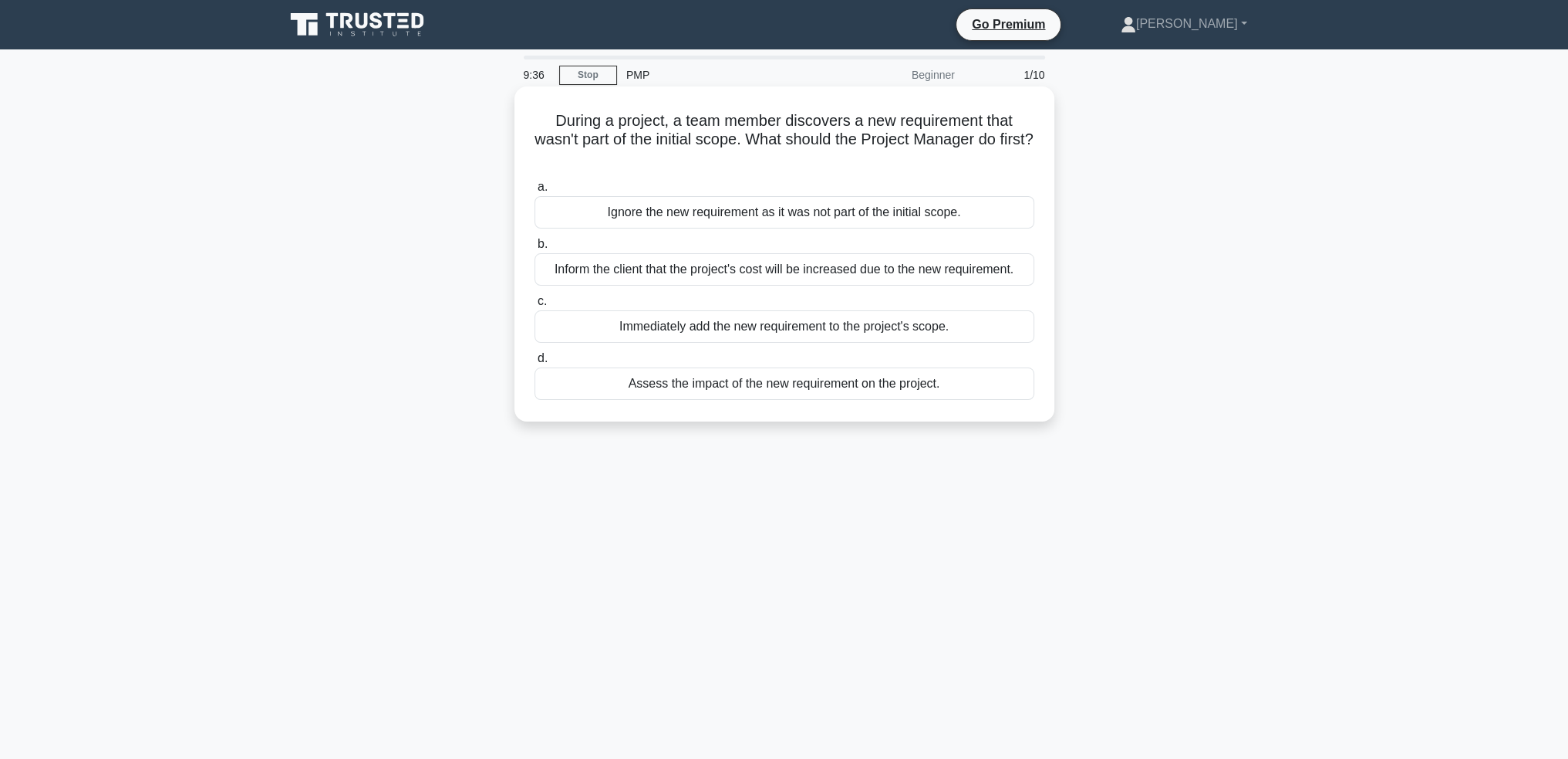
click at [837, 385] on div "Assess the impact of the new requirement on the project." at bounding box center [784, 383] width 500 height 32
click at [534, 364] on input "d. Assess the impact of the new requirement on the project." at bounding box center [534, 358] width 0 height 10
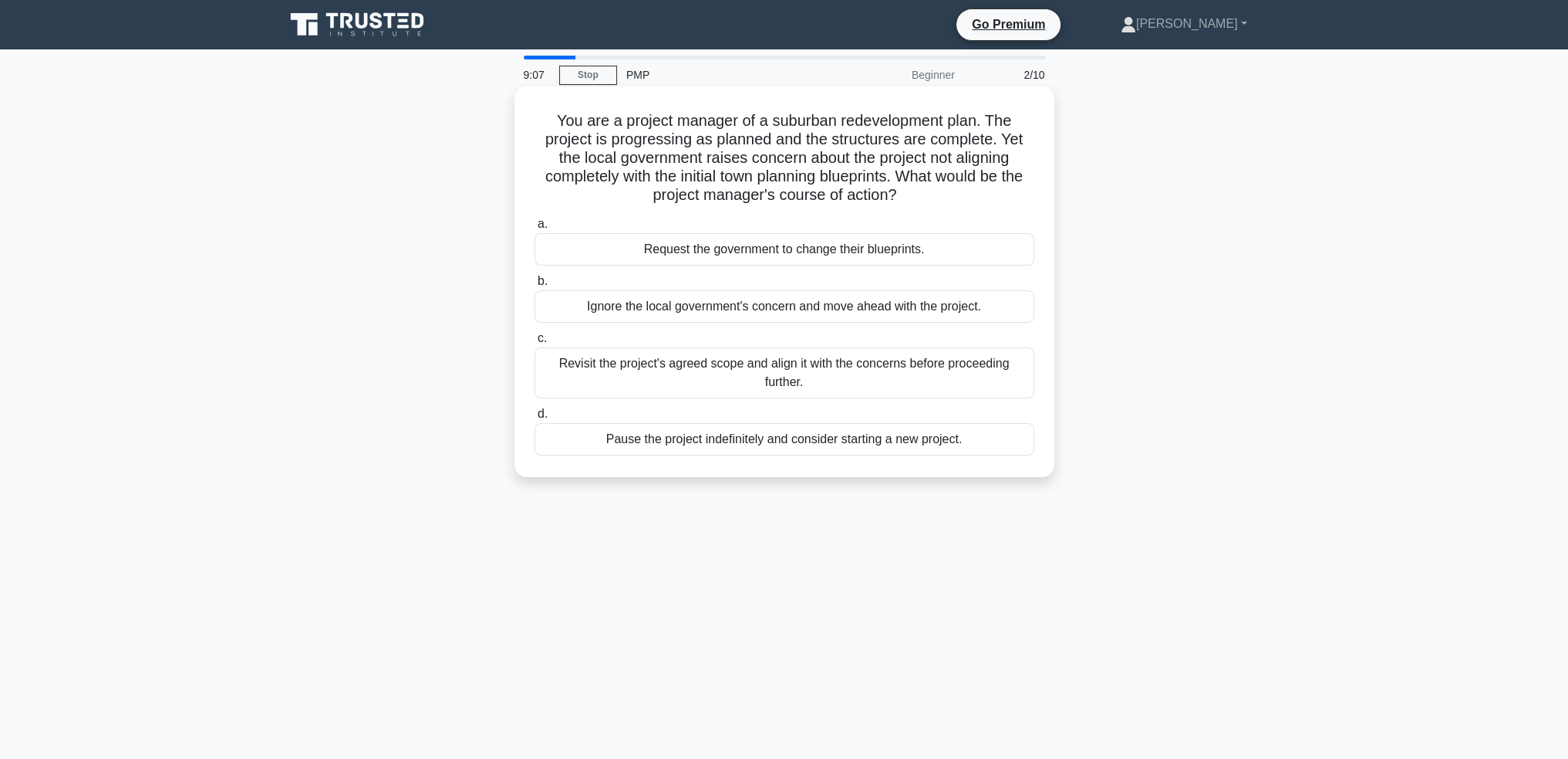
click at [759, 363] on div "Revisit the project's agreed scope and align it with the concerns before procee…" at bounding box center [784, 373] width 500 height 51
click at [534, 343] on input "c. Revisit the project's agreed scope and align it with the concerns before pro…" at bounding box center [534, 338] width 0 height 10
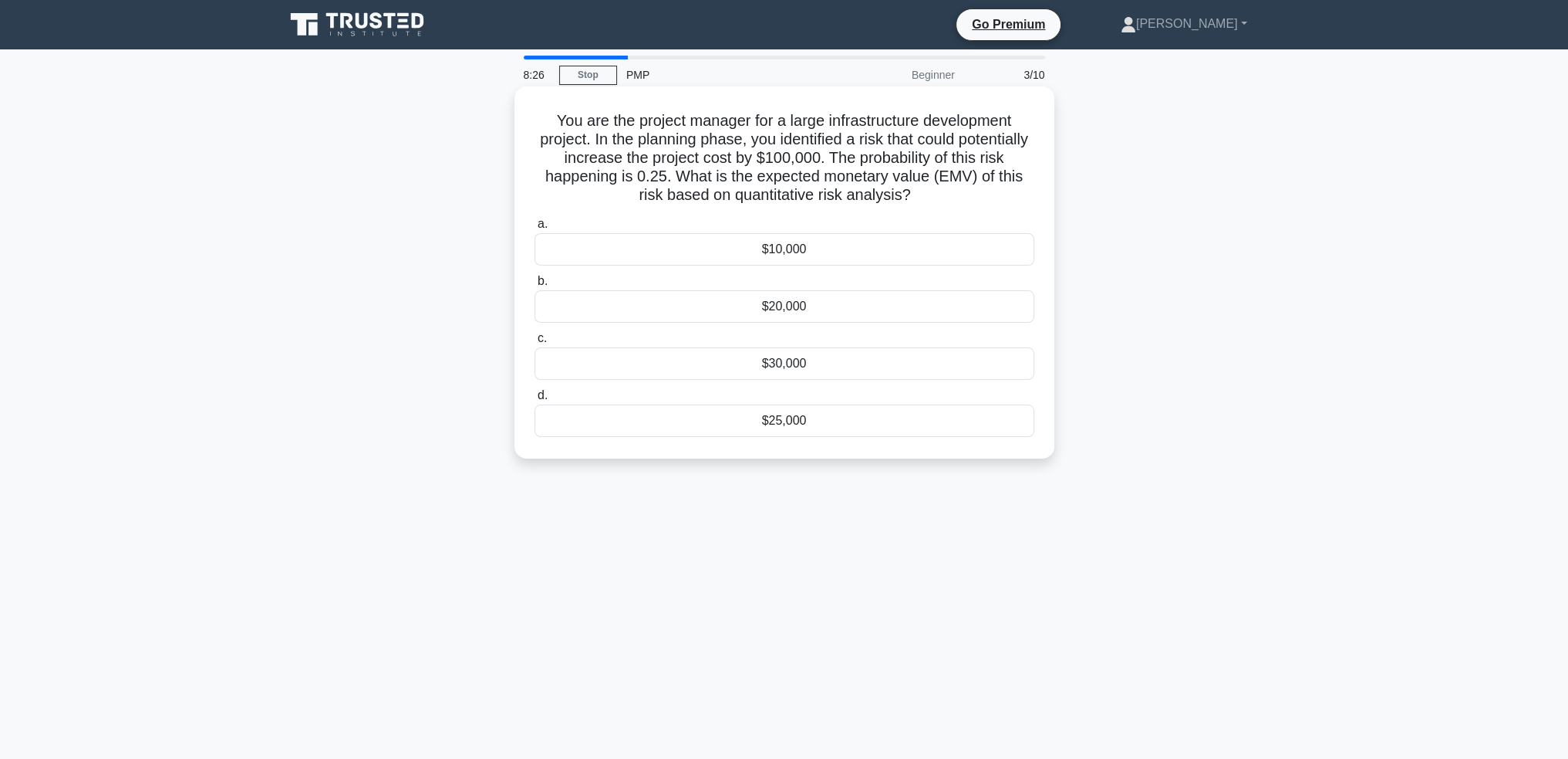
click at [846, 417] on div "$25,000" at bounding box center [784, 420] width 500 height 32
click at [534, 401] on input "d. $25,000" at bounding box center [534, 395] width 0 height 10
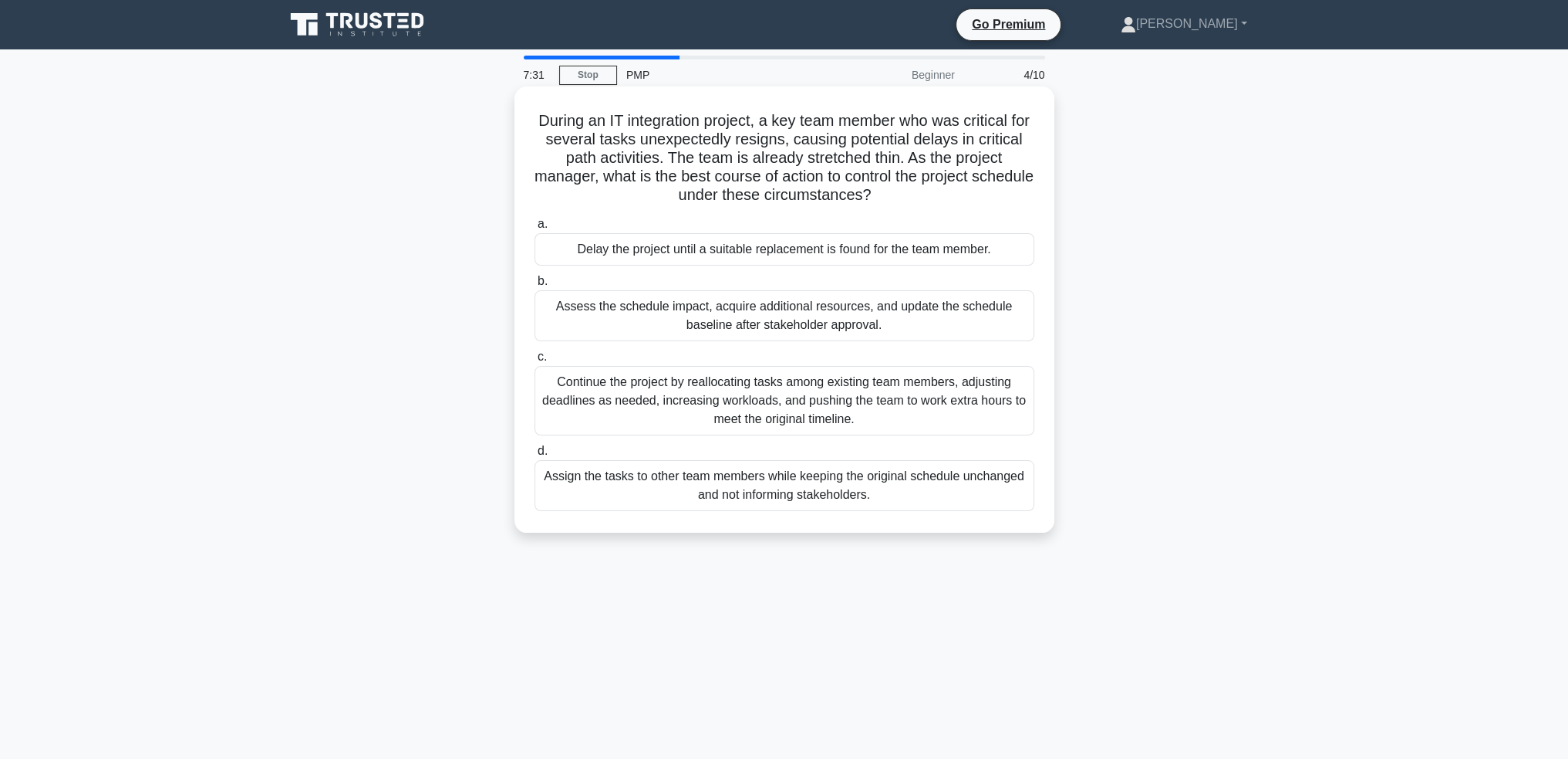
click at [879, 319] on div "Assess the schedule impact, acquire additional resources, and update the schedu…" at bounding box center [784, 315] width 500 height 51
click at [534, 287] on input "b. Assess the schedule impact, acquire additional resources, and update the sch…" at bounding box center [534, 281] width 0 height 10
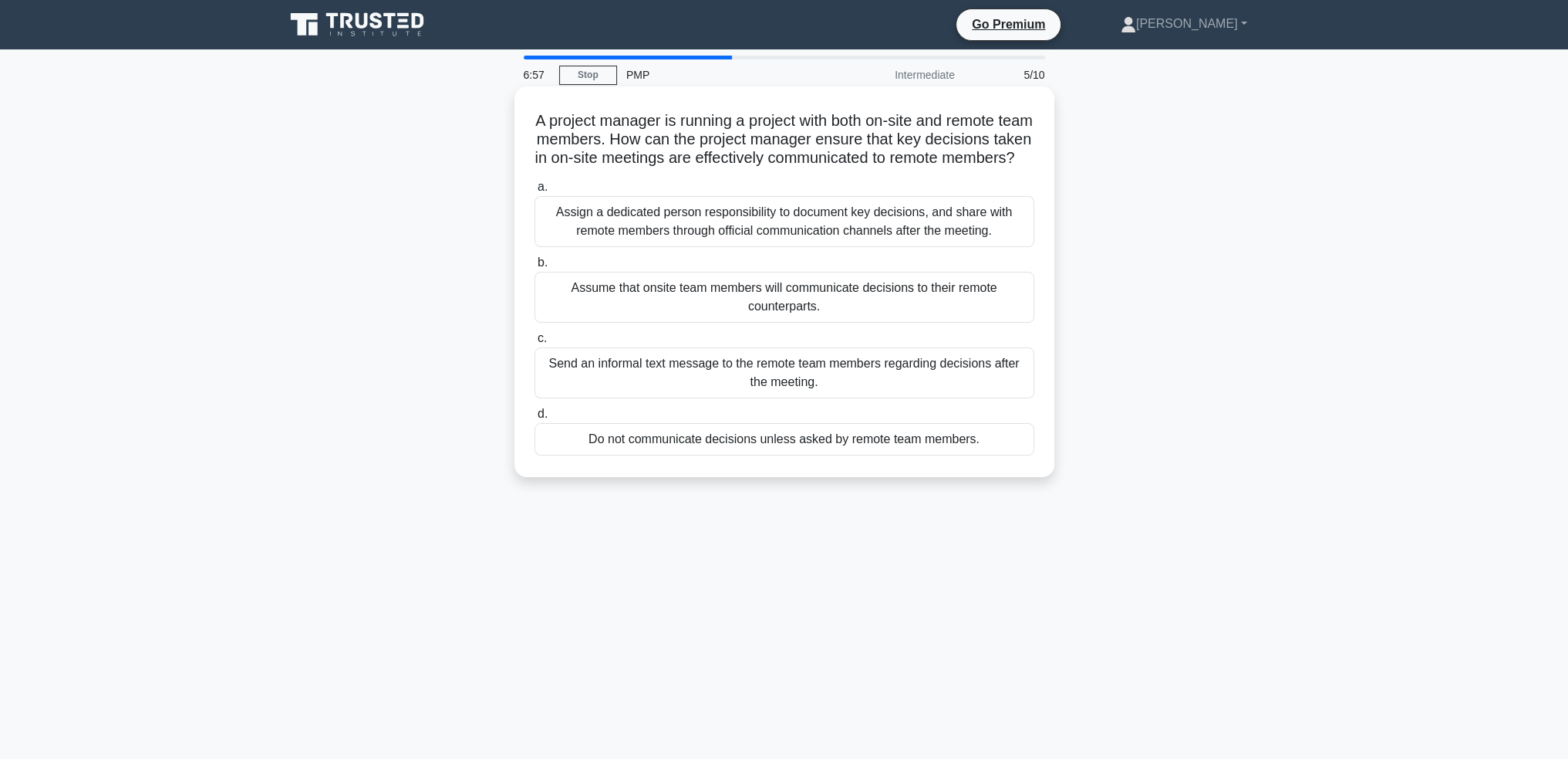
click at [861, 243] on div "Assign a dedicated person responsibility to document key decisions, and share w…" at bounding box center [784, 222] width 500 height 51
click at [534, 192] on input "a. Assign a dedicated person responsibility to document key decisions, and shar…" at bounding box center [534, 187] width 0 height 10
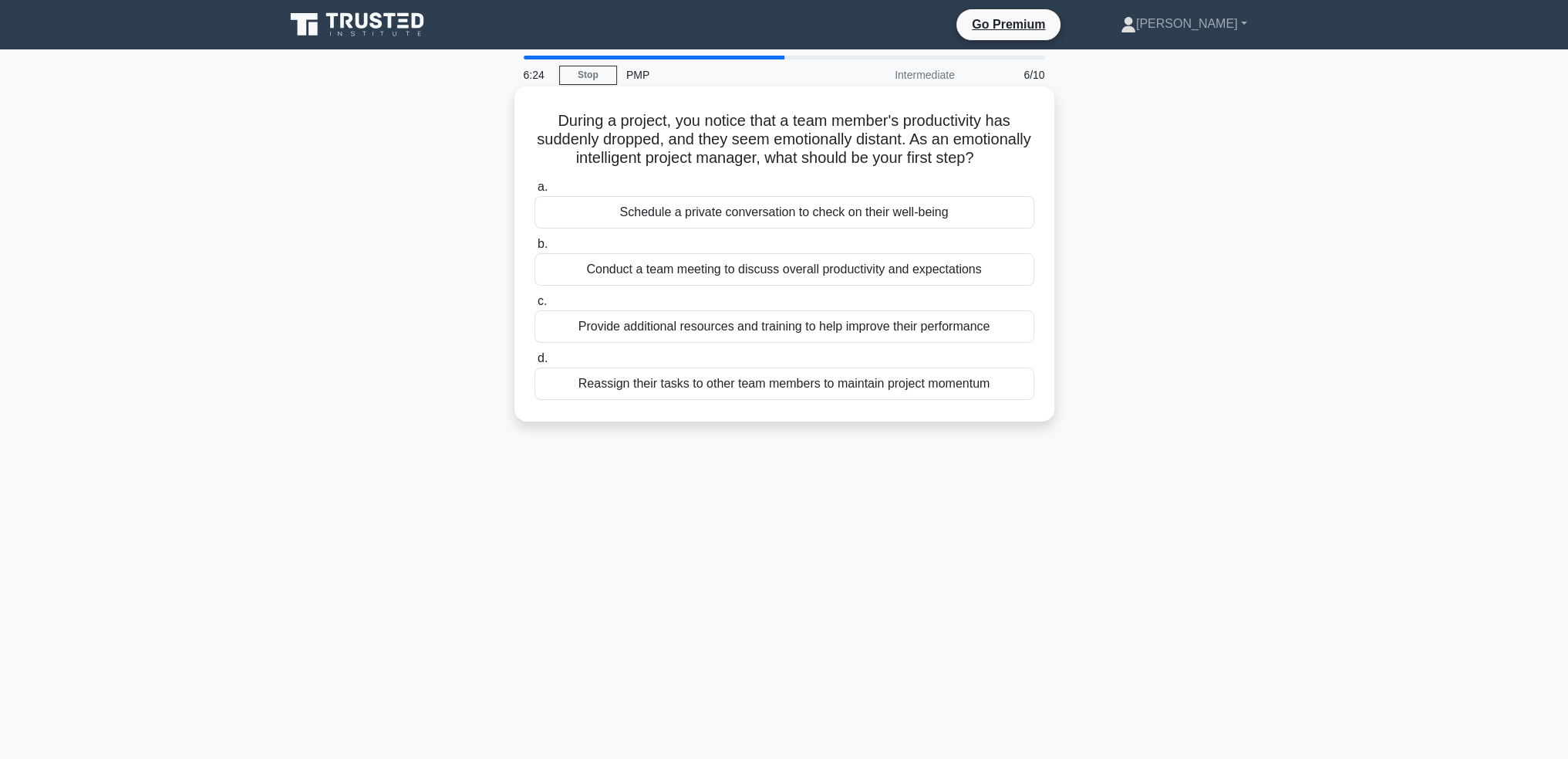
click at [752, 228] on div "Schedule a private conversation to check on their well-being" at bounding box center [784, 212] width 500 height 32
click at [534, 192] on input "a. Schedule a private conversation to check on their well-being" at bounding box center [534, 187] width 0 height 10
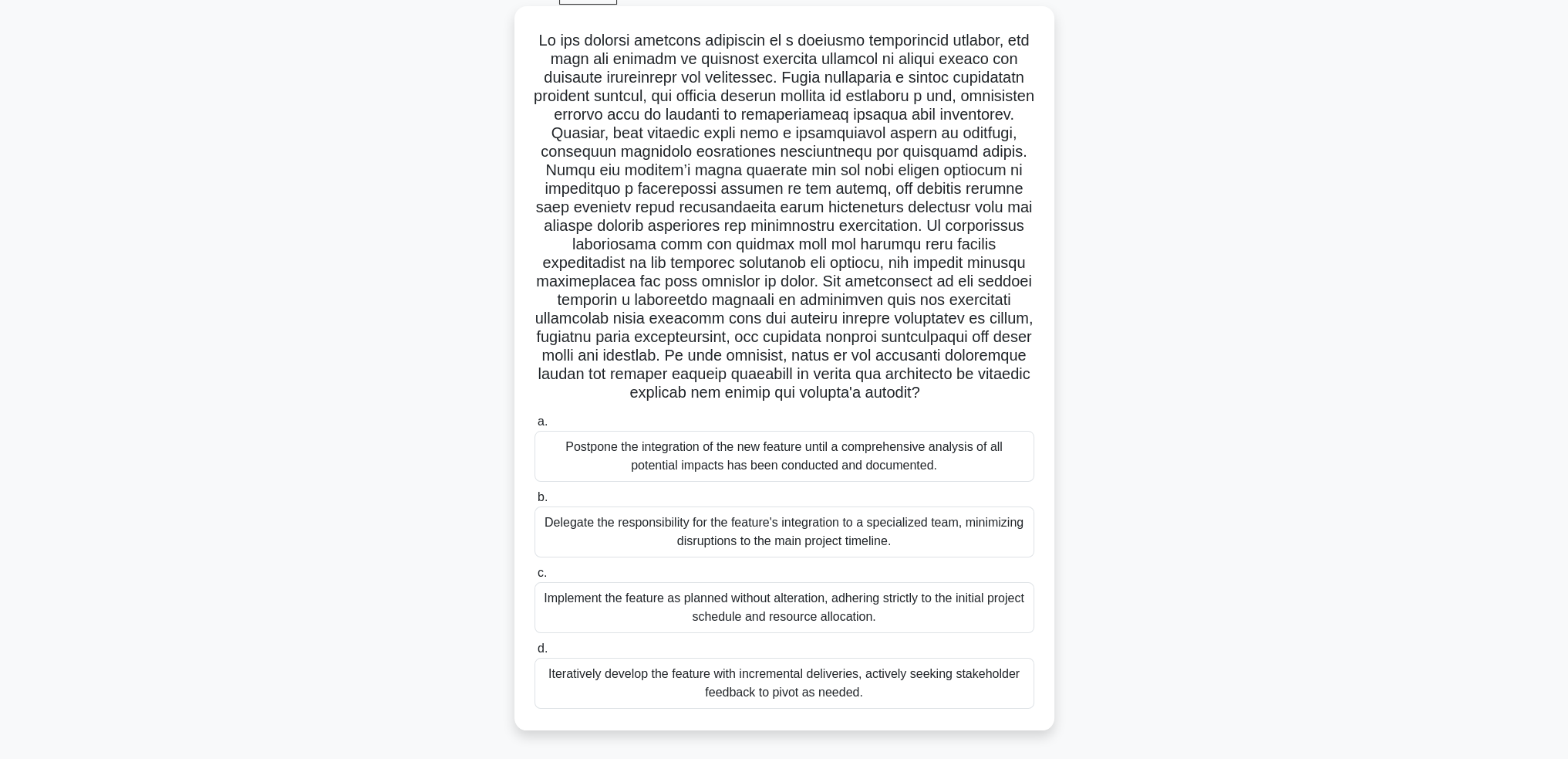
scroll to position [99, 0]
click at [877, 678] on div "Iteratively develop the feature with incremental deliveries, actively seeking s…" at bounding box center [784, 683] width 500 height 51
click at [534, 654] on input "d. Iteratively develop the feature with incremental deliveries, actively seekin…" at bounding box center [534, 649] width 0 height 10
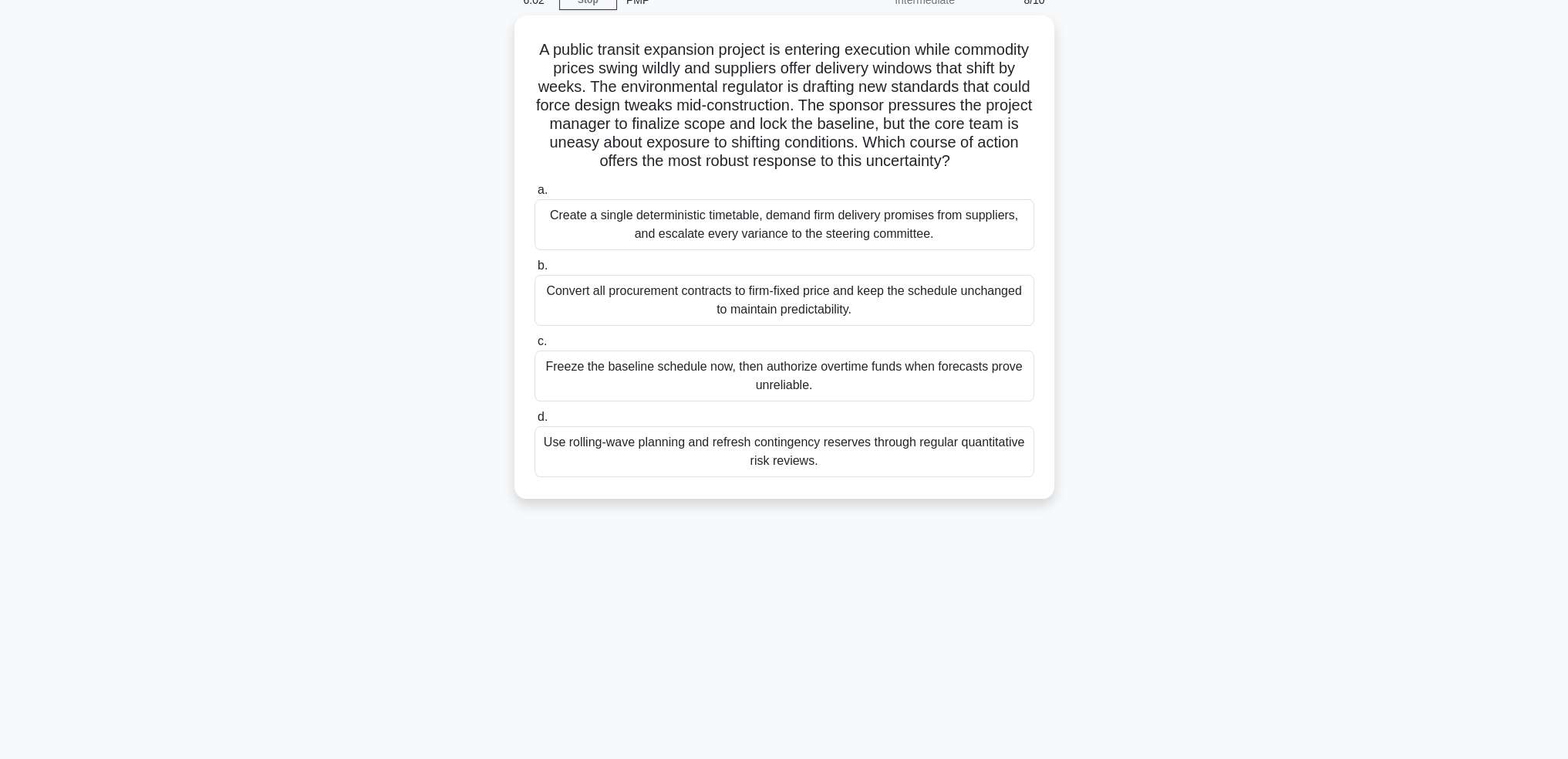
scroll to position [0, 0]
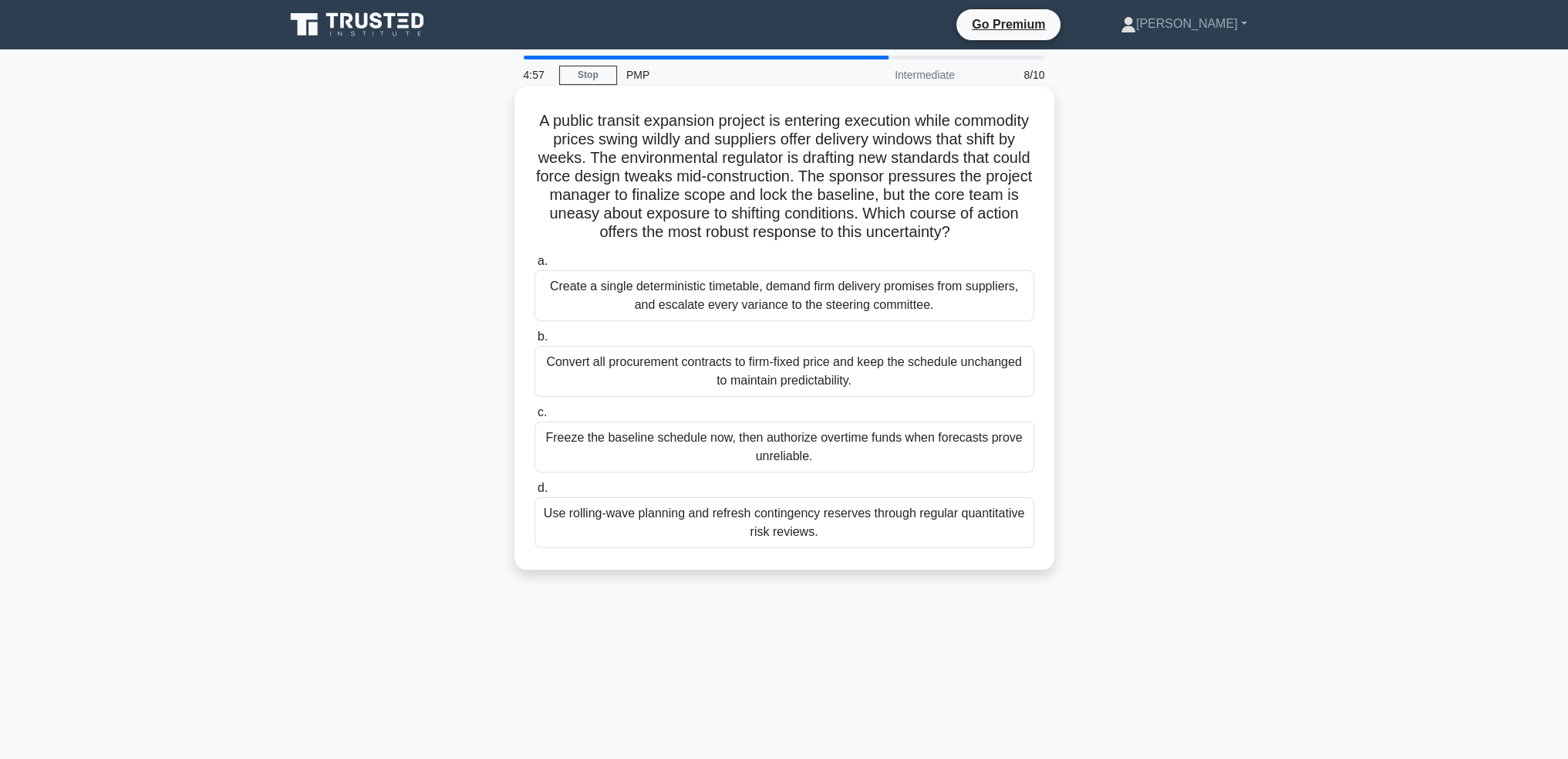
click at [912, 543] on div "Use rolling-wave planning and refresh contingency reserves through regular quan…" at bounding box center [784, 522] width 500 height 51
click at [534, 493] on input "d. Use rolling-wave planning and refresh contingency reserves through regular q…" at bounding box center [534, 488] width 0 height 10
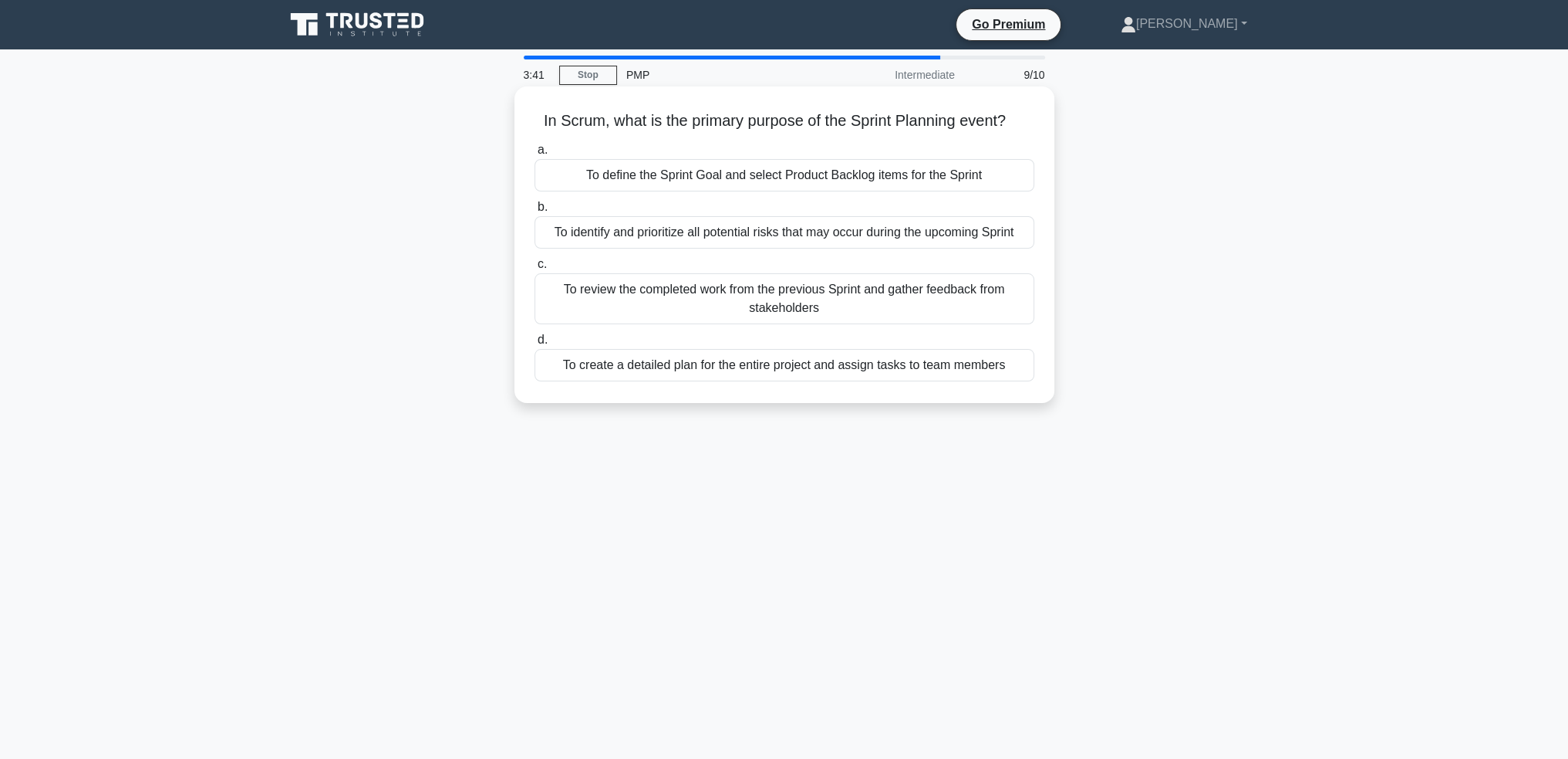
click at [851, 235] on div "To identify and prioritize all potential risks that may occur during the upcomi…" at bounding box center [784, 232] width 500 height 32
click at [534, 212] on input "b. To identify and prioritize all potential risks that may occur during the upc…" at bounding box center [534, 207] width 0 height 10
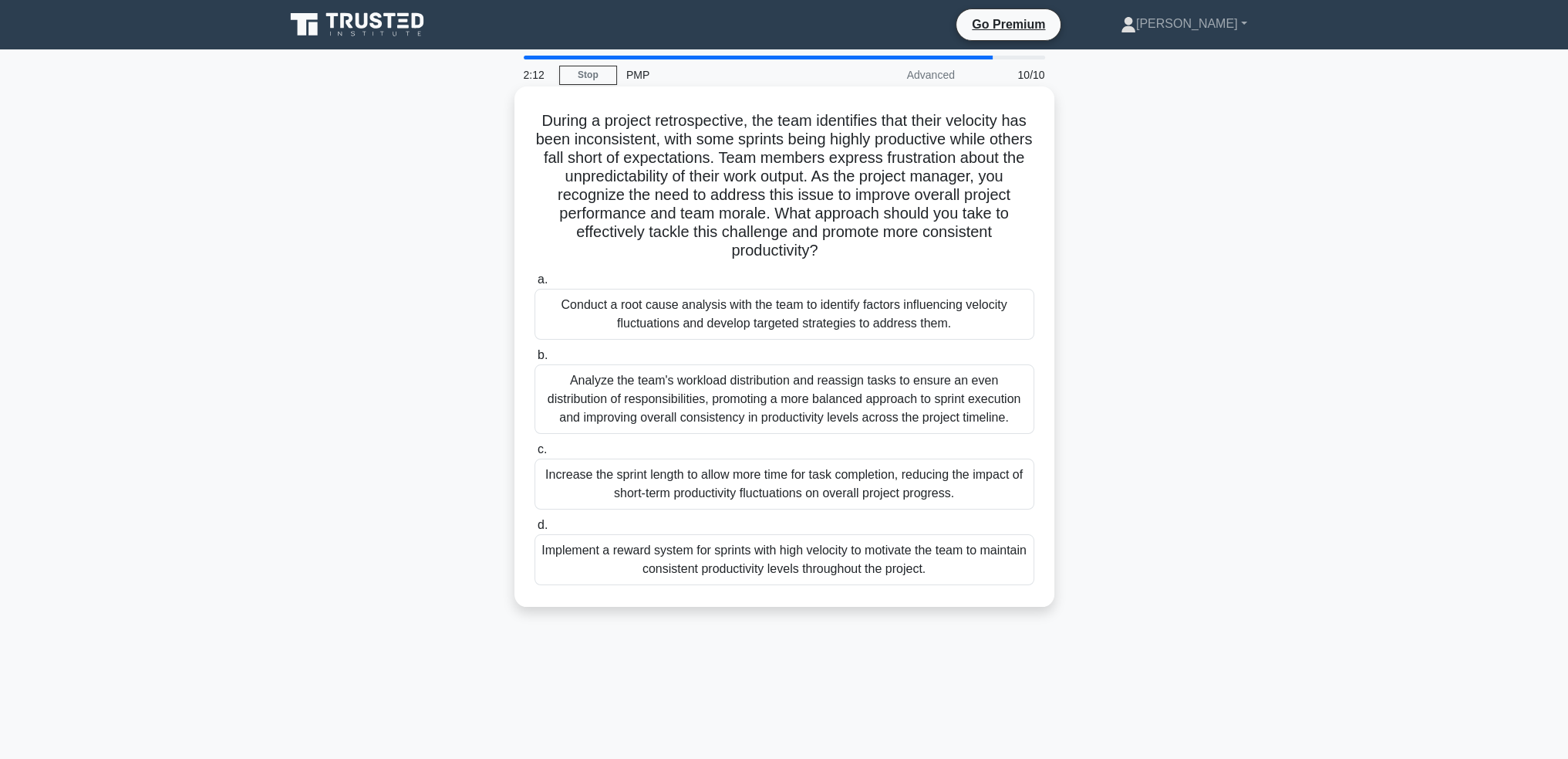
click at [799, 384] on div "Analyze the team's workload distribution and reassign tasks to ensure an even d…" at bounding box center [784, 398] width 500 height 70
click at [534, 361] on input "b. Analyze the team's workload distribution and reassign tasks to ensure an eve…" at bounding box center [534, 356] width 0 height 10
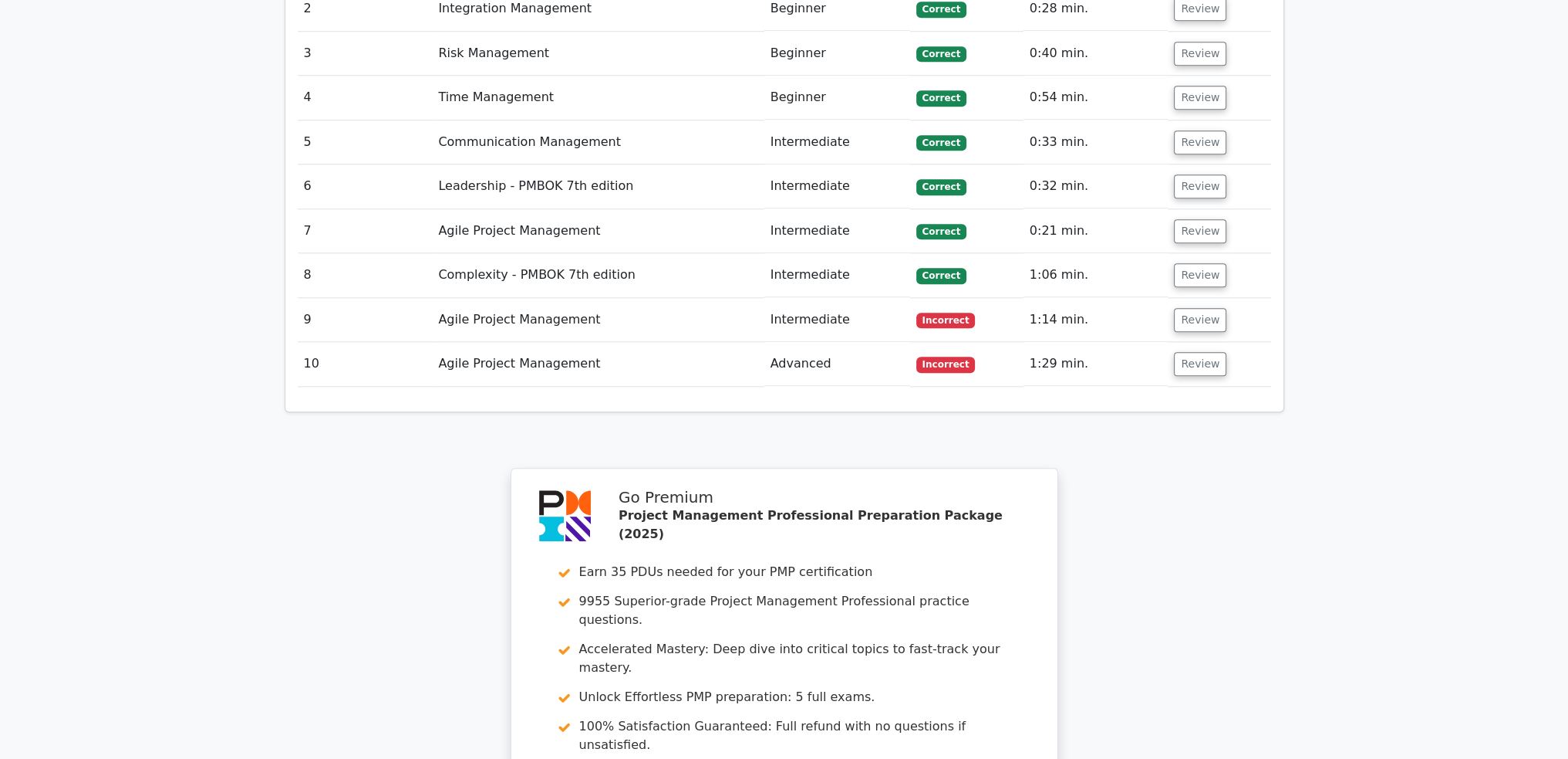
scroll to position [2084, 0]
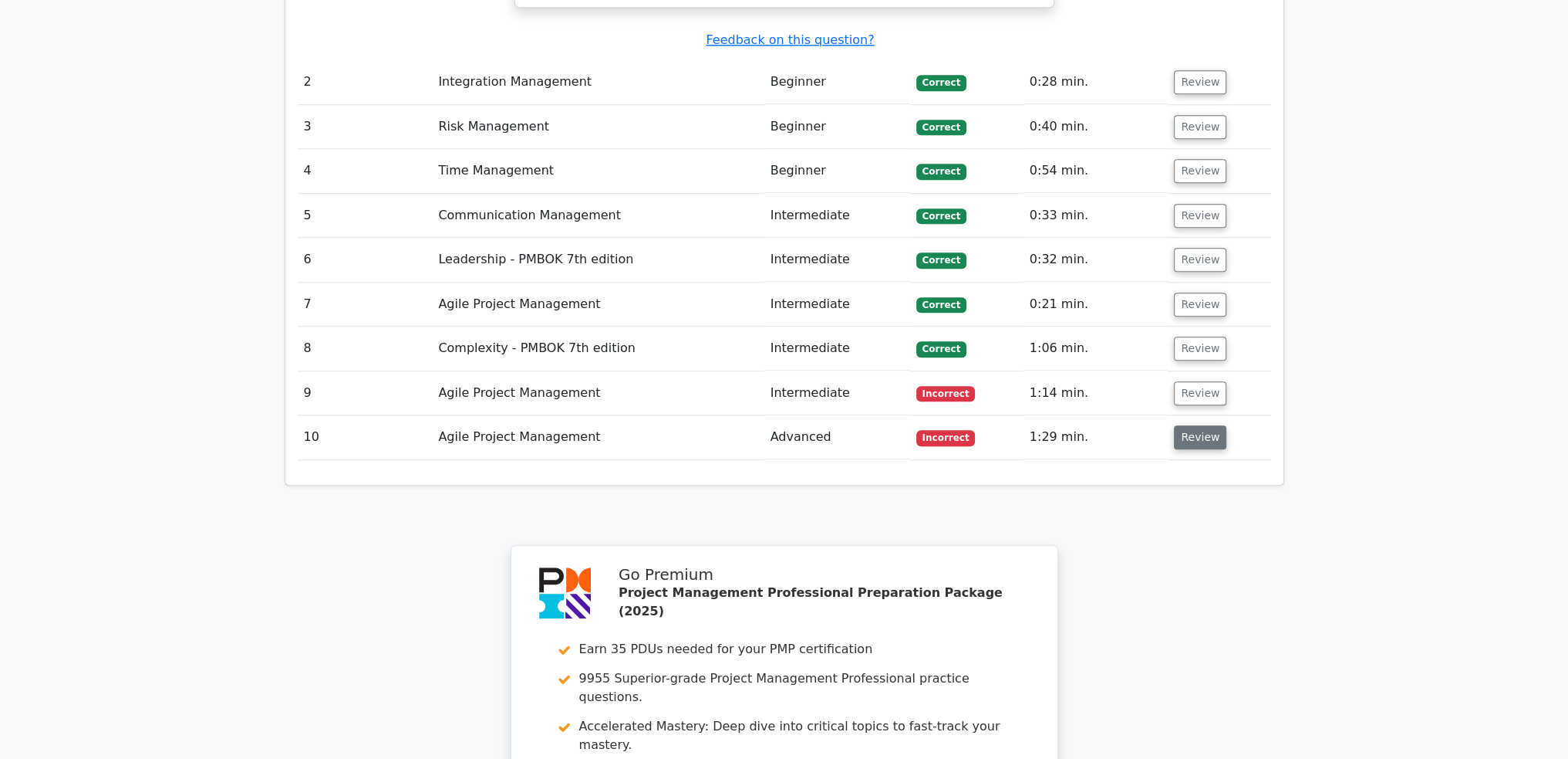
click at [1201, 426] on button "Review" at bounding box center [1200, 437] width 53 height 24
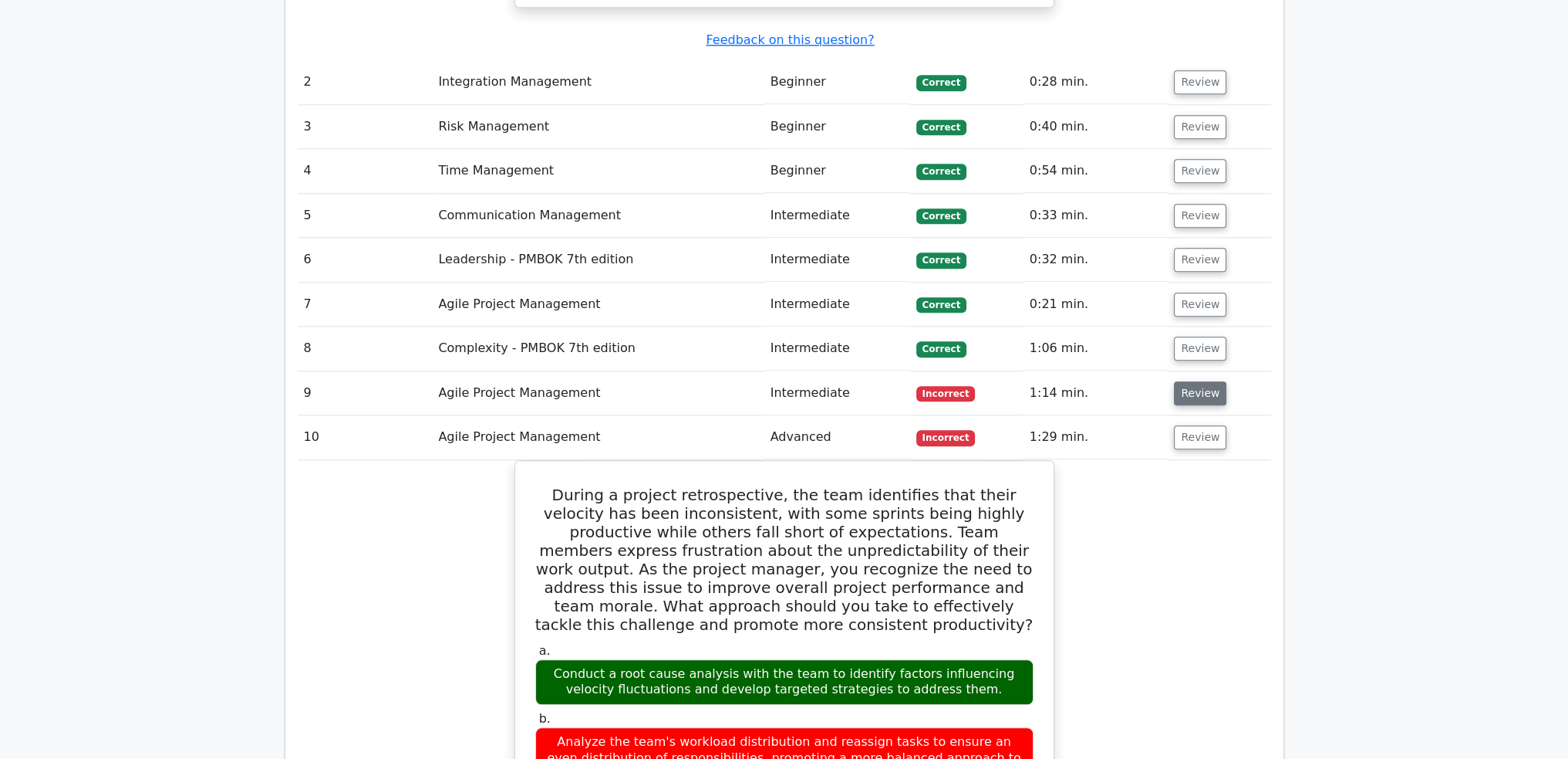
click at [1189, 381] on button "Review" at bounding box center [1200, 393] width 53 height 24
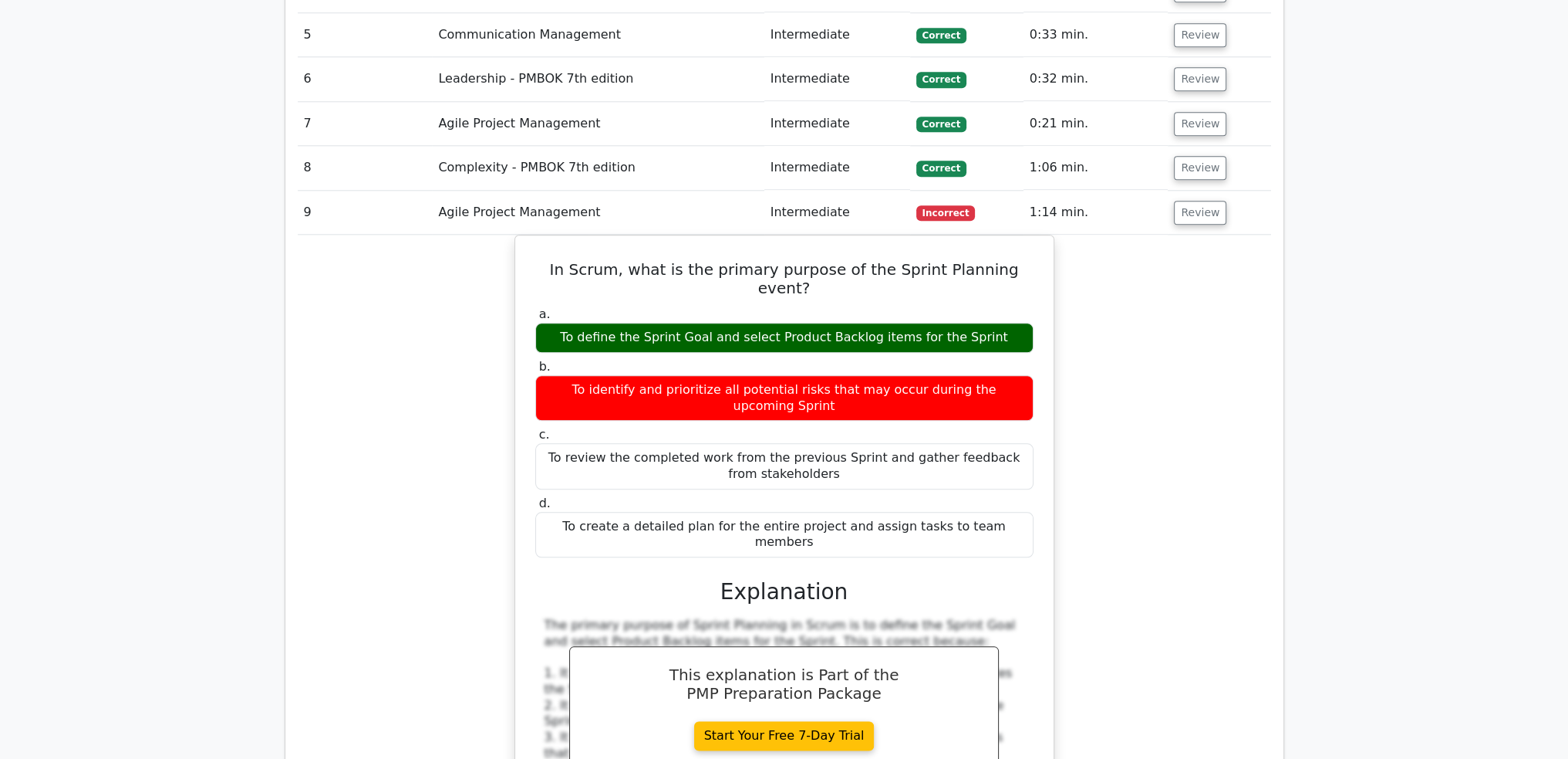
scroll to position [2238, 0]
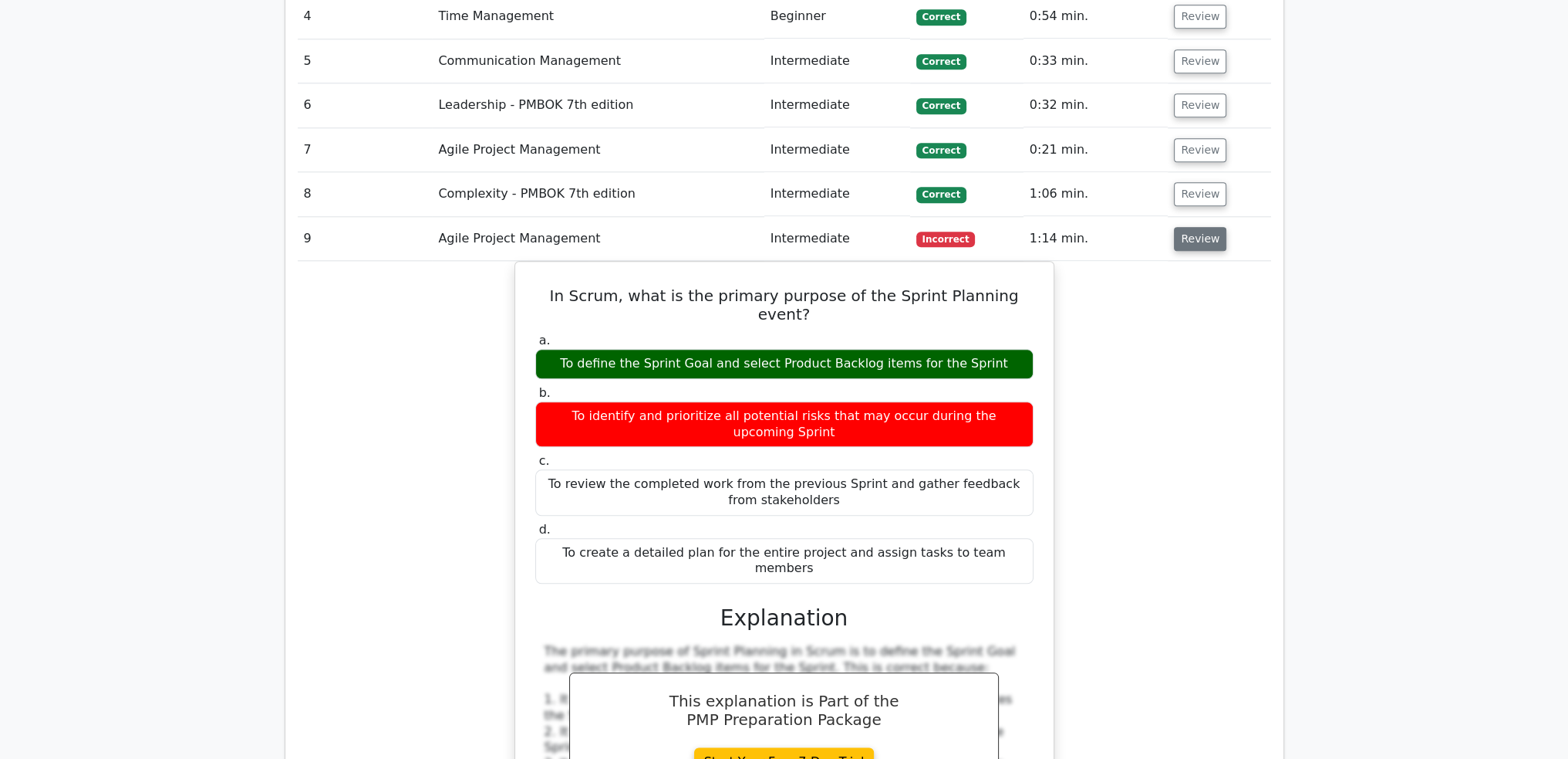
click at [1188, 227] on button "Review" at bounding box center [1200, 238] width 53 height 24
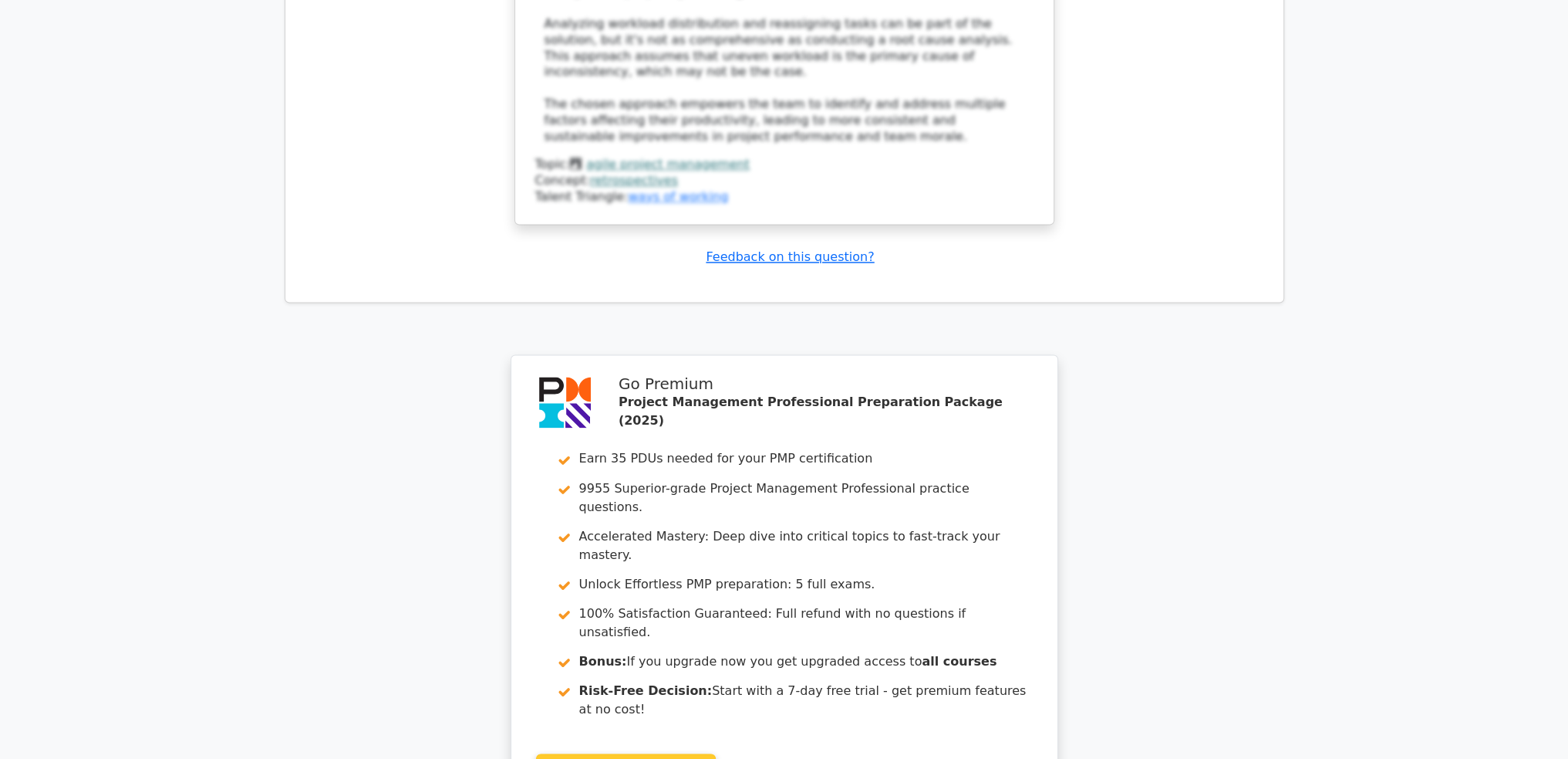
scroll to position [3575, 0]
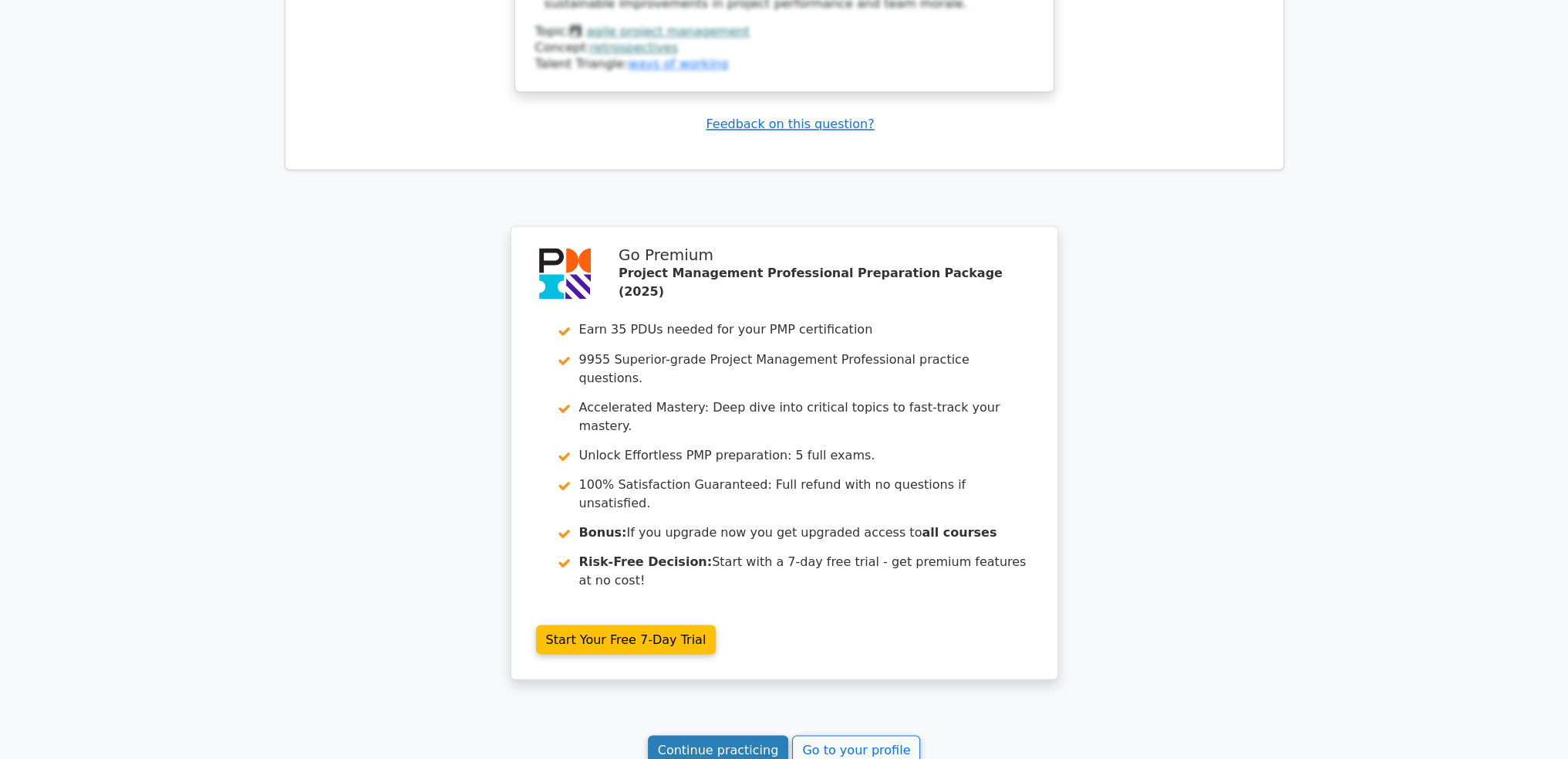
click at [720, 735] on link "Continue practicing" at bounding box center [718, 750] width 141 height 30
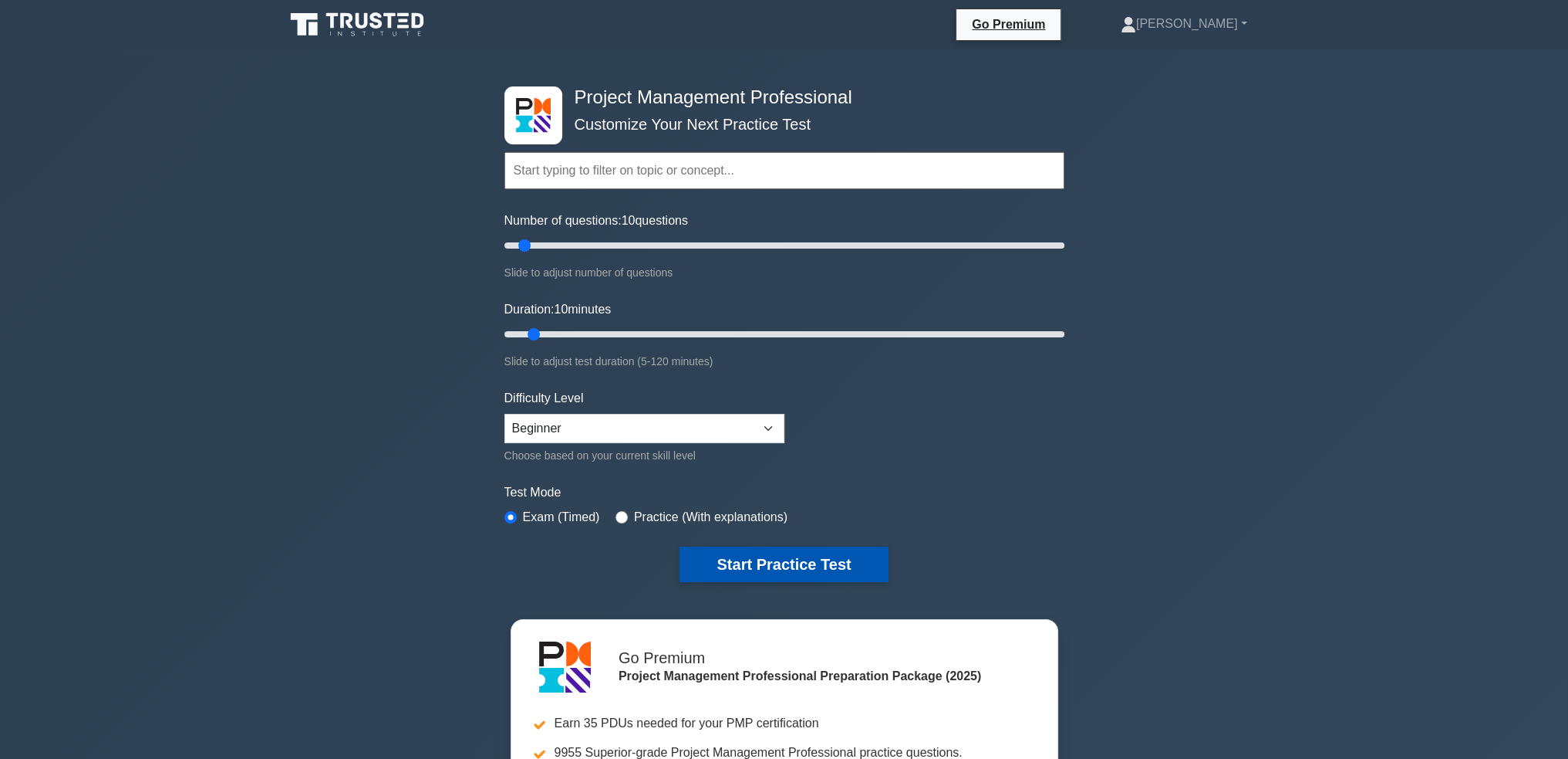
click at [814, 550] on button "Start Practice Test" at bounding box center [784, 564] width 209 height 35
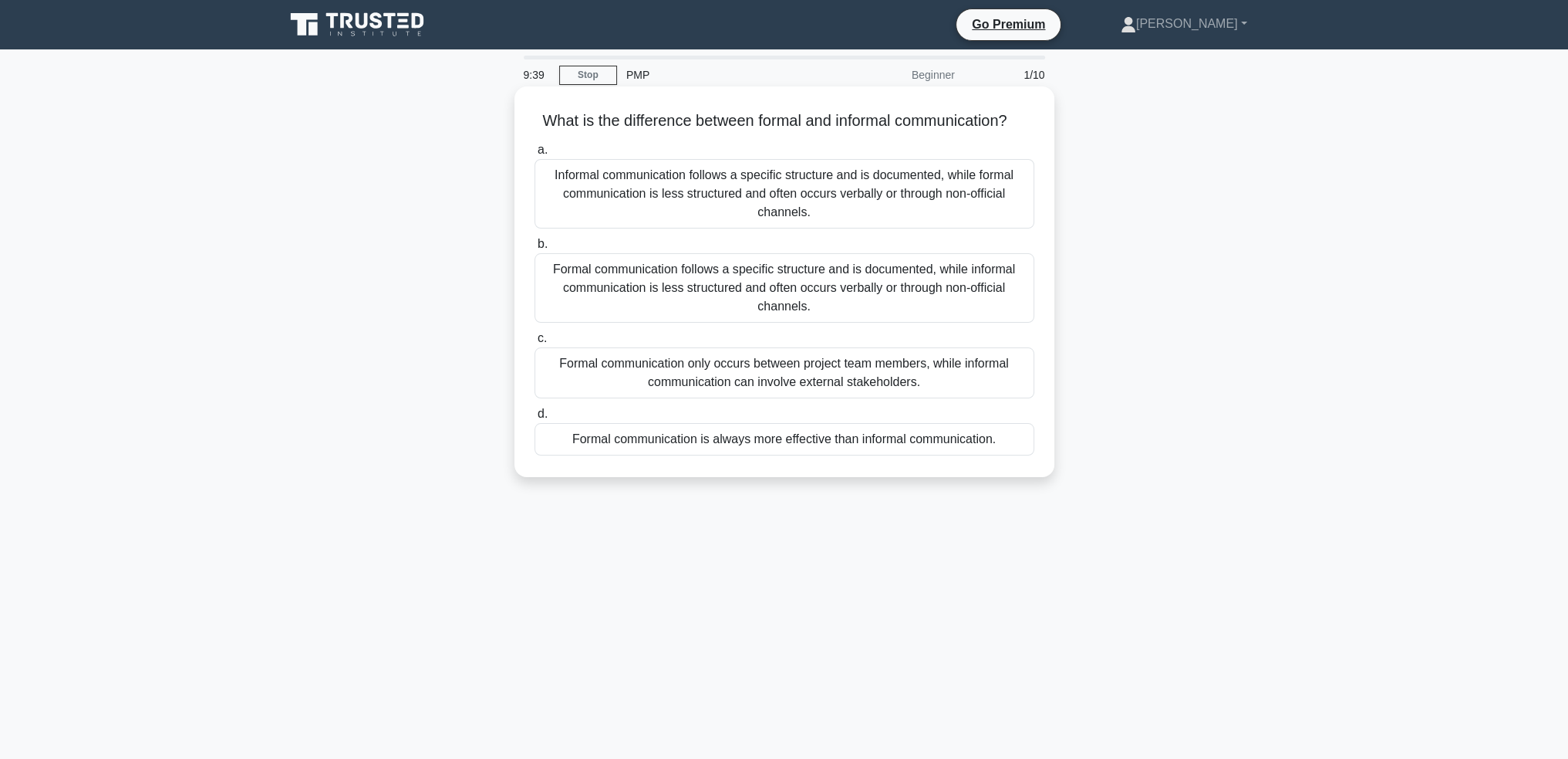
click at [800, 296] on div "Formal communication follows a specific structure and is documented, while info…" at bounding box center [784, 288] width 500 height 70
click at [534, 249] on input "b. Formal communication follows a specific structure and is documented, while i…" at bounding box center [534, 244] width 0 height 10
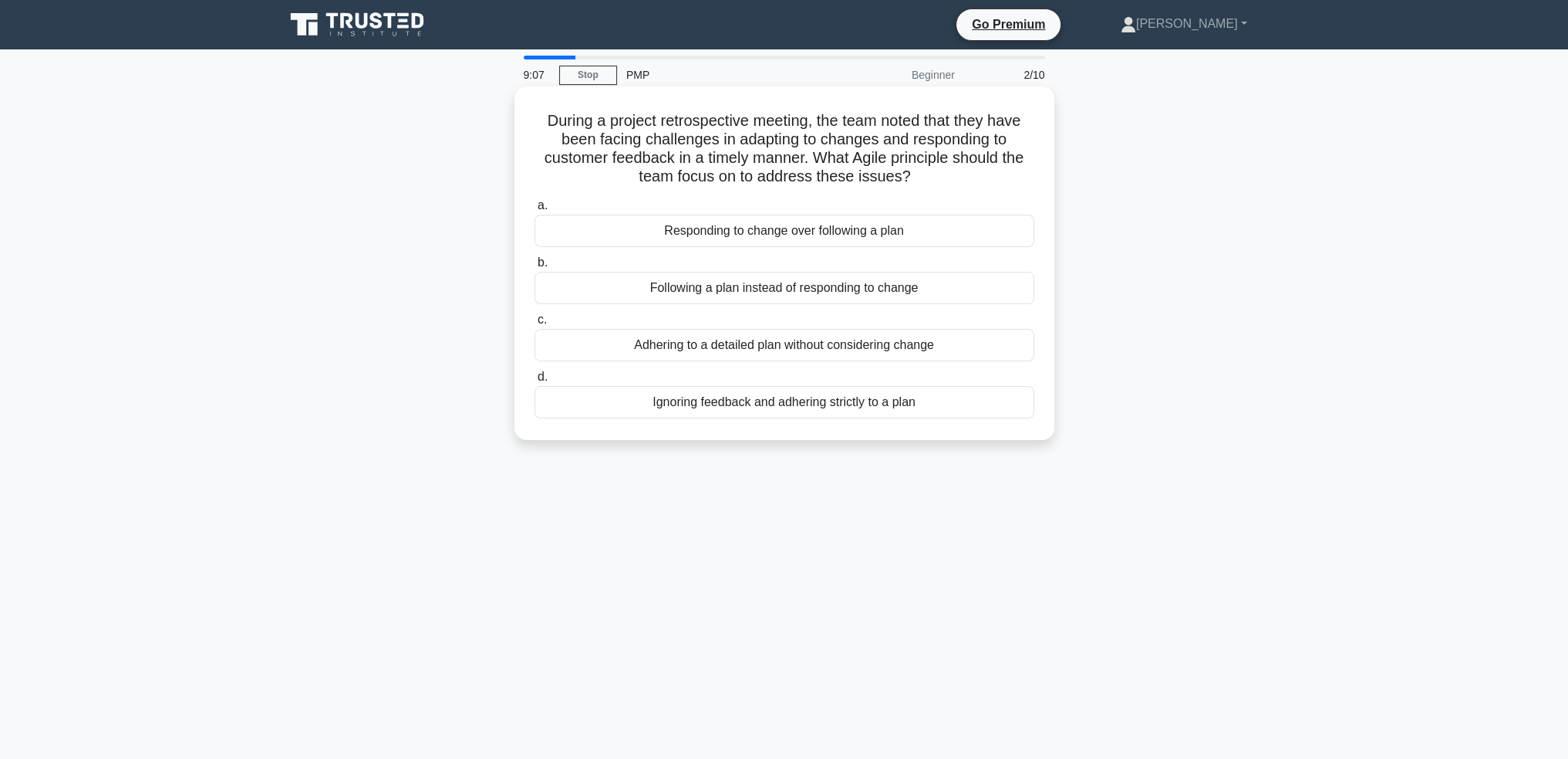
click at [966, 240] on div "Responding to change over following a plan" at bounding box center [784, 230] width 500 height 32
click at [534, 211] on input "a. Responding to change over following a plan" at bounding box center [534, 205] width 0 height 10
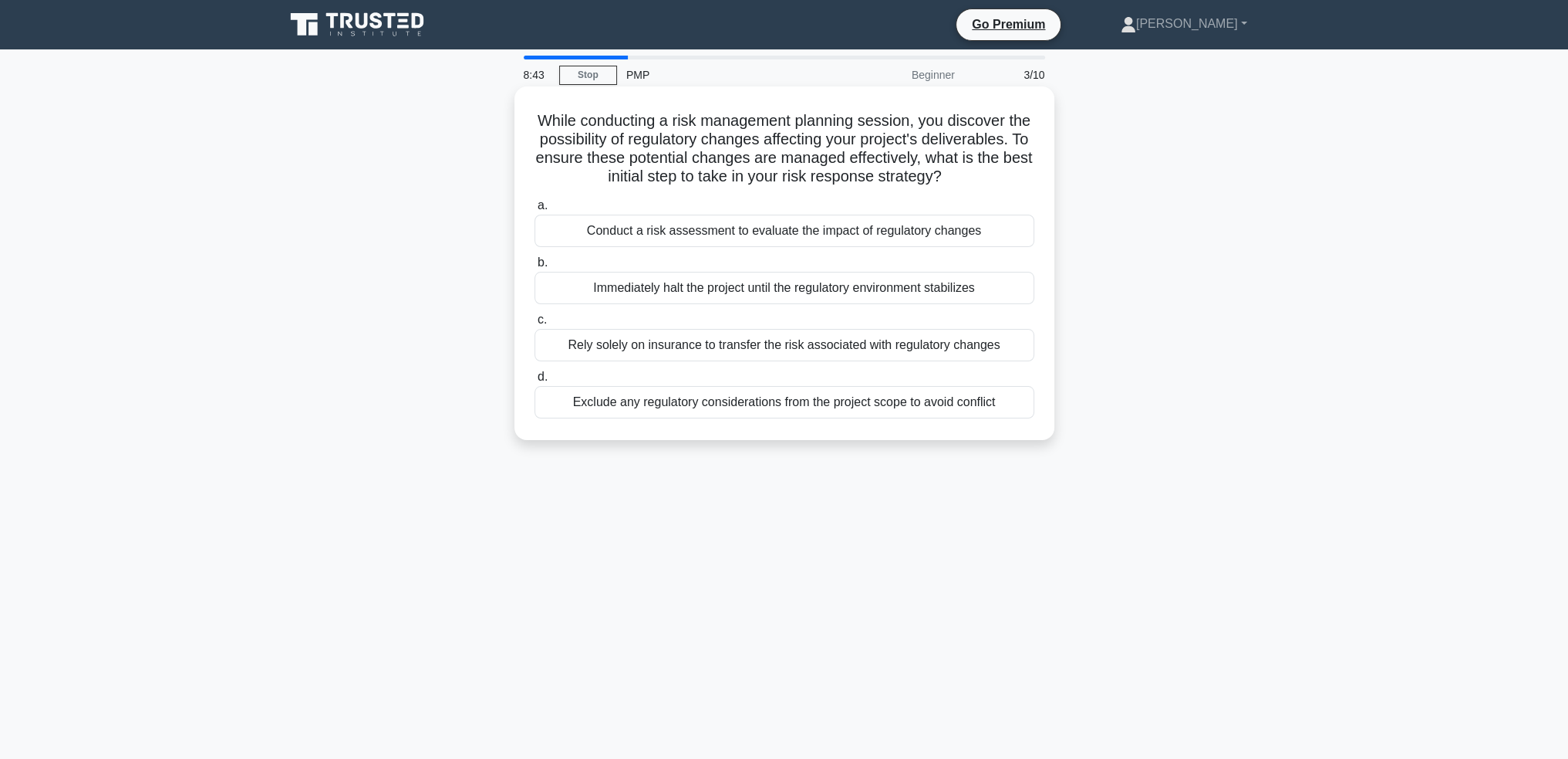
click at [1016, 247] on div "Conduct a risk assessment to evaluate the impact of regulatory changes" at bounding box center [784, 230] width 500 height 32
click at [534, 211] on input "a. Conduct a risk assessment to evaluate the impact of regulatory changes" at bounding box center [534, 205] width 0 height 10
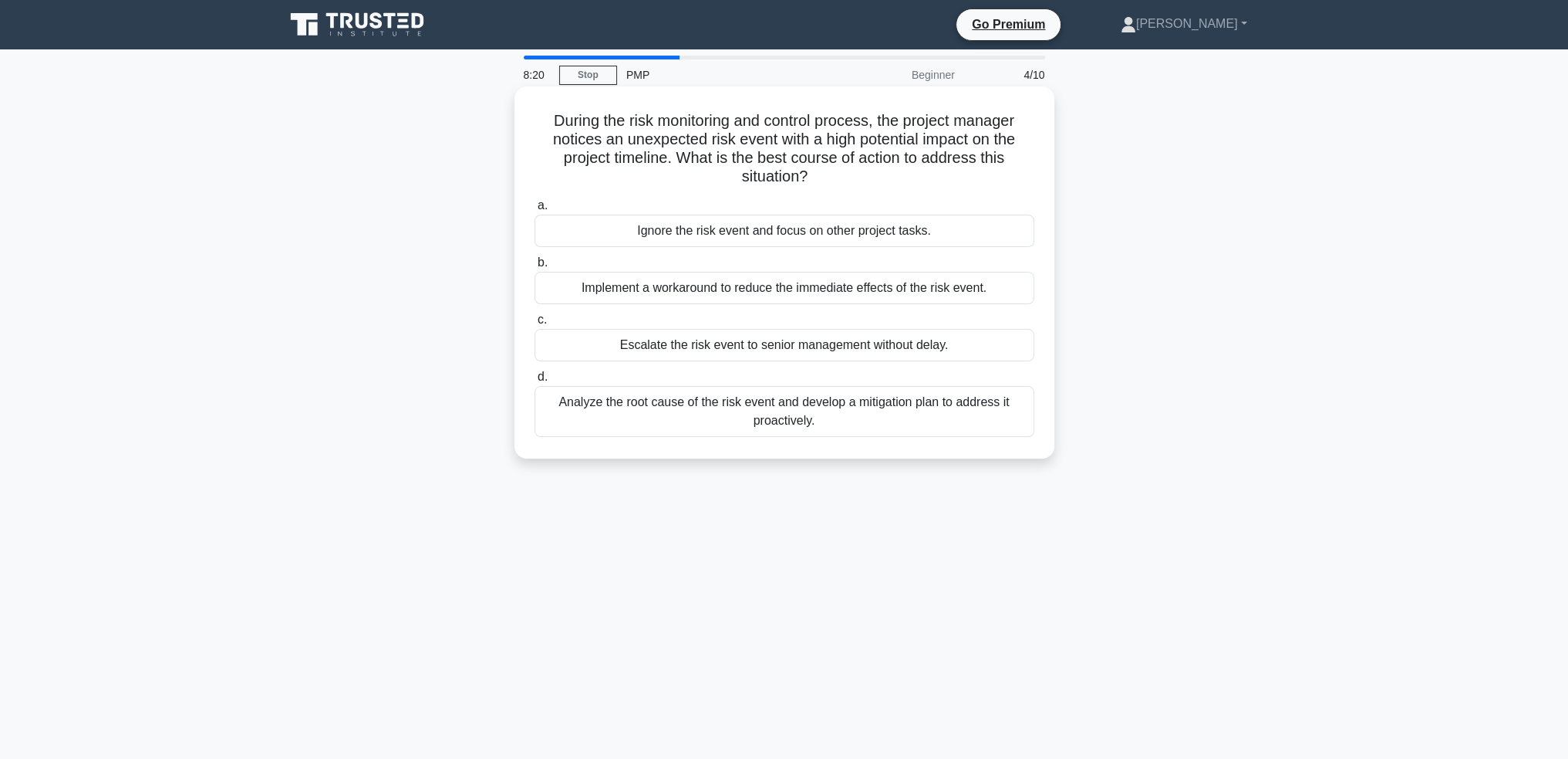
click at [960, 414] on div "Analyze the root cause of the risk event and develop a mitigation plan to addre…" at bounding box center [784, 412] width 500 height 51
click at [534, 382] on input "d. Analyze the root cause of the risk event and develop a mitigation plan to ad…" at bounding box center [534, 377] width 0 height 10
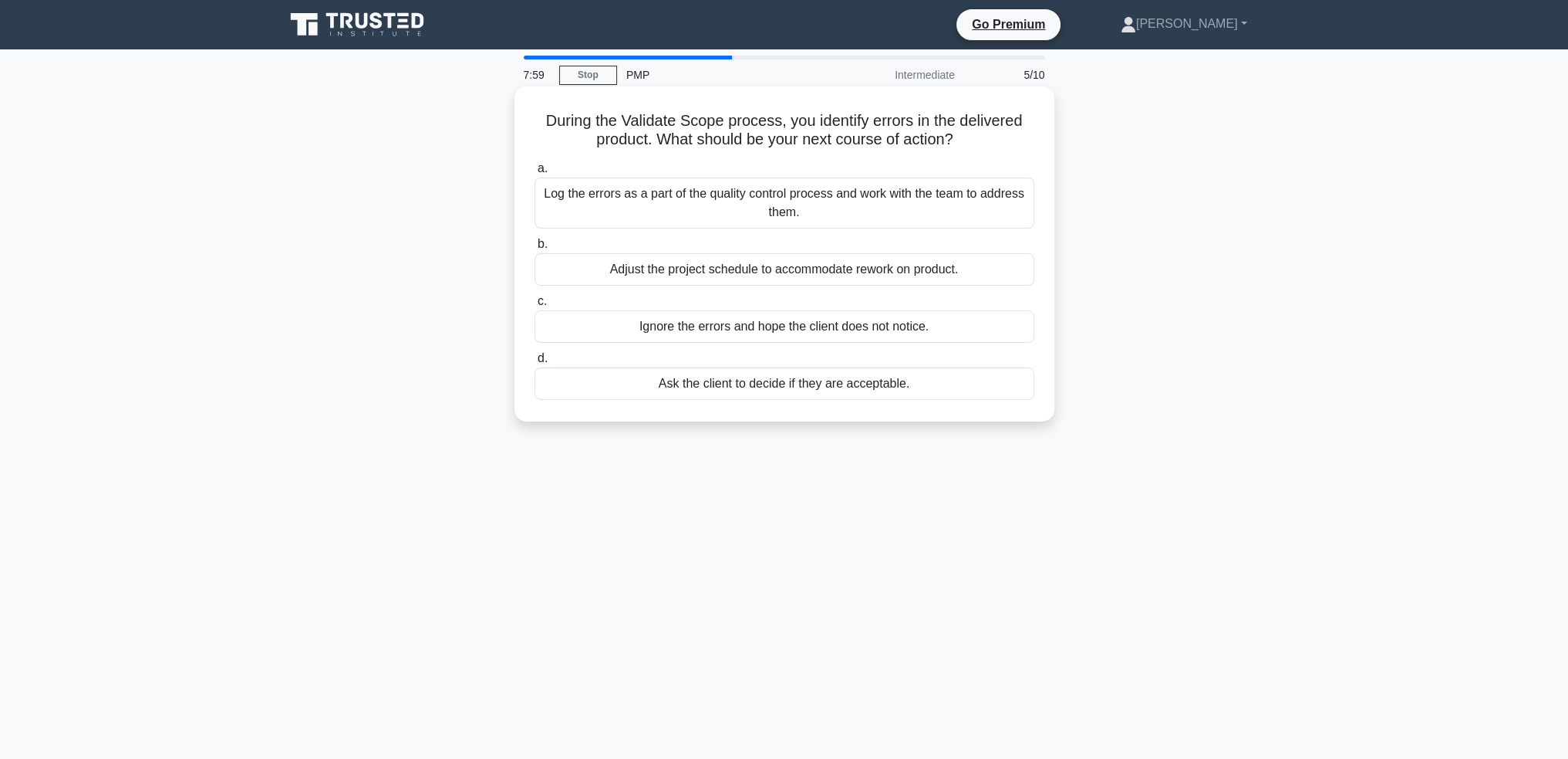
click at [888, 214] on div "Log the errors as a part of the quality control process and work with the team …" at bounding box center [784, 203] width 500 height 51
click at [534, 173] on input "a. Log the errors as a part of the quality control process and work with the te…" at bounding box center [534, 168] width 0 height 10
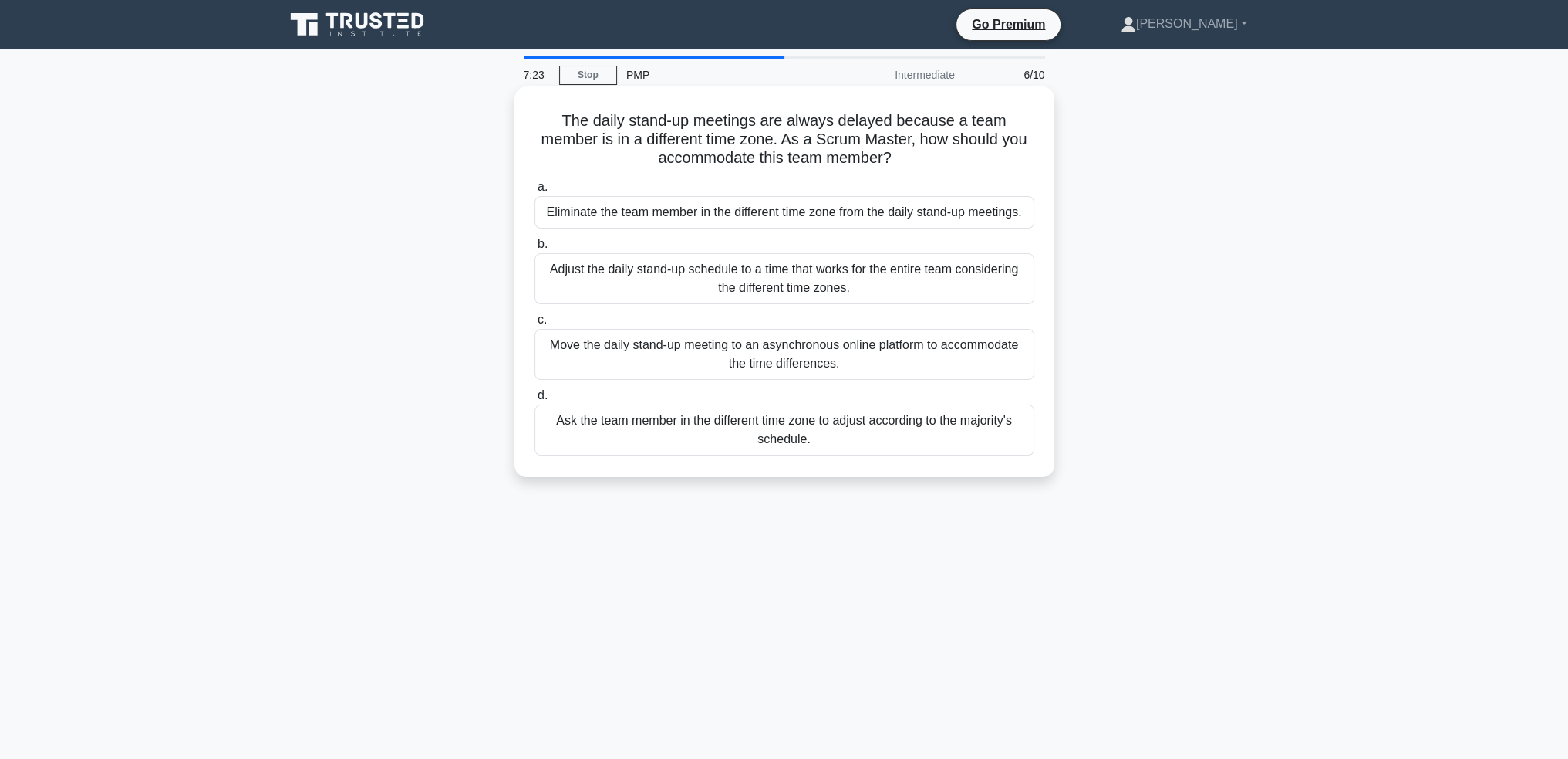
click at [988, 280] on div "Adjust the daily stand-up schedule to a time that works for the entire team con…" at bounding box center [784, 278] width 500 height 51
click at [534, 249] on input "b. Adjust the daily stand-up schedule to a time that works for the entire team …" at bounding box center [534, 244] width 0 height 10
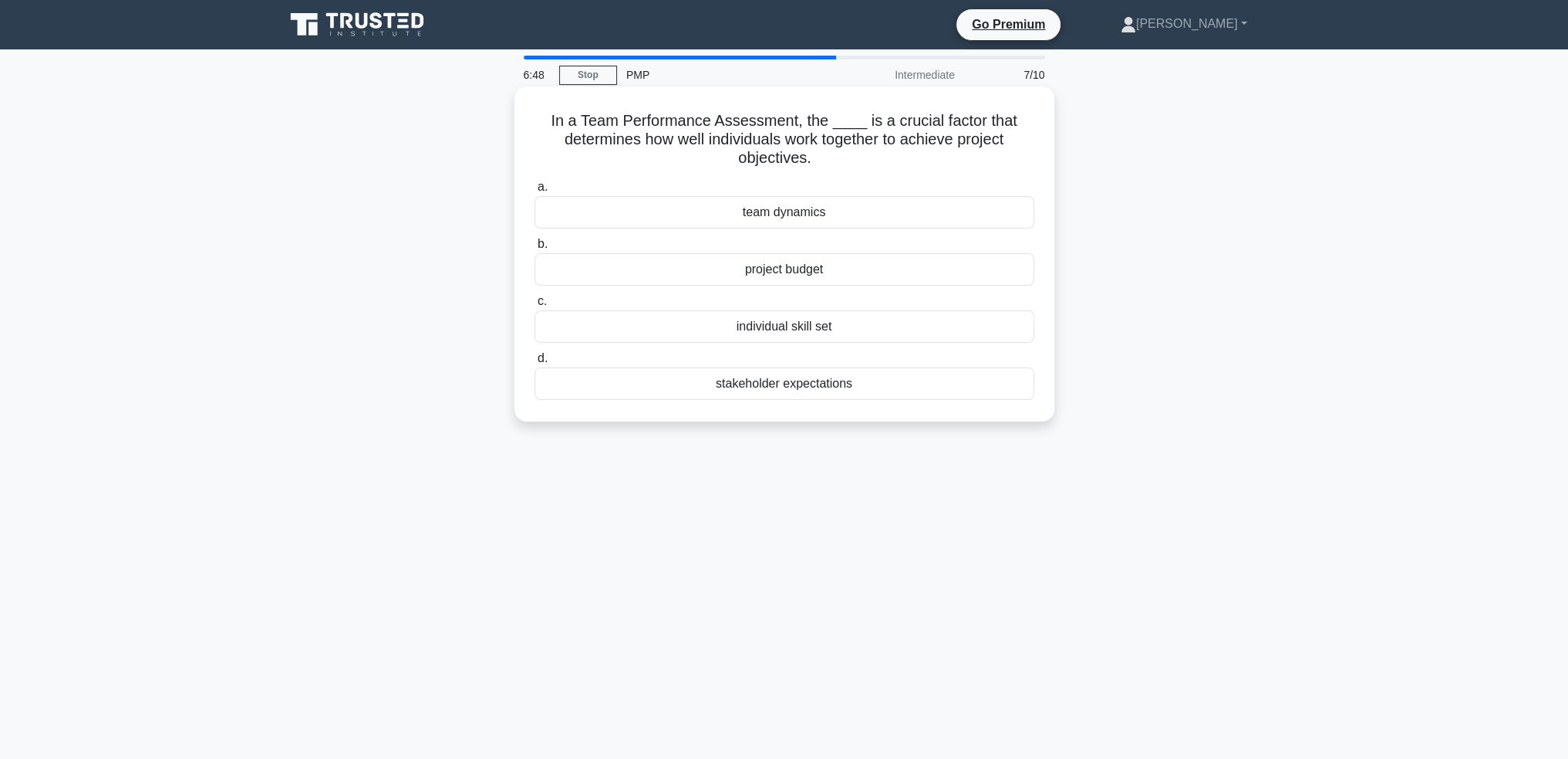
click at [794, 209] on div "team dynamics" at bounding box center [784, 212] width 500 height 32
click at [534, 192] on input "a. team dynamics" at bounding box center [534, 187] width 0 height 10
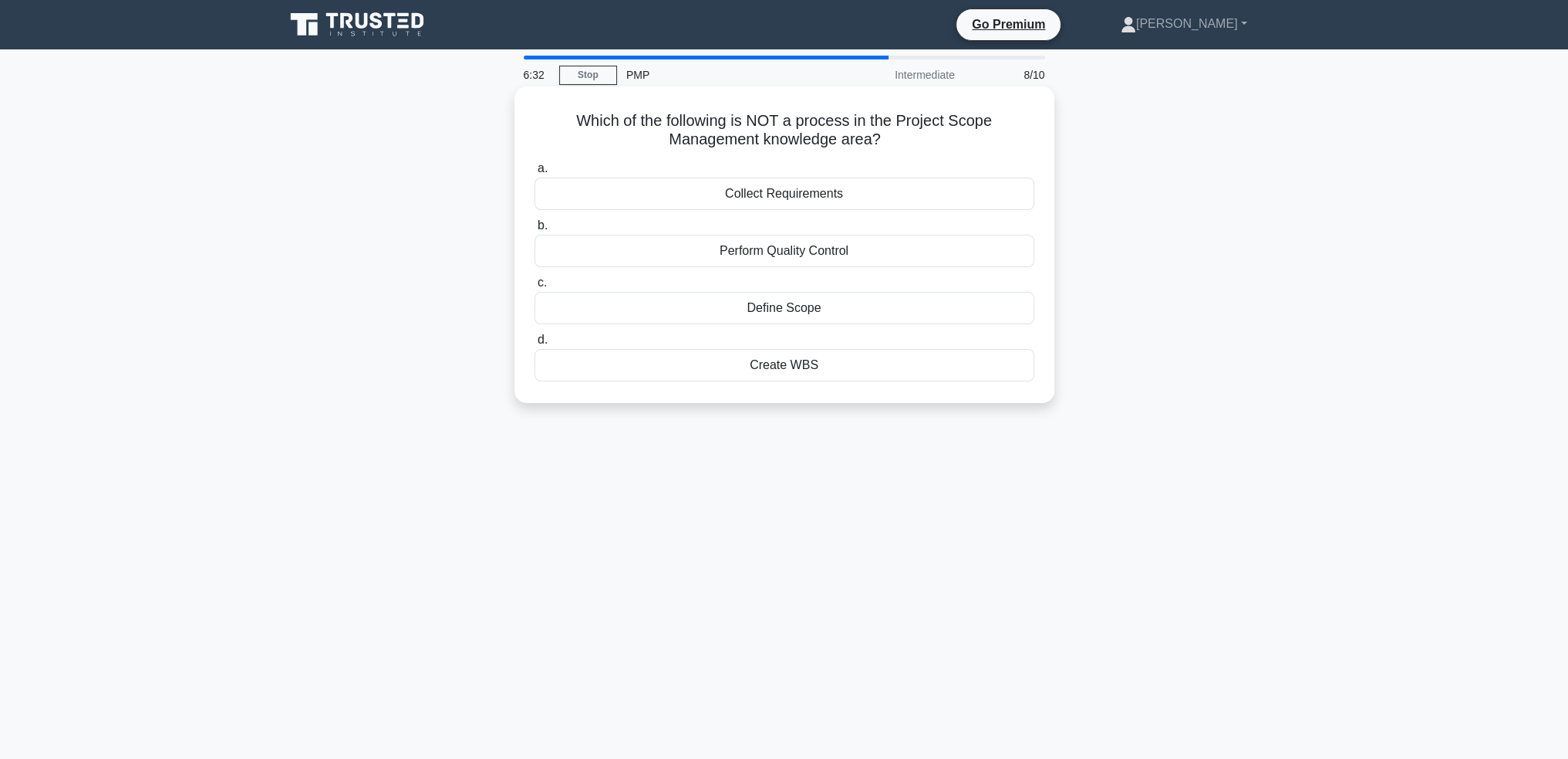
click at [876, 251] on div "Perform Quality Control" at bounding box center [784, 251] width 500 height 32
click at [534, 231] on input "b. Perform Quality Control" at bounding box center [534, 226] width 0 height 10
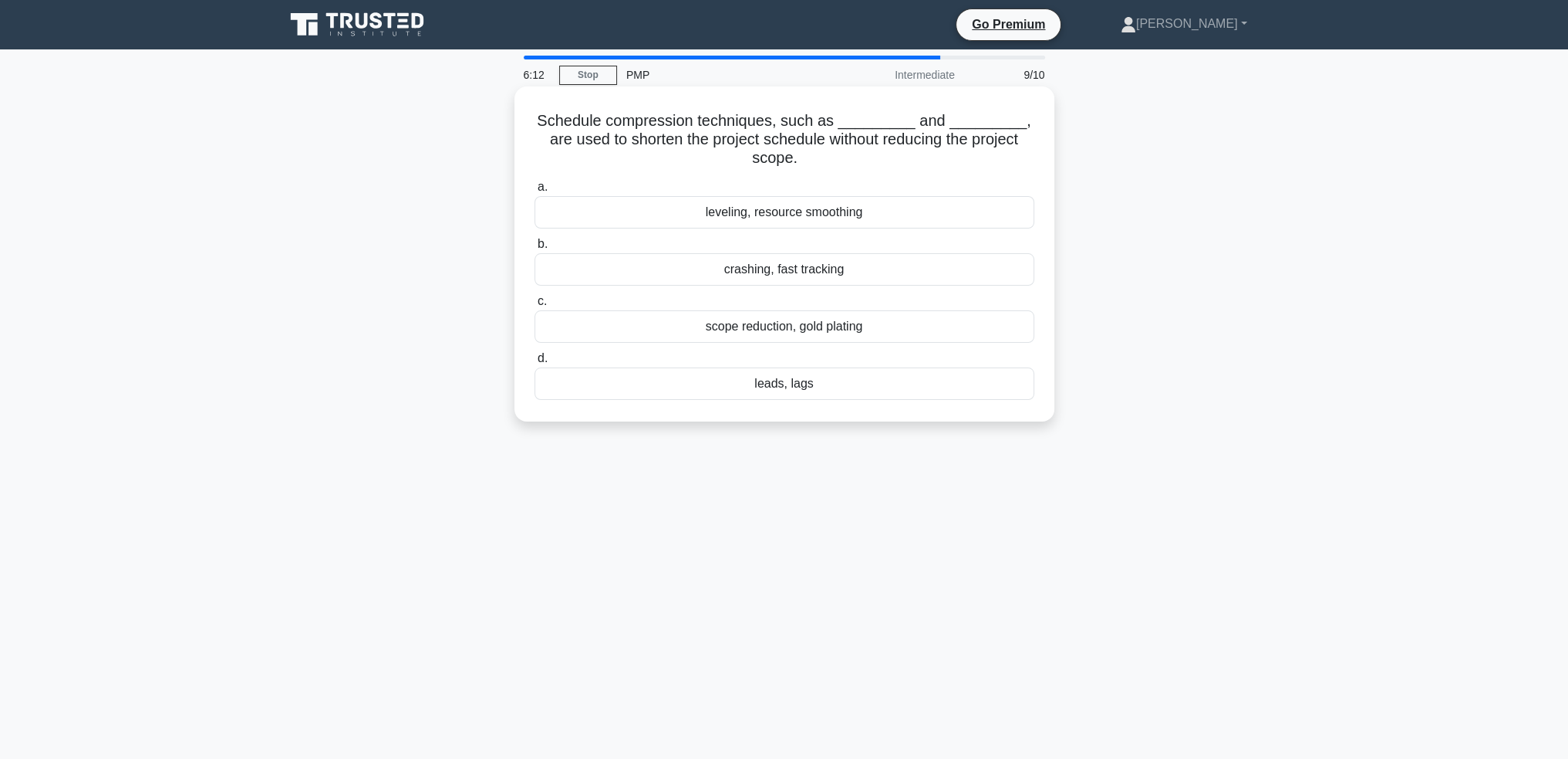
click at [856, 269] on div "crashing, fast tracking" at bounding box center [784, 269] width 500 height 32
click at [534, 249] on input "b. crashing, fast tracking" at bounding box center [534, 244] width 0 height 10
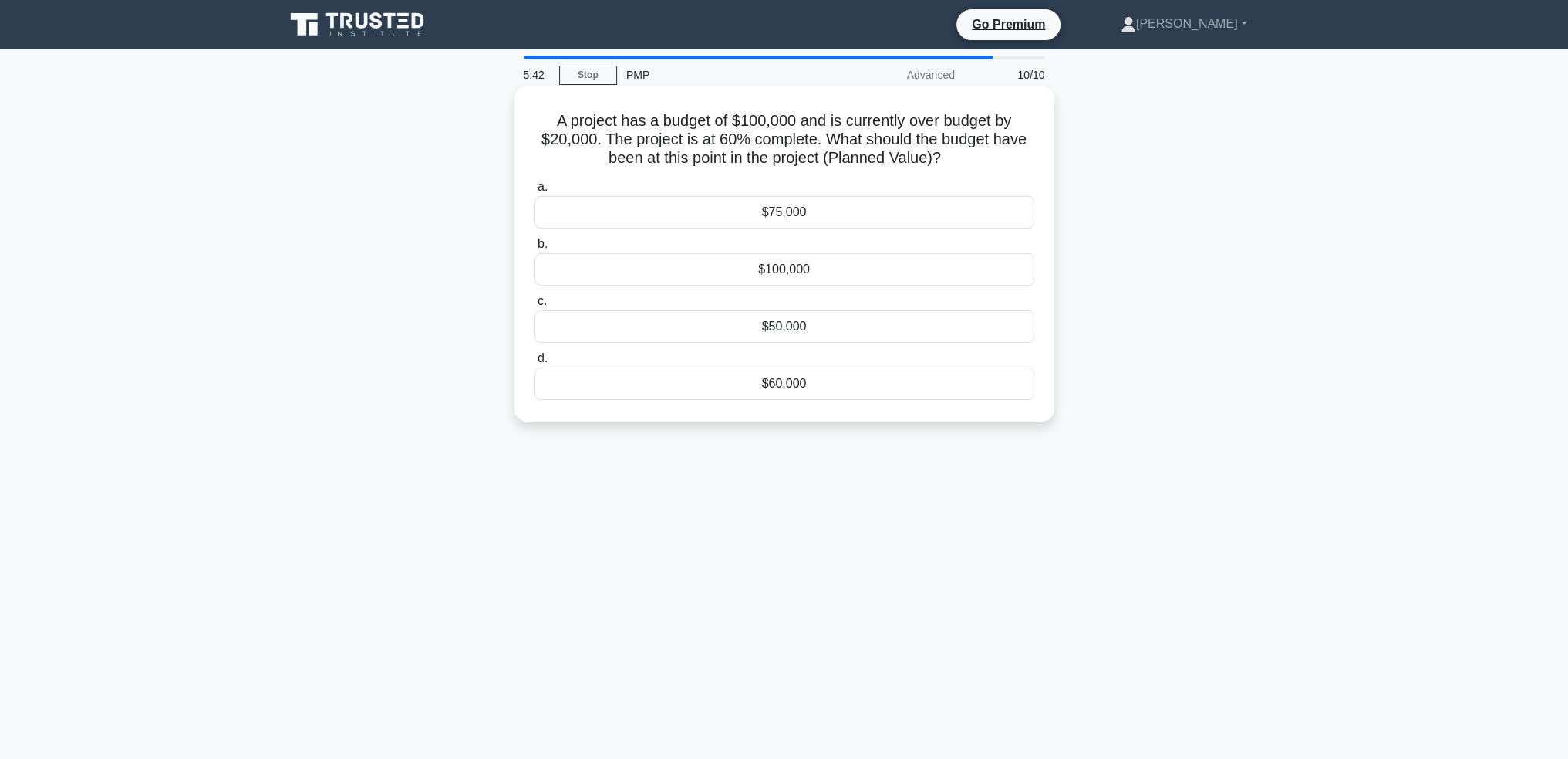
click at [835, 377] on div "$60,000" at bounding box center [784, 383] width 500 height 32
click at [534, 364] on input "d. $60,000" at bounding box center [534, 358] width 0 height 10
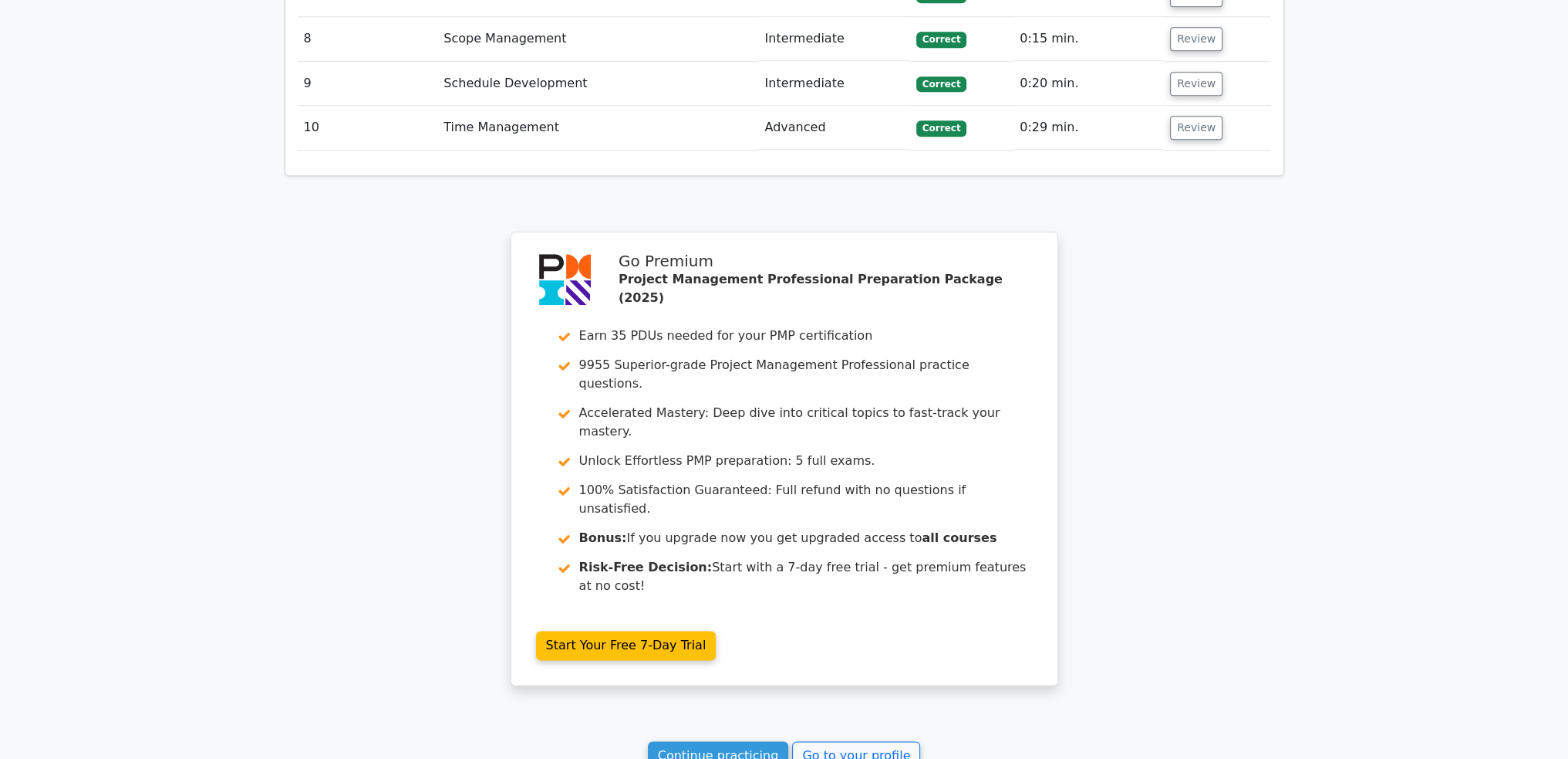
scroll to position [2518, 0]
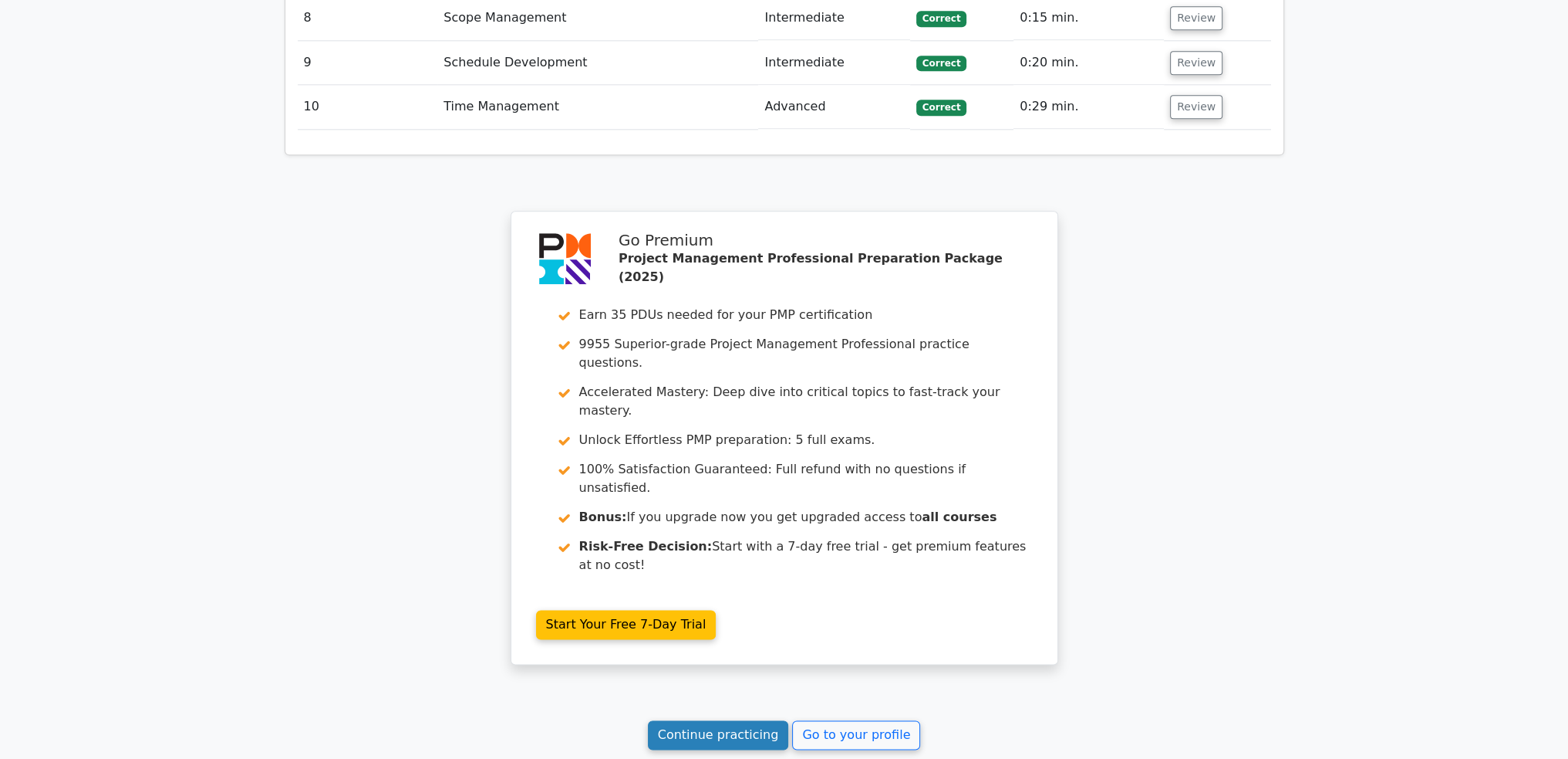
click at [704, 720] on link "Continue practicing" at bounding box center [718, 735] width 141 height 30
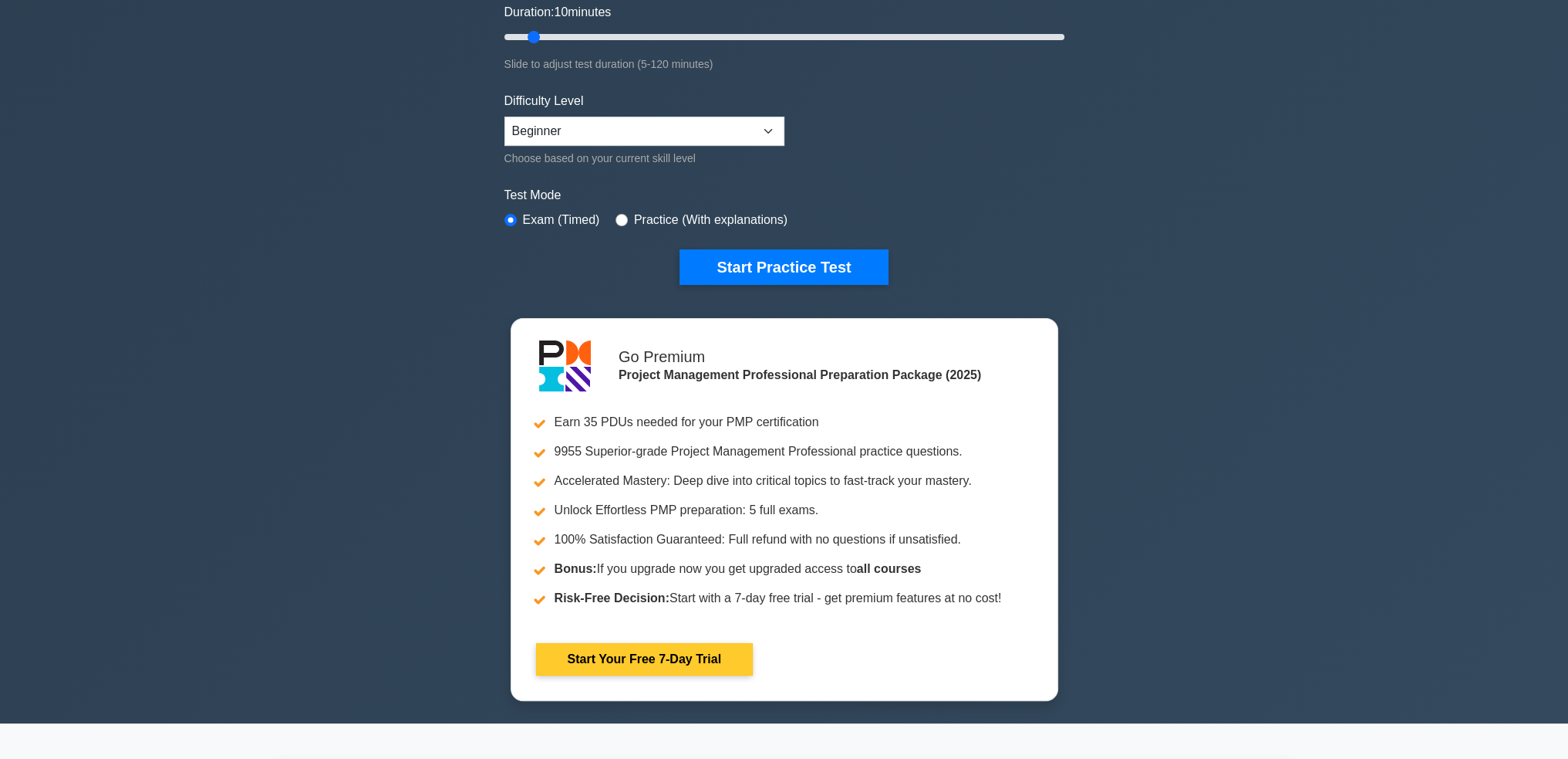
scroll to position [386, 0]
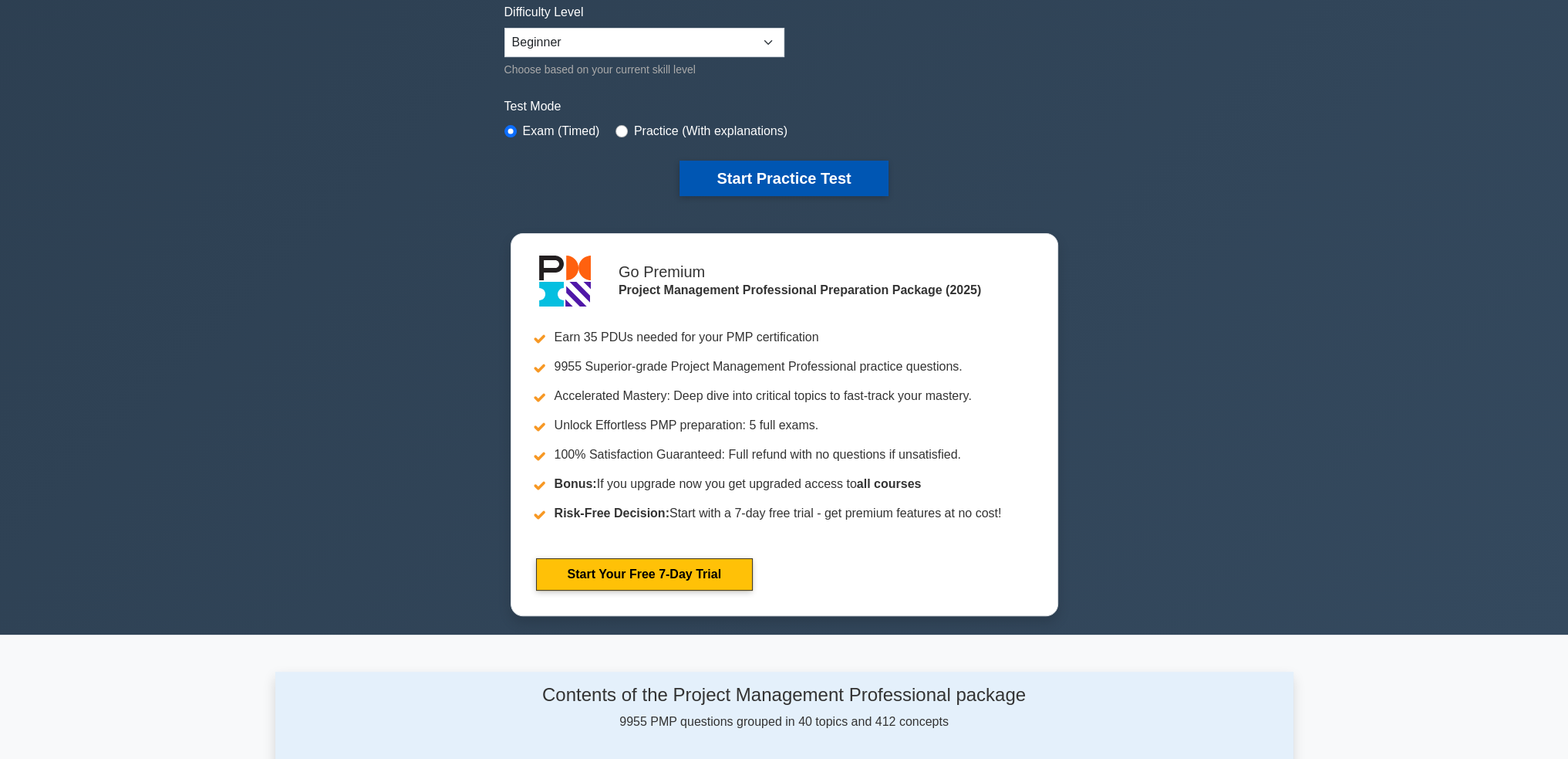
click at [805, 172] on button "Start Practice Test" at bounding box center [784, 177] width 209 height 35
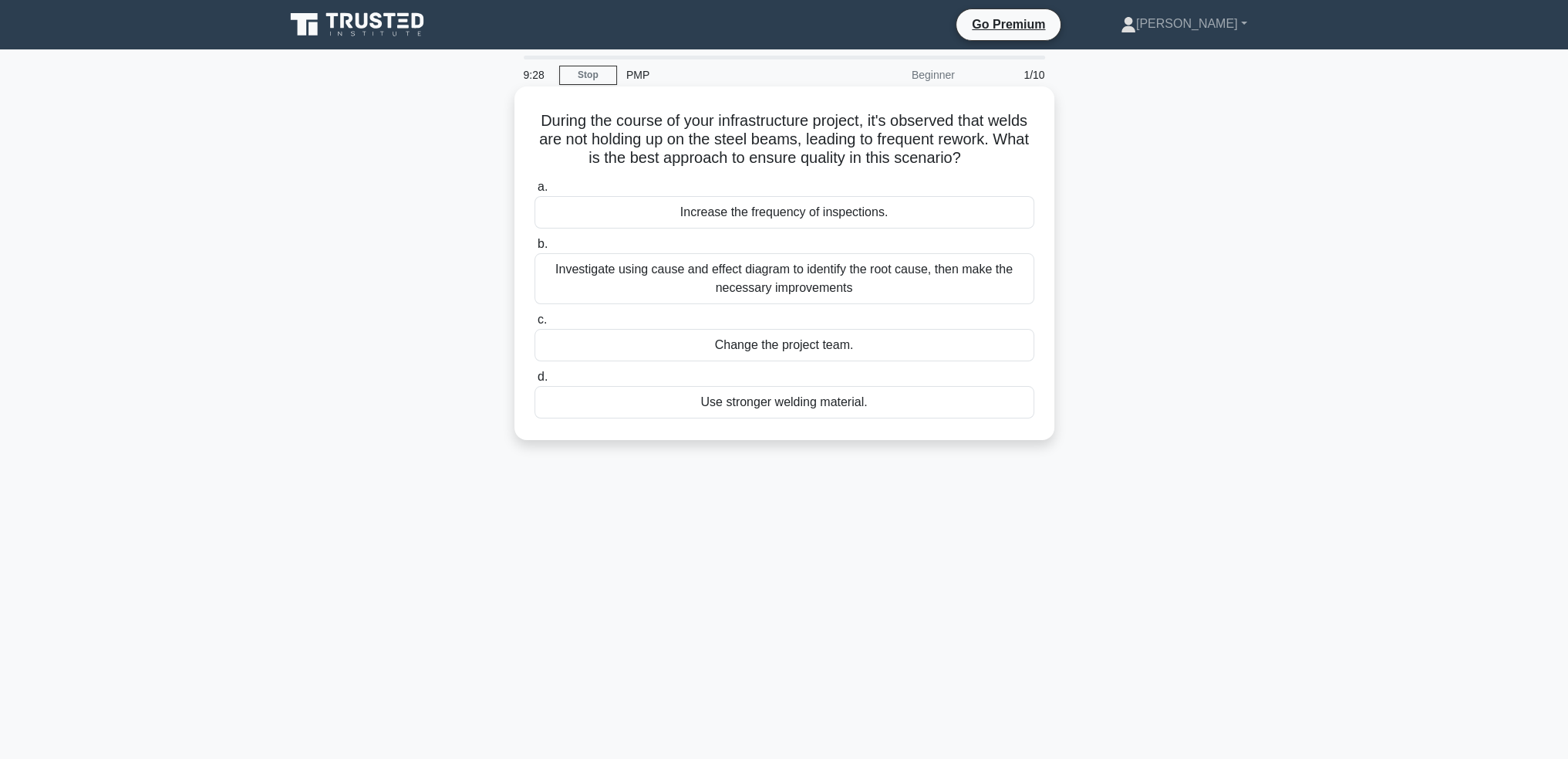
click at [742, 278] on div "Investigate using cause and effect diagram to identify the root cause, then mak…" at bounding box center [784, 278] width 500 height 51
click at [534, 249] on input "b. Investigate using cause and effect diagram to identify the root cause, then …" at bounding box center [534, 244] width 0 height 10
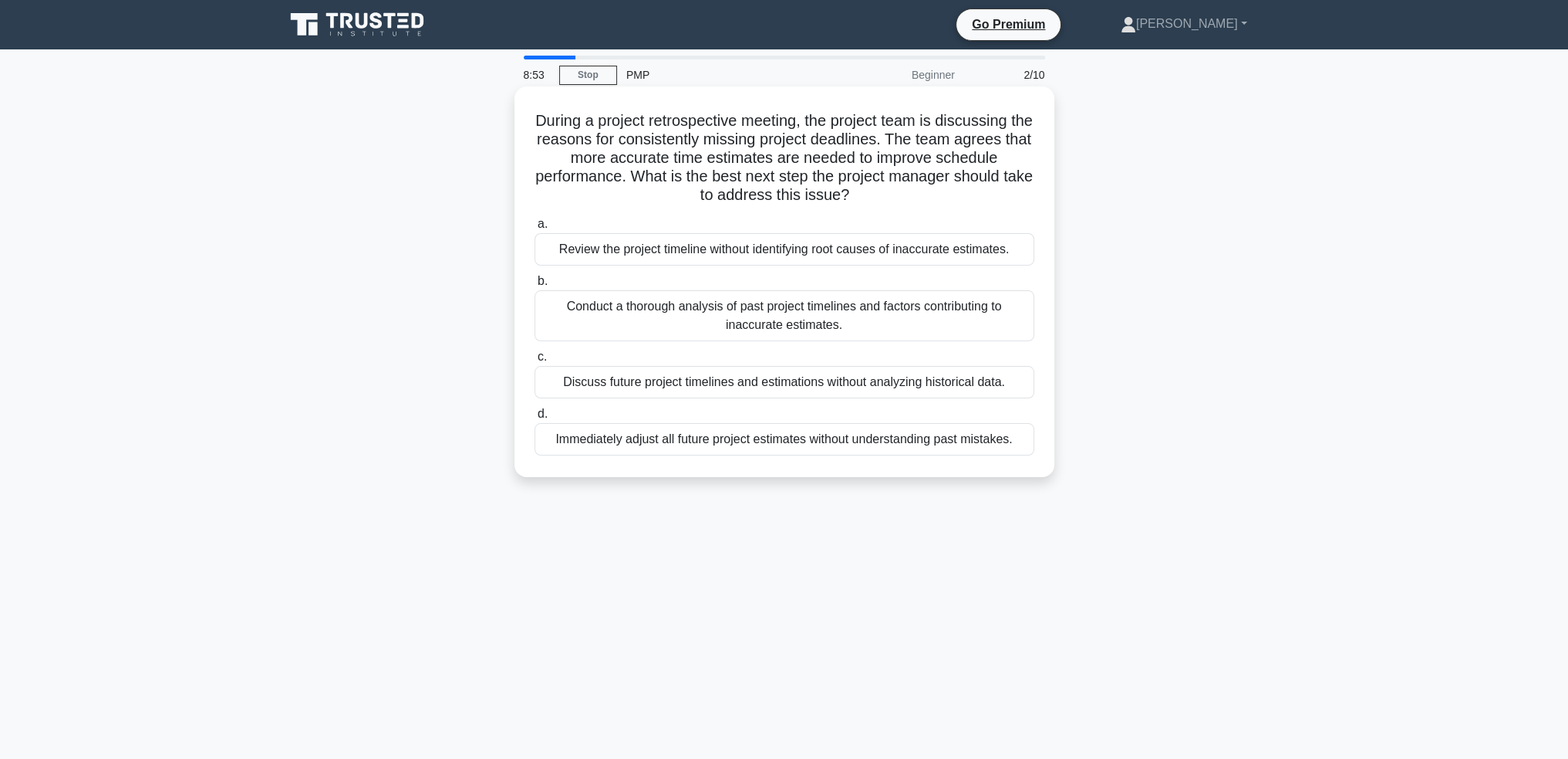
click at [836, 315] on div "Conduct a thorough analysis of past project timelines and factors contributing …" at bounding box center [784, 315] width 500 height 51
click at [534, 287] on input "b. Conduct a thorough analysis of past project timelines and factors contributi…" at bounding box center [534, 281] width 0 height 10
